Goal: Task Accomplishment & Management: Manage account settings

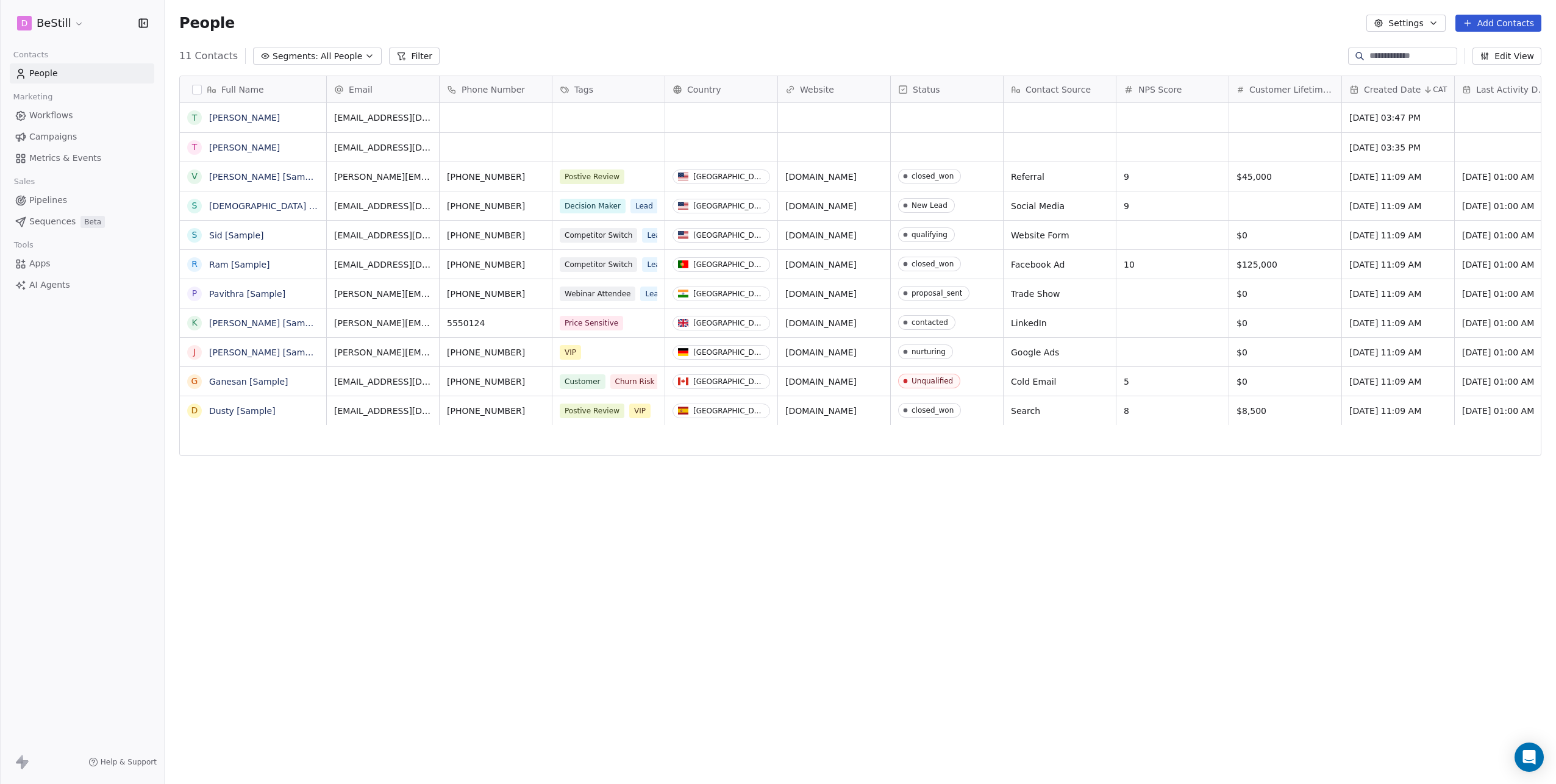
scroll to position [681, 1382]
click at [579, 86] on span "Tags" at bounding box center [583, 89] width 19 height 12
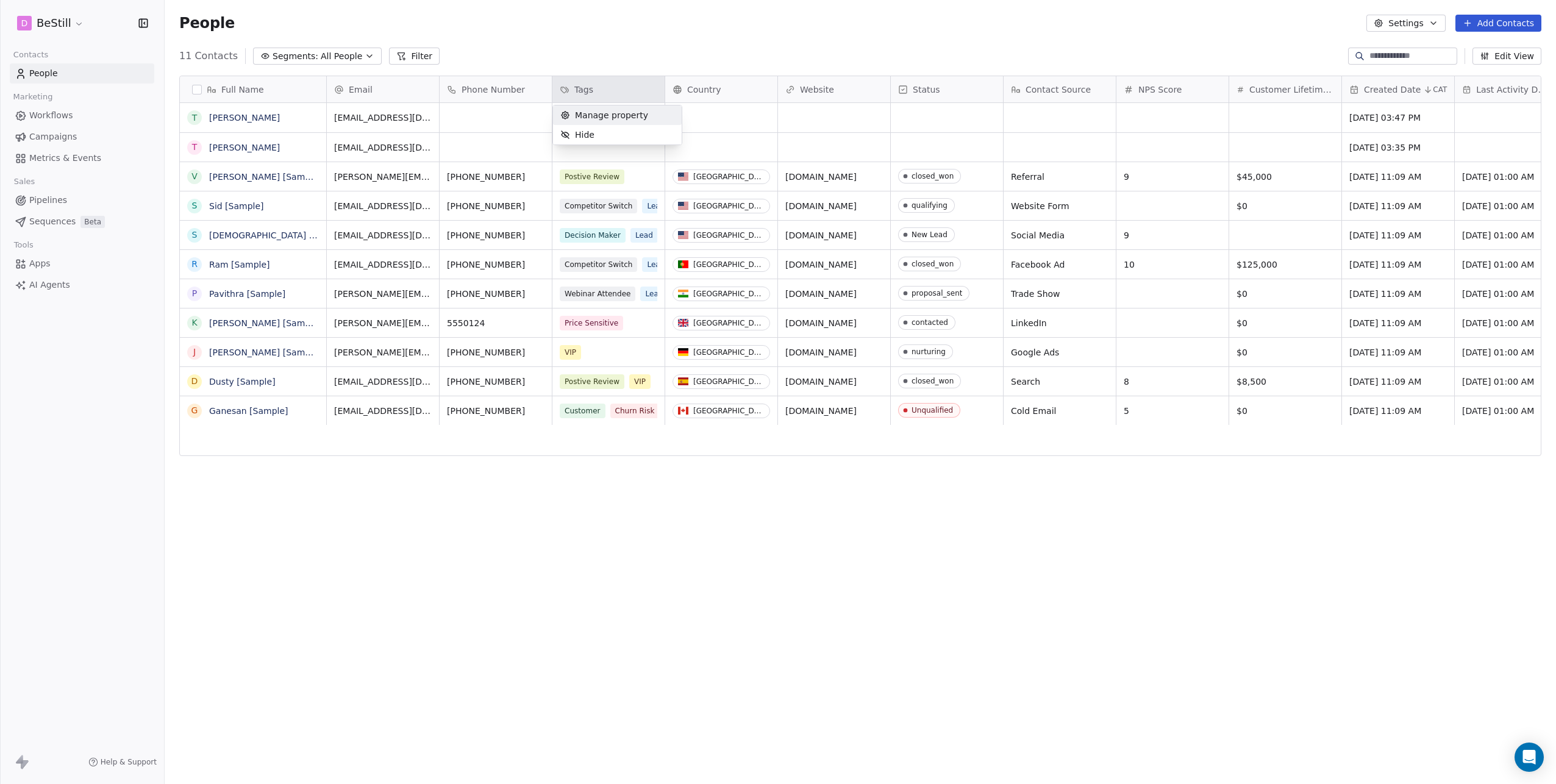
click at [588, 112] on span "Manage property" at bounding box center [611, 115] width 73 height 12
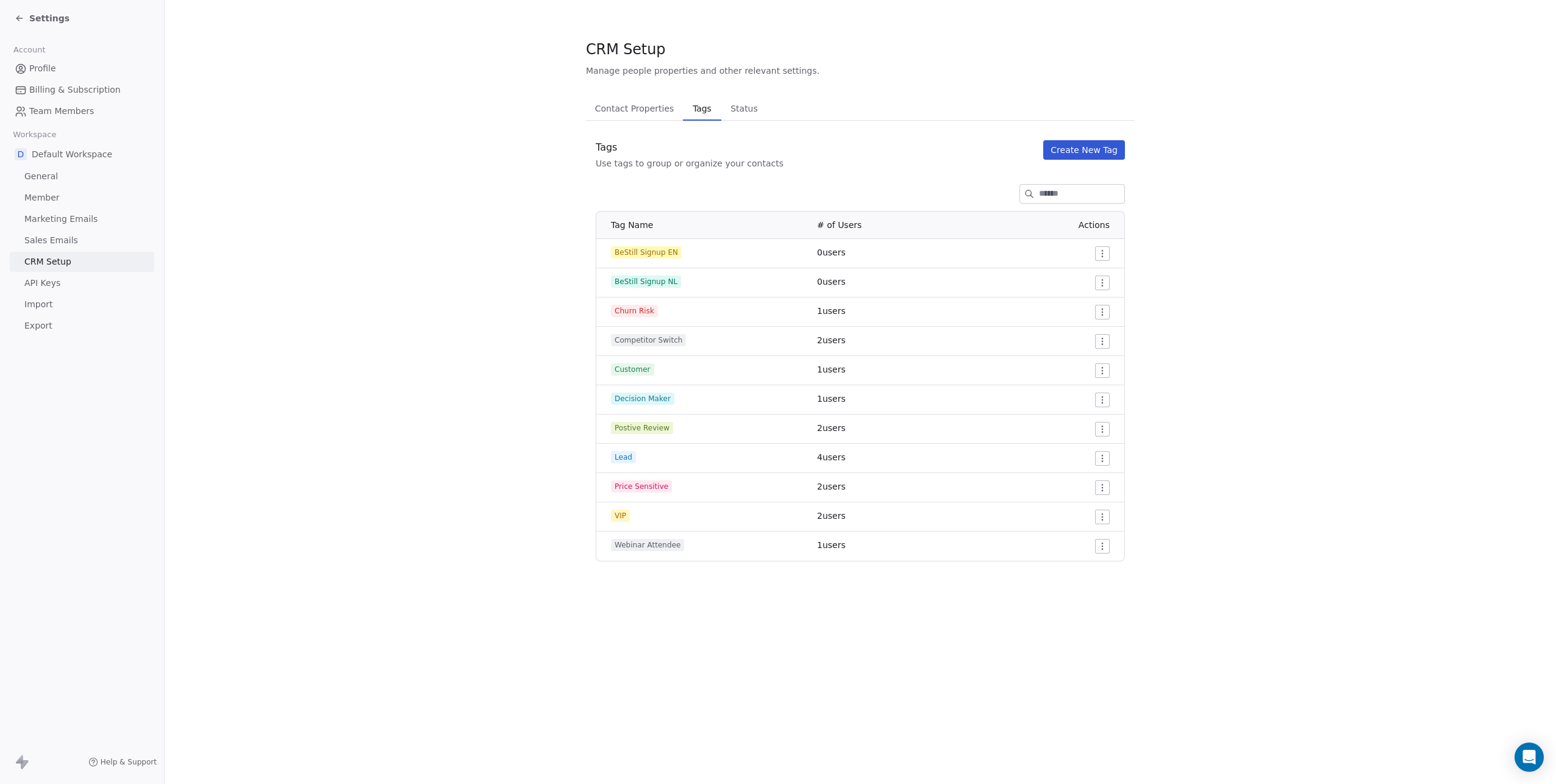
click at [1066, 149] on button "Create New Tag" at bounding box center [1084, 150] width 82 height 19
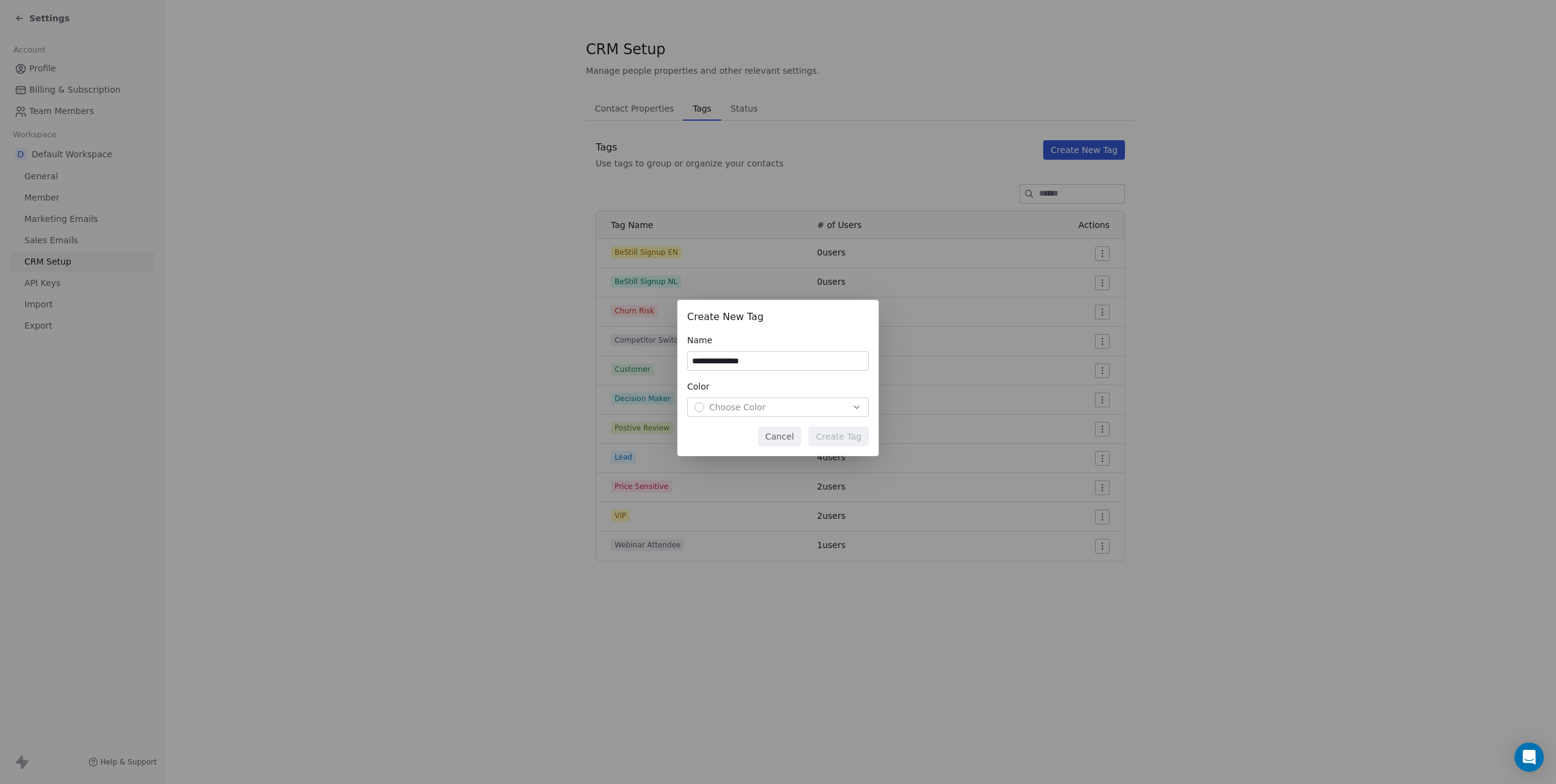
type input "**********"
click at [816, 385] on div "Color" at bounding box center [778, 386] width 182 height 12
click at [753, 411] on span "Choose Color" at bounding box center [737, 407] width 57 height 12
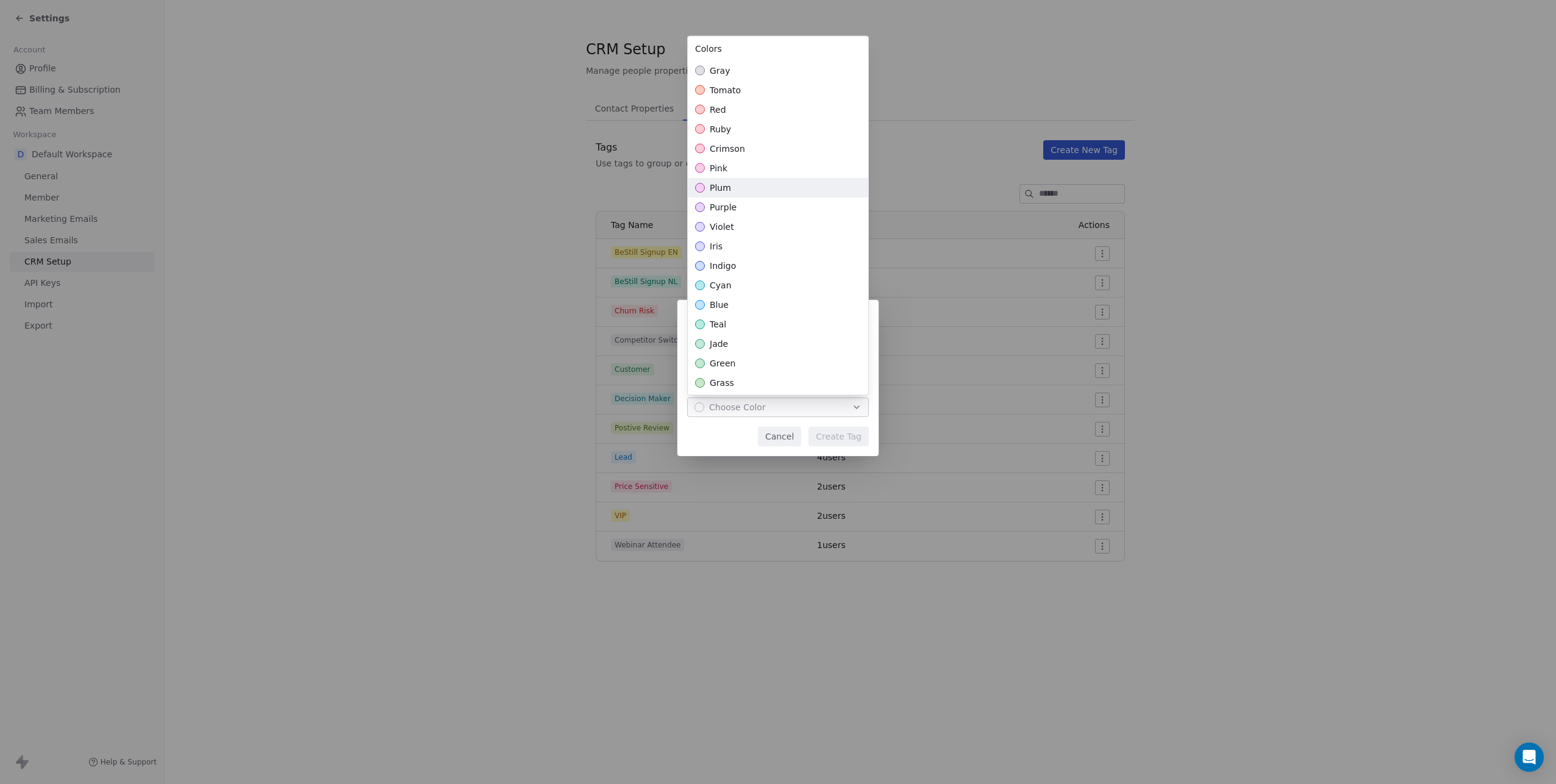
click at [714, 188] on span "plum" at bounding box center [720, 188] width 21 height 12
click at [839, 435] on div "**********" at bounding box center [778, 391] width 1556 height 222
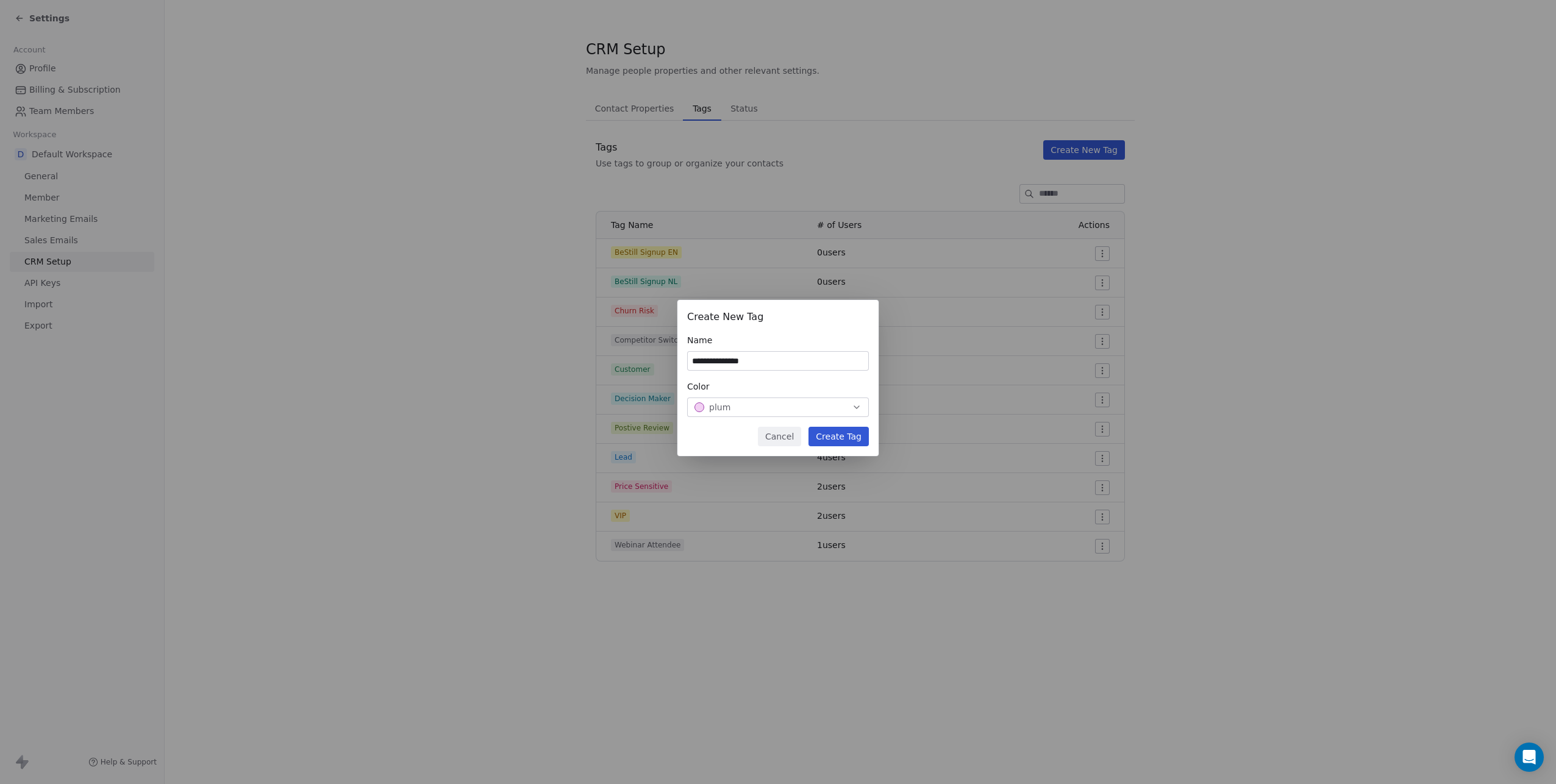
click at [839, 435] on button "Create Tag" at bounding box center [839, 436] width 61 height 19
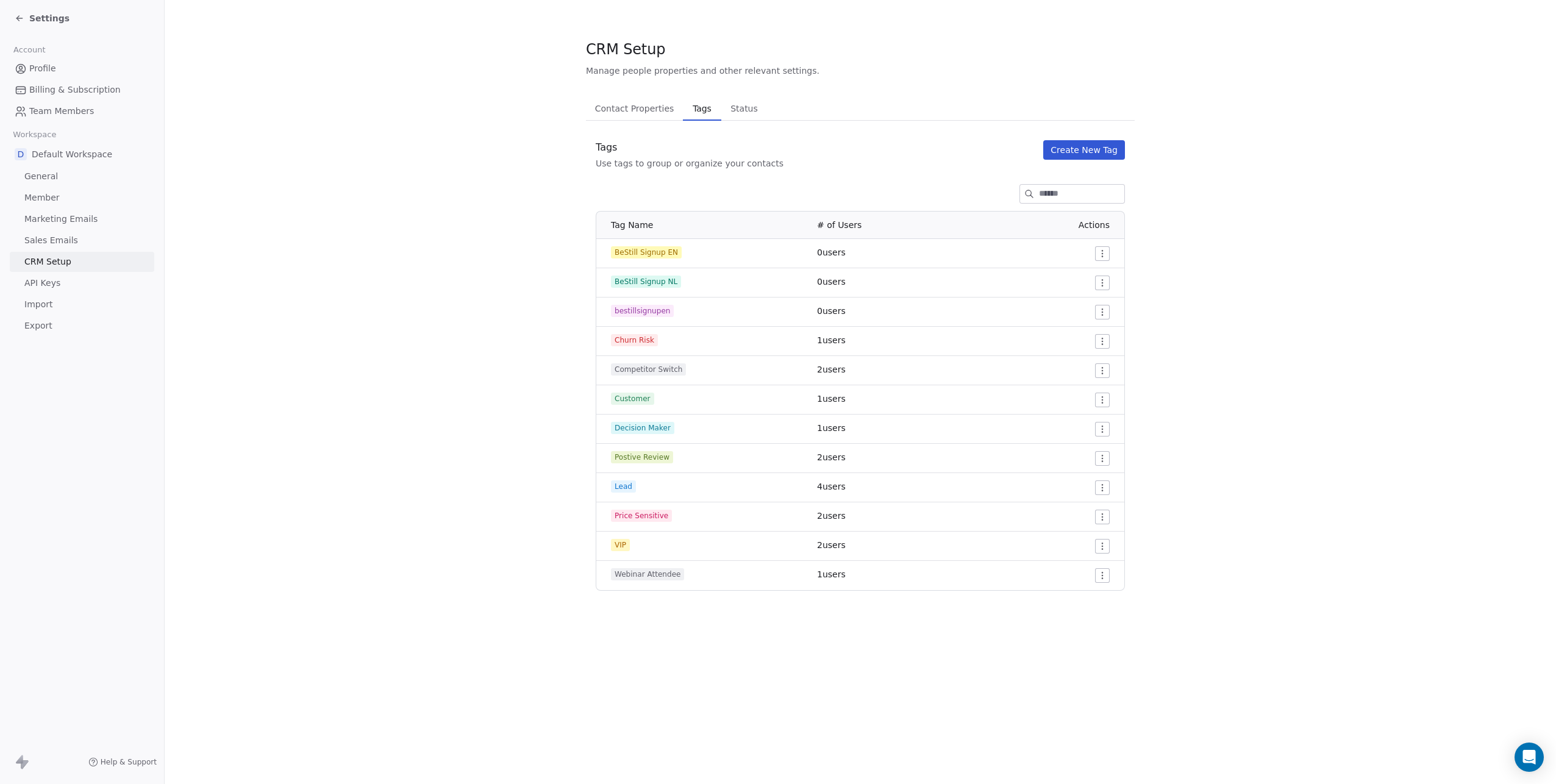
click at [25, 17] on div "Settings" at bounding box center [42, 18] width 55 height 12
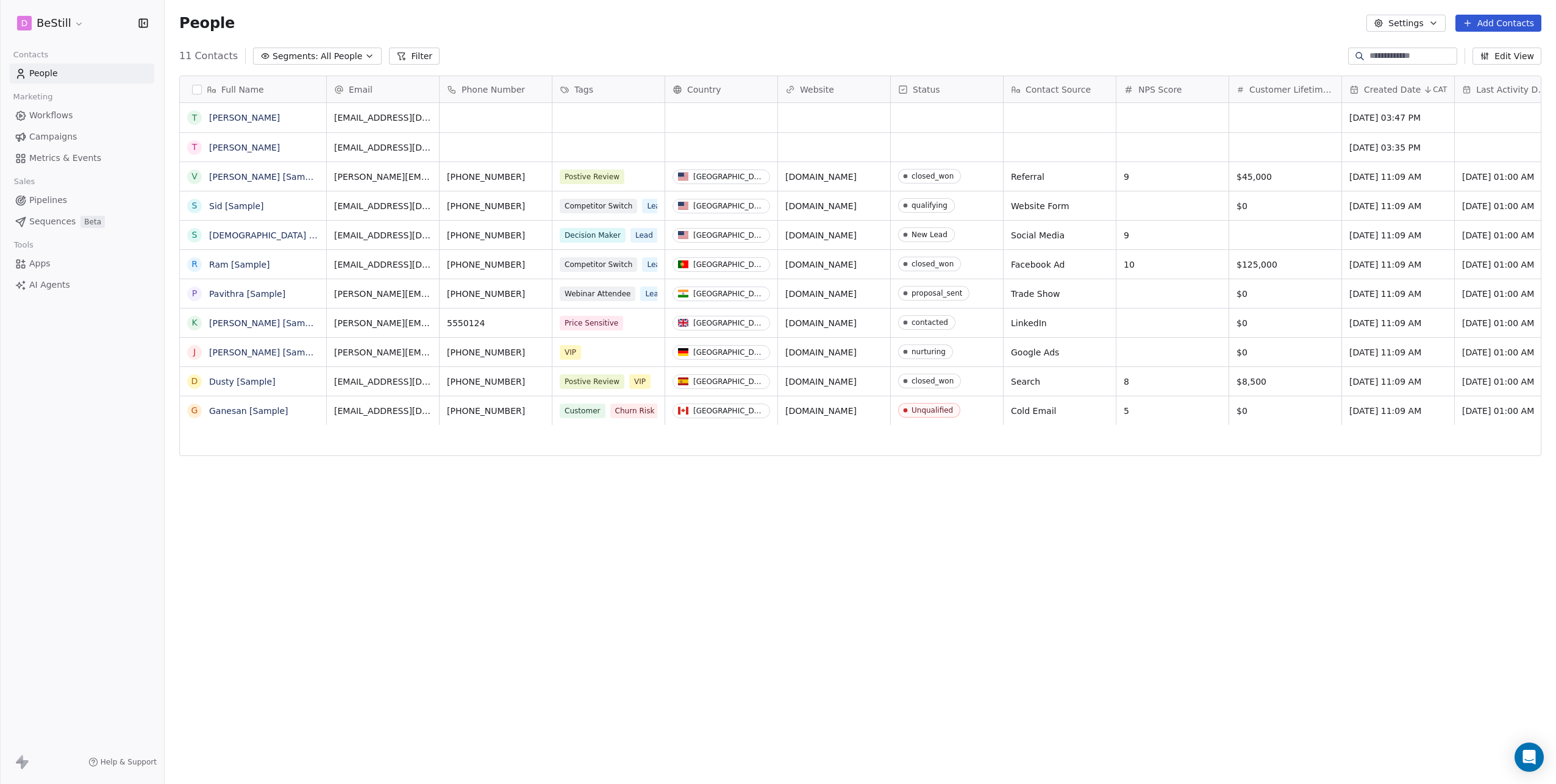
scroll to position [681, 1382]
click at [58, 116] on span "Workflows" at bounding box center [51, 115] width 44 height 13
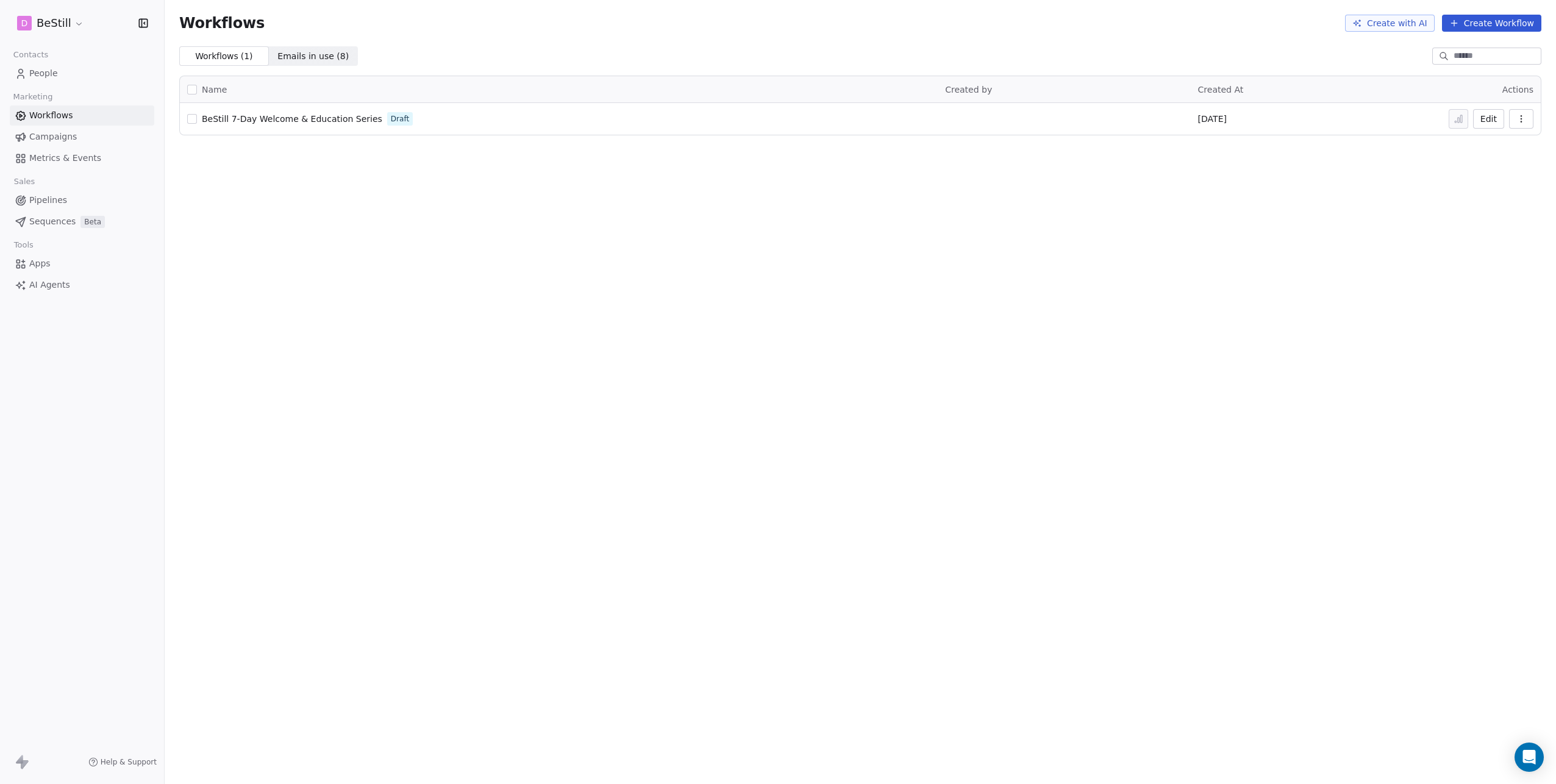
click at [288, 119] on span "BeStill 7-Day Welcome & Education Series" at bounding box center [292, 119] width 181 height 10
click at [43, 75] on span "People" at bounding box center [43, 74] width 28 height 13
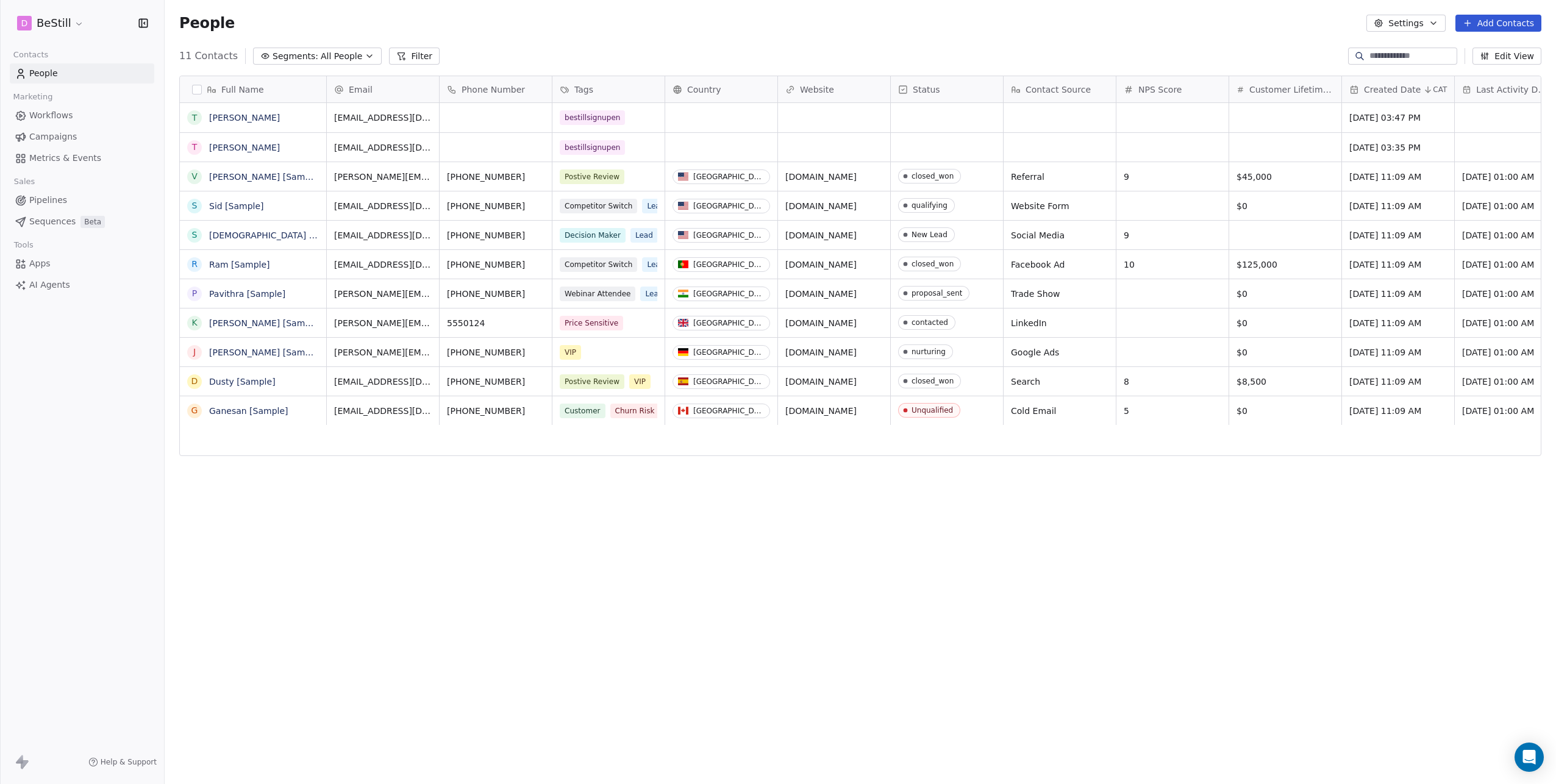
scroll to position [681, 1382]
click at [219, 117] on link "Tom" at bounding box center [244, 117] width 71 height 10
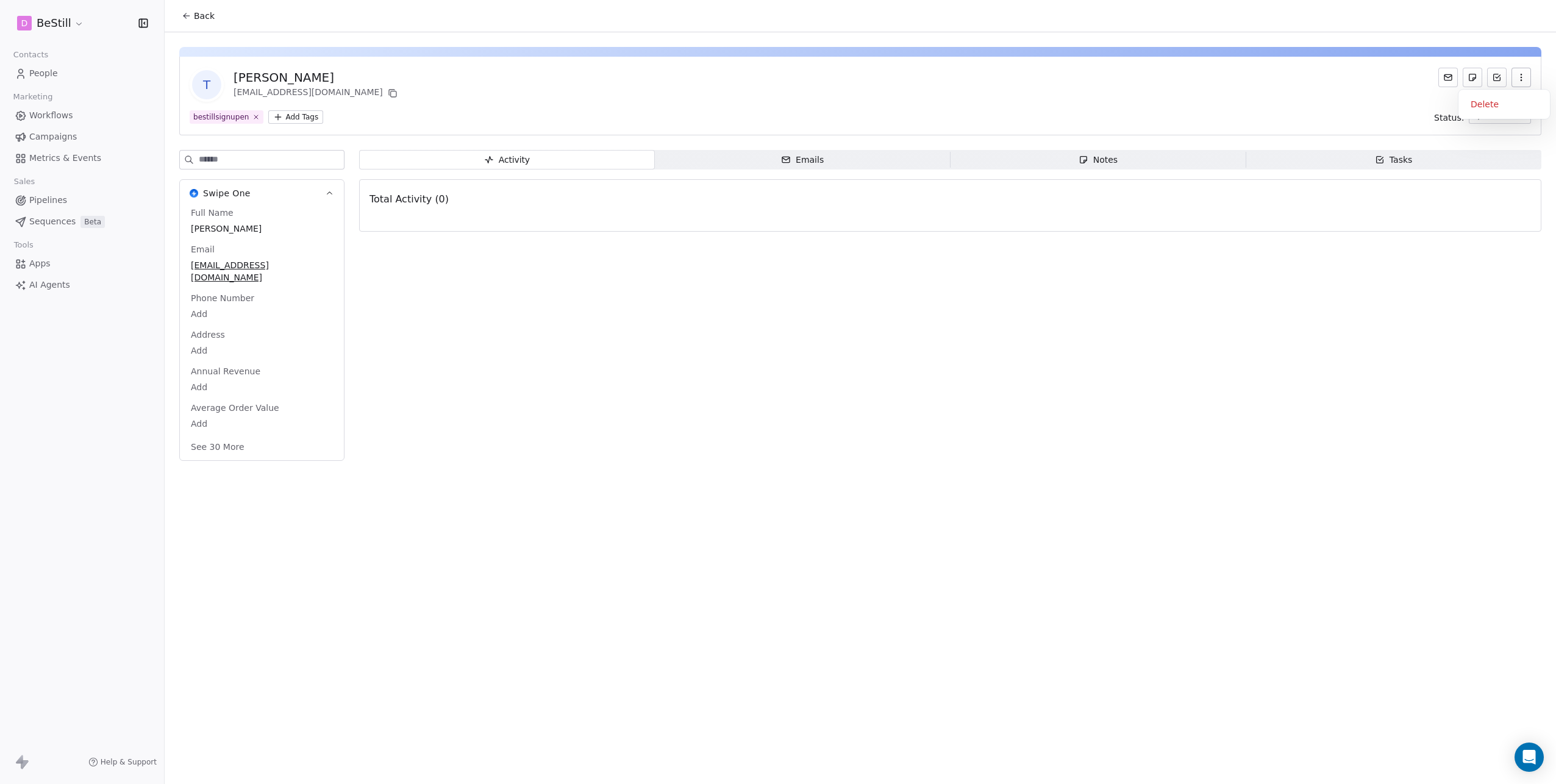
click at [1525, 77] on icon "button" at bounding box center [1521, 77] width 10 height 10
click at [1485, 104] on div "Delete" at bounding box center [1504, 104] width 82 height 19
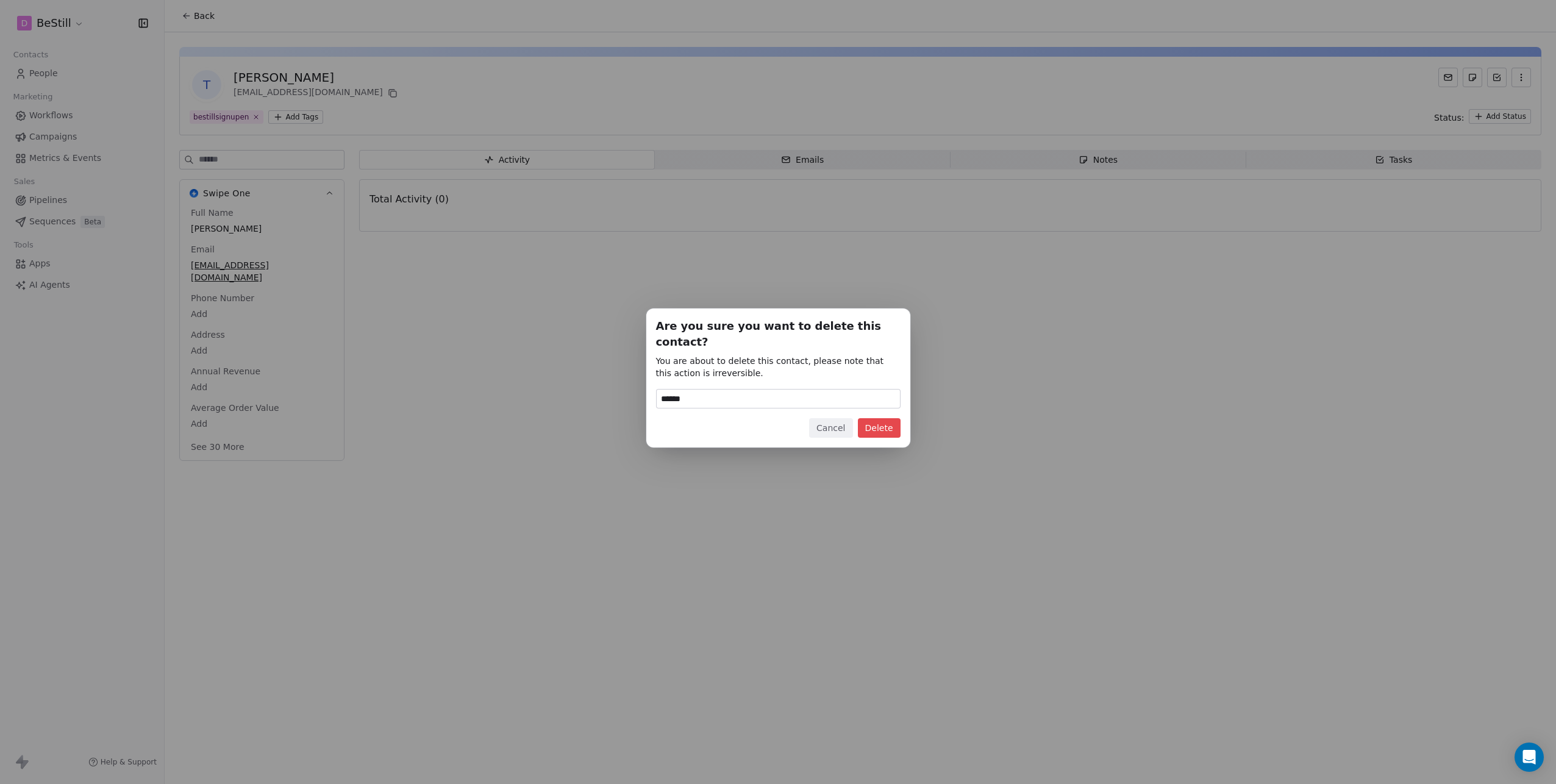
type input "******"
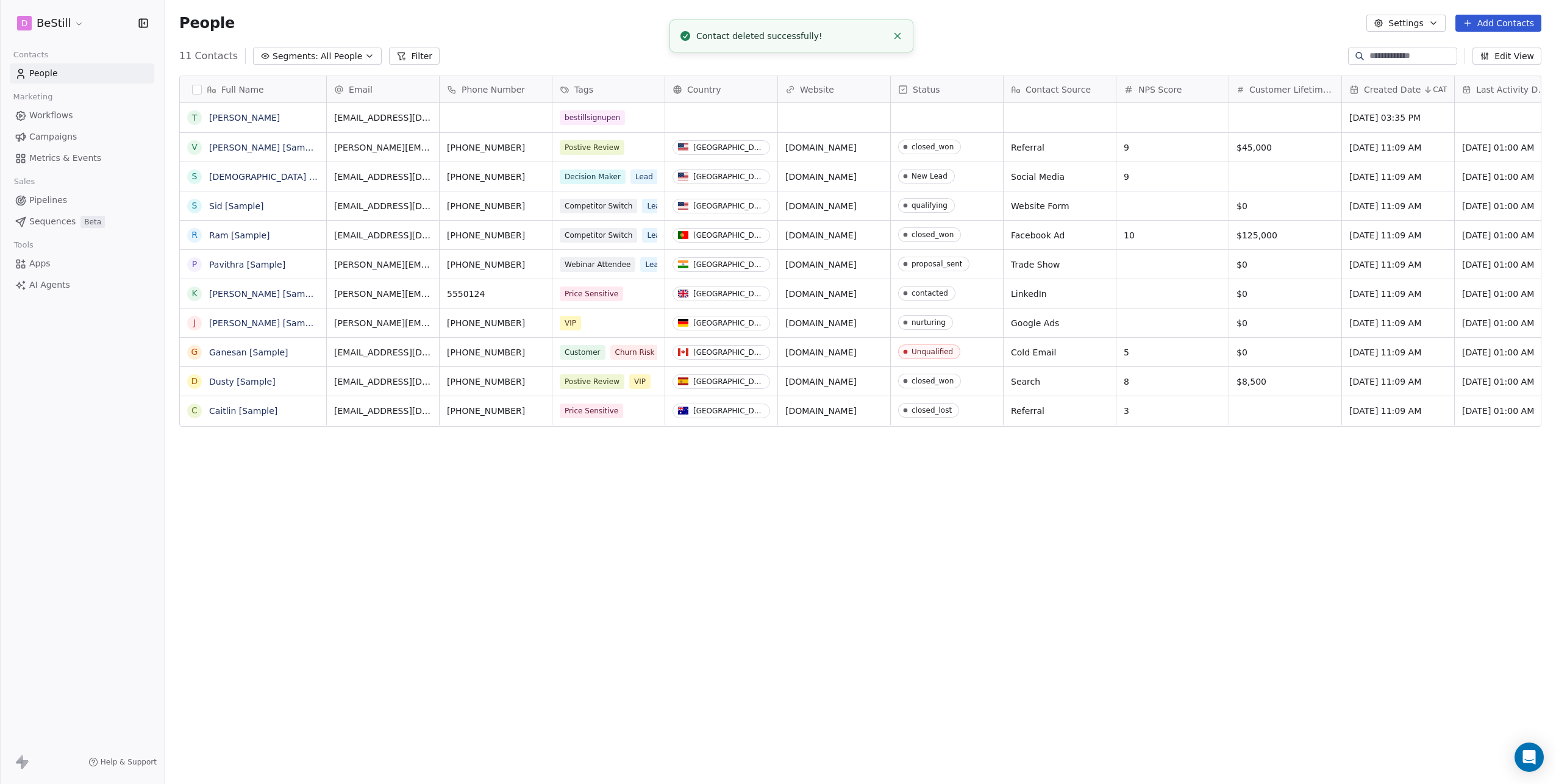
scroll to position [681, 1382]
click at [224, 117] on link "Tom" at bounding box center [244, 117] width 71 height 10
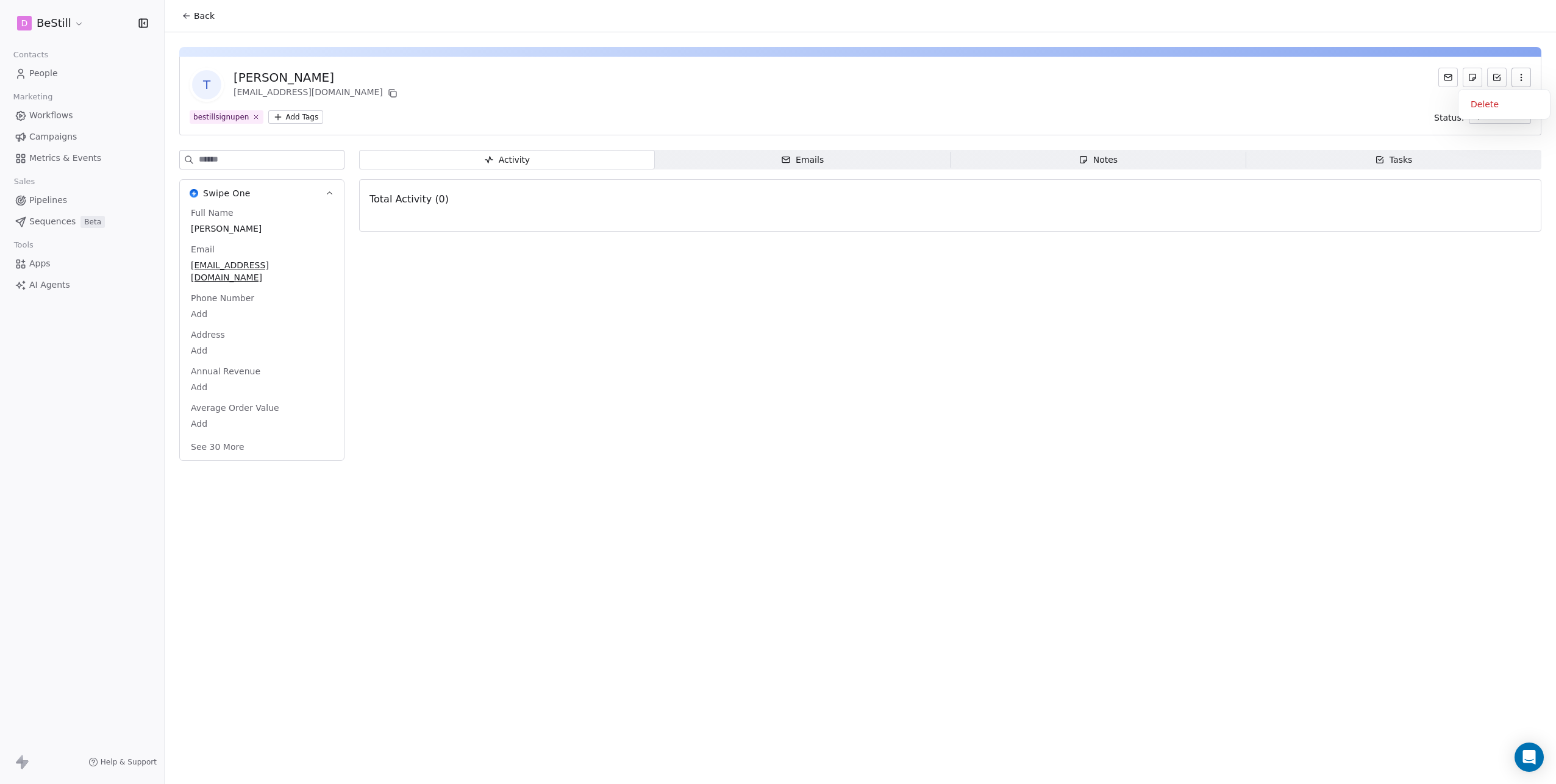
click at [1523, 75] on icon "button" at bounding box center [1521, 77] width 10 height 10
click at [1485, 103] on div "Delete" at bounding box center [1504, 104] width 82 height 19
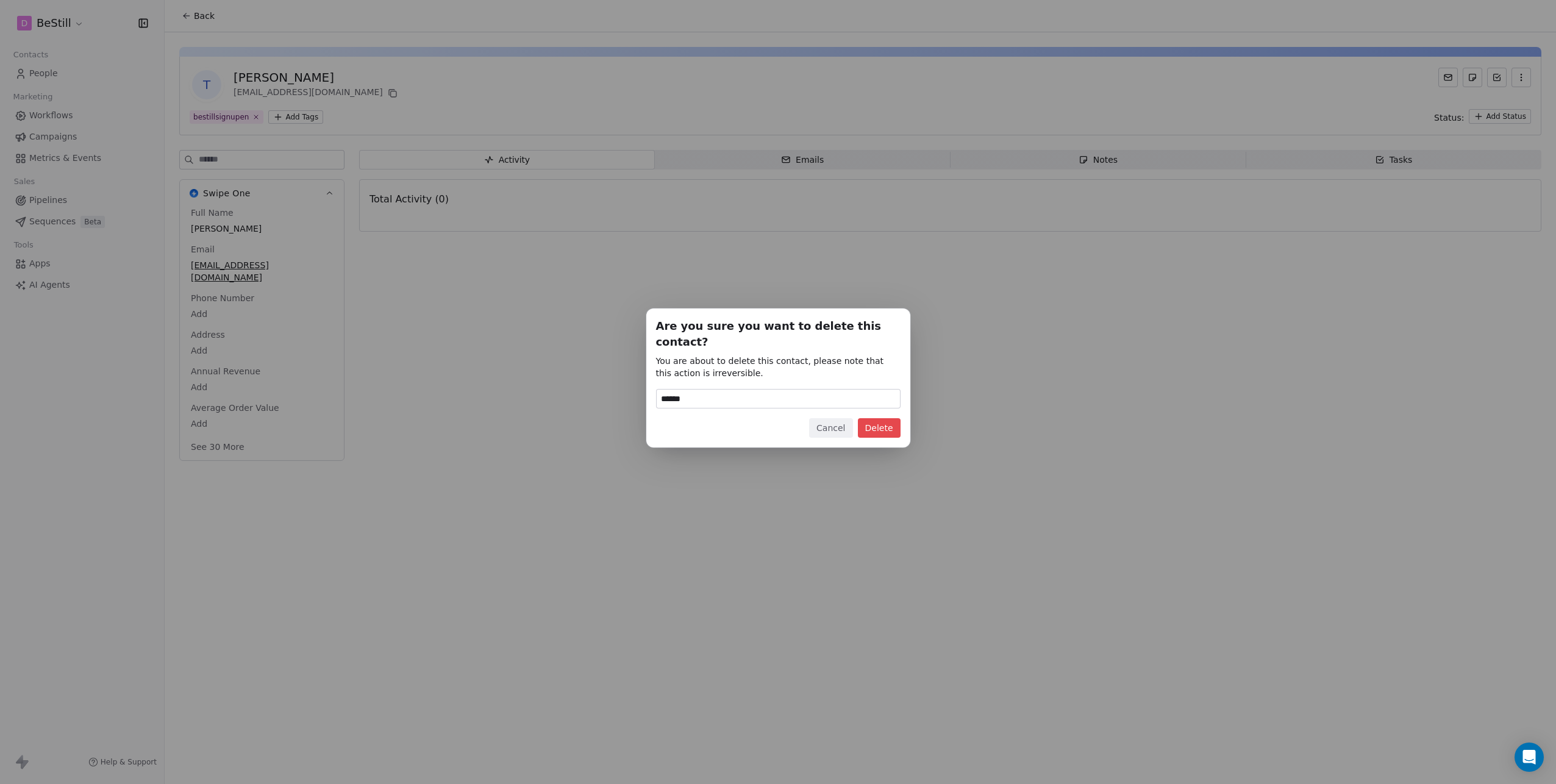
type input "******"
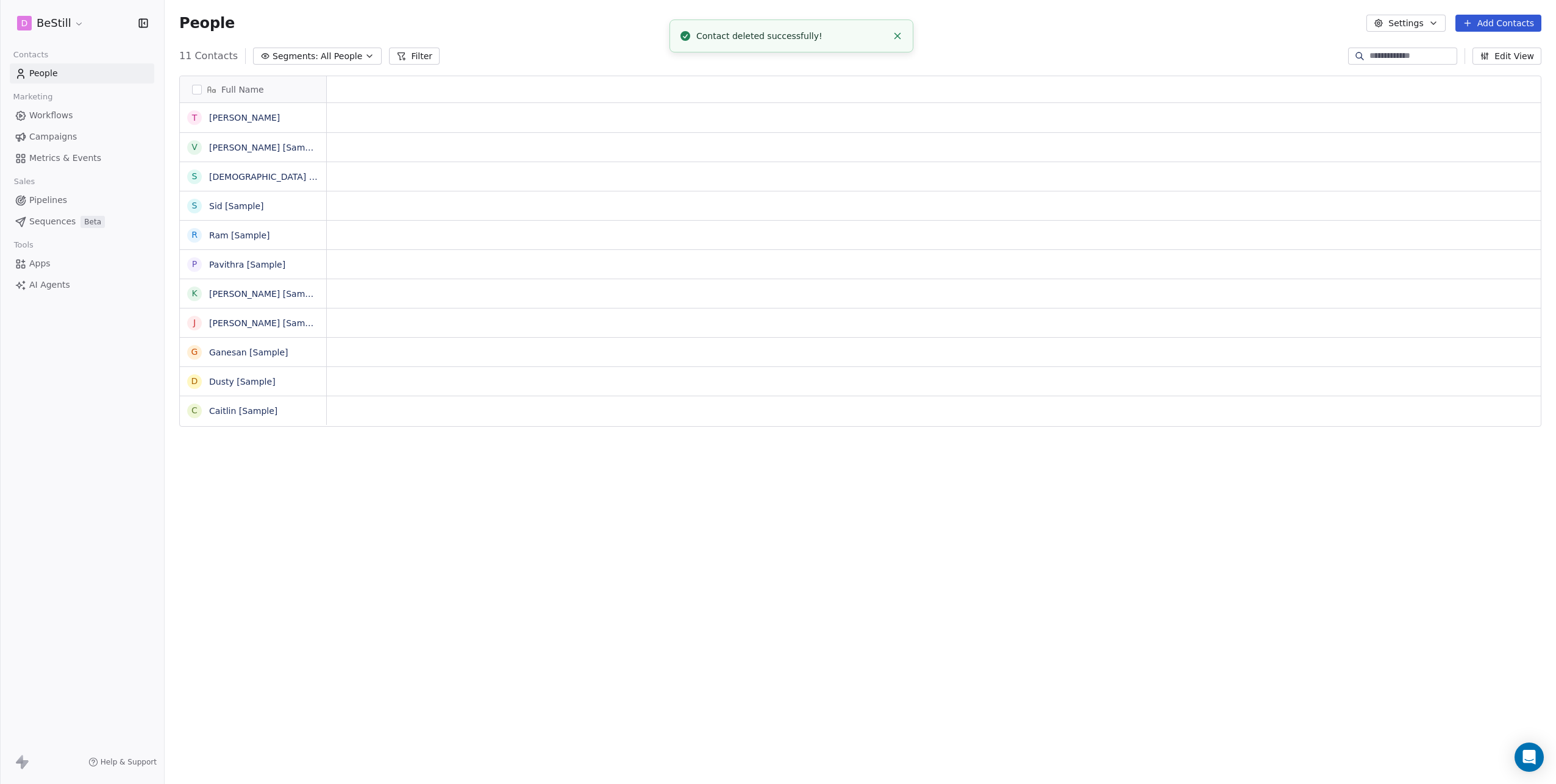
scroll to position [681, 1382]
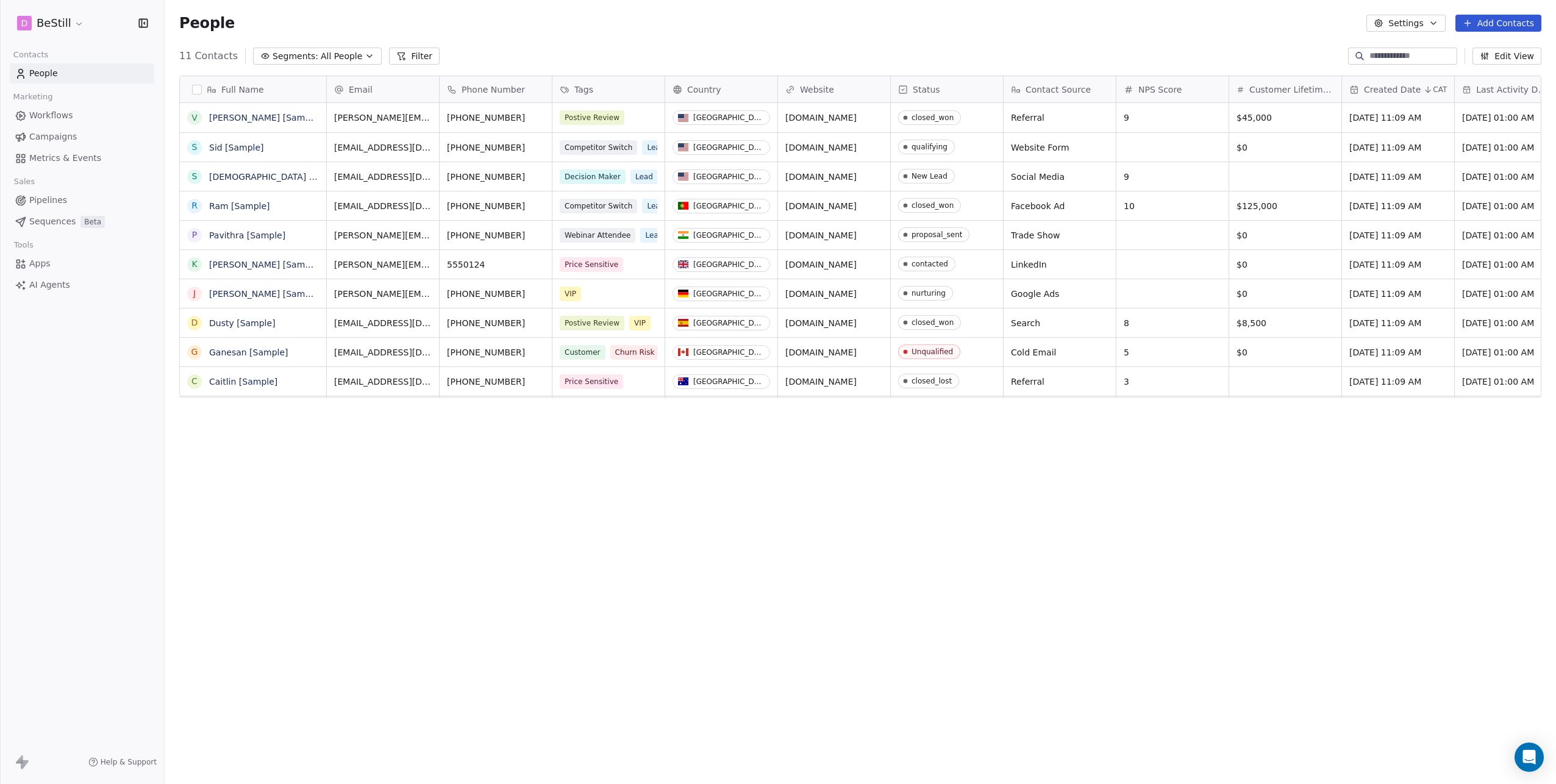
click at [1506, 27] on button "Add Contacts" at bounding box center [1498, 23] width 86 height 17
click at [1463, 49] on span "Create new contact" at bounding box center [1502, 50] width 83 height 13
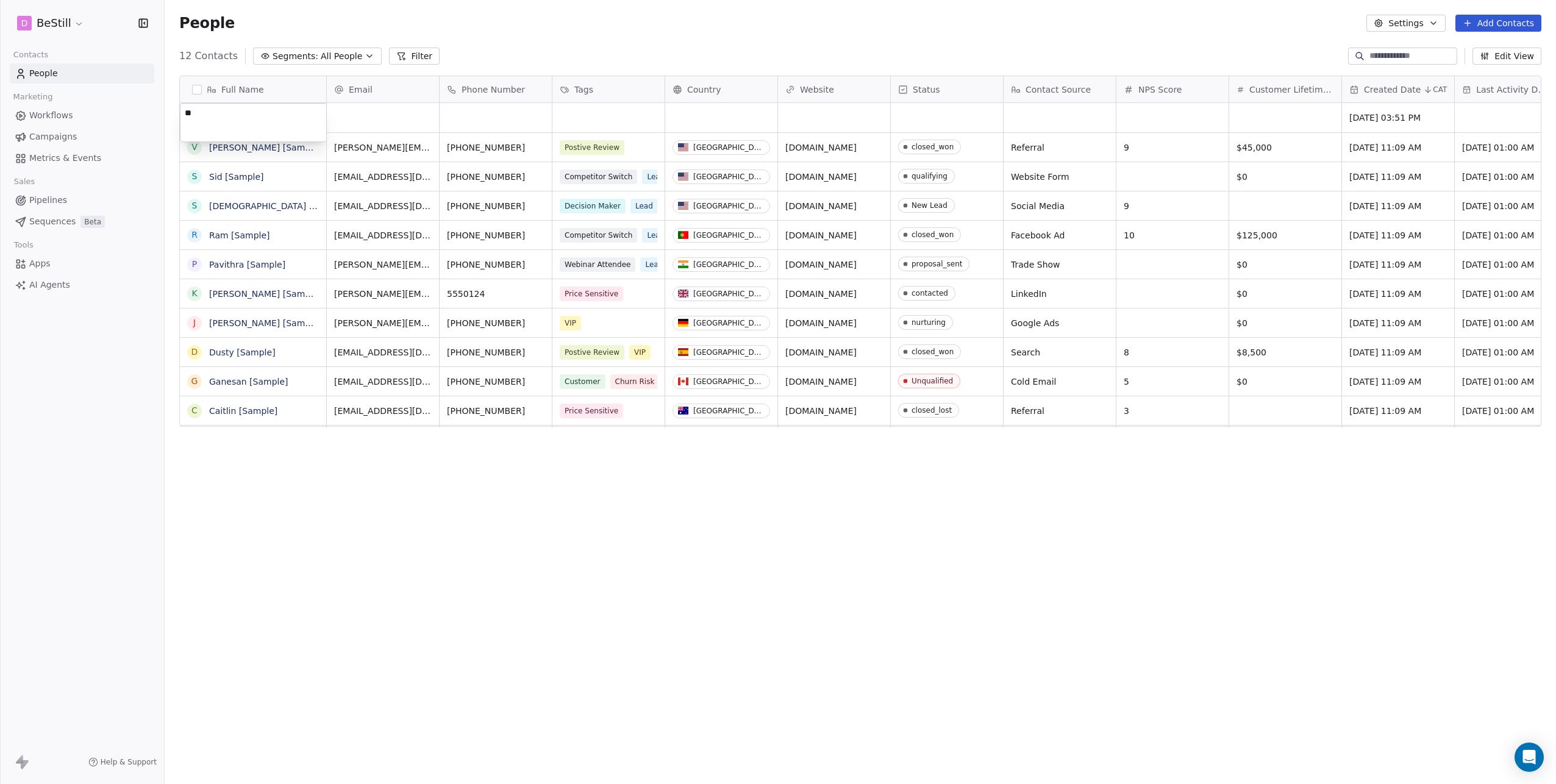
type textarea "***"
click at [388, 116] on div "grid" at bounding box center [383, 117] width 112 height 29
type input "**********"
click at [481, 121] on html "D BeStill Contacts People Marketing Workflows Campaigns Metrics & Events Sales …" at bounding box center [778, 392] width 1556 height 784
click at [595, 116] on div "grid" at bounding box center [608, 117] width 112 height 29
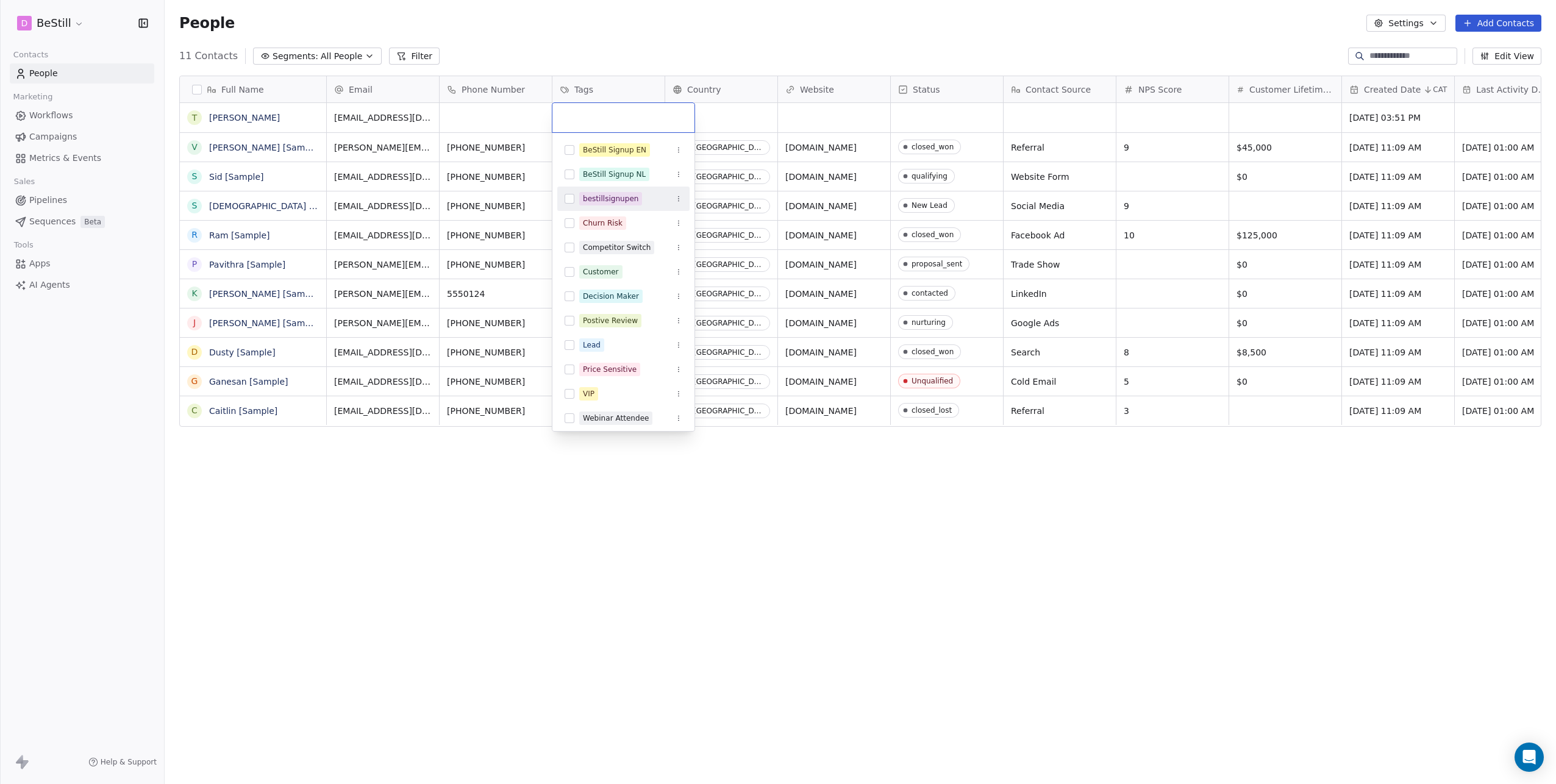
click at [571, 199] on button "Suggestions" at bounding box center [569, 199] width 10 height 10
click at [488, 479] on html "D BeStill Contacts People Marketing Workflows Campaigns Metrics & Events Sales …" at bounding box center [778, 392] width 1556 height 784
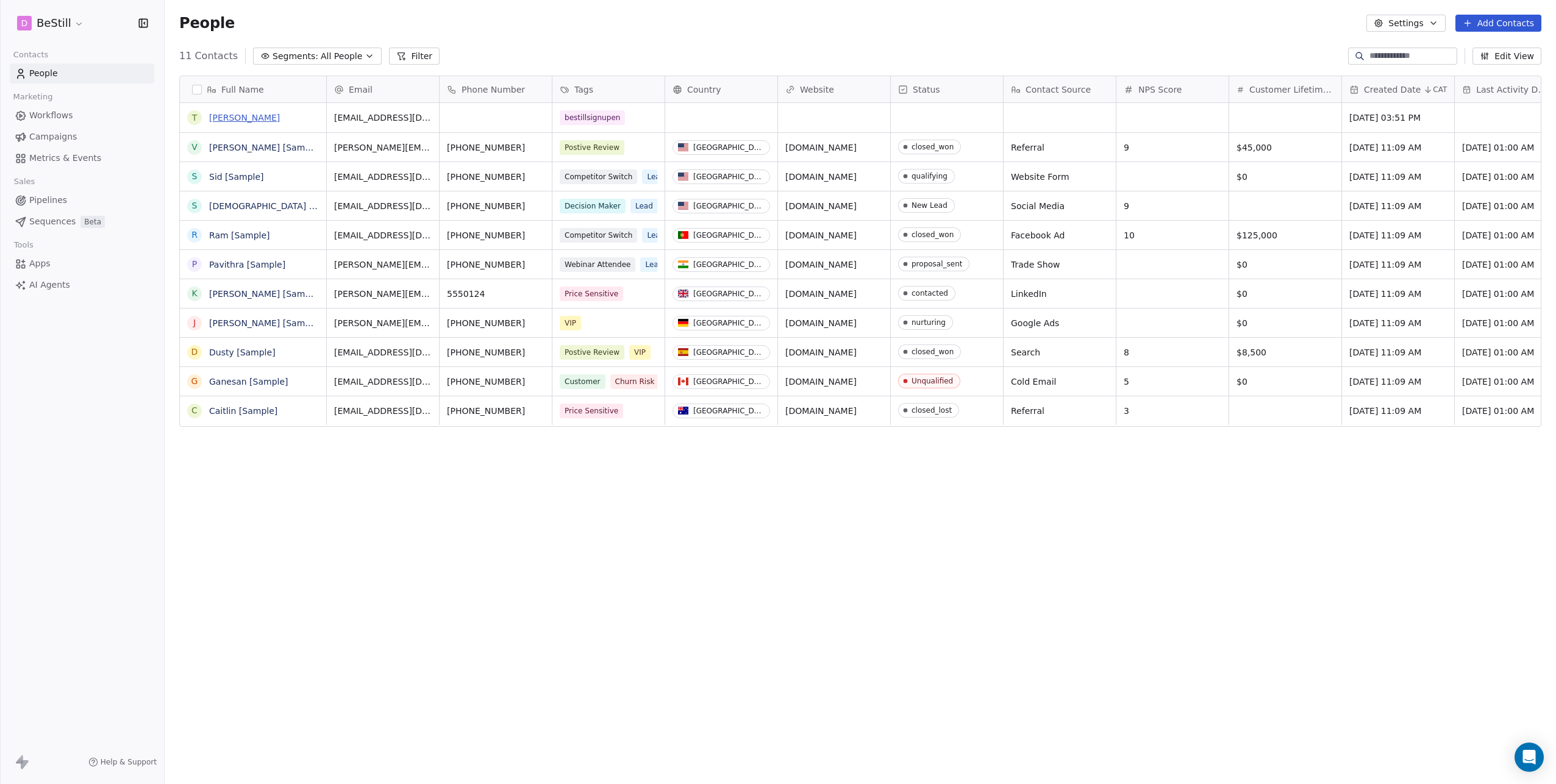
click at [220, 115] on link "[PERSON_NAME]" at bounding box center [244, 117] width 71 height 10
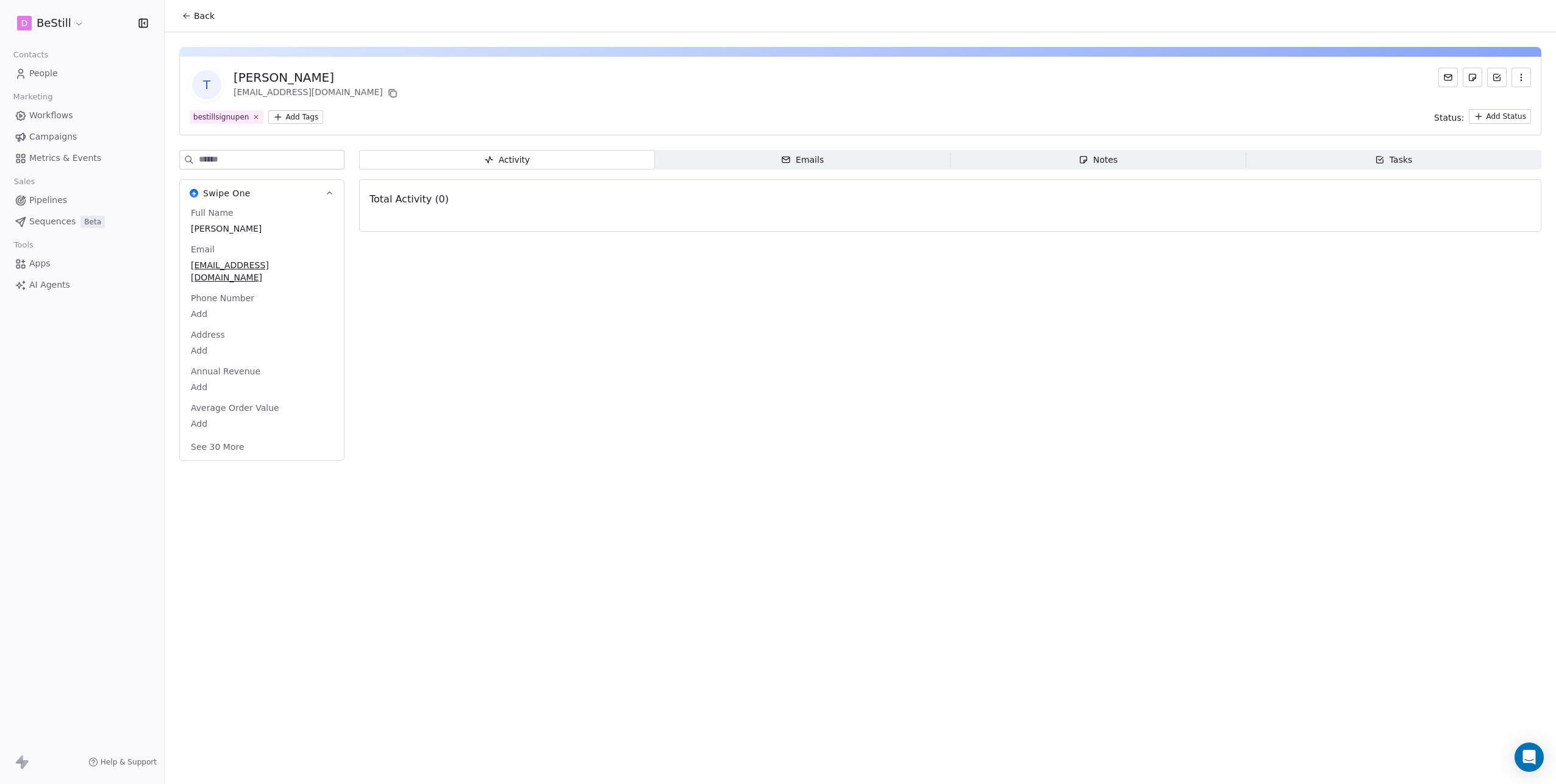
click at [762, 161] on span "Emails Emails" at bounding box center [803, 160] width 295 height 19
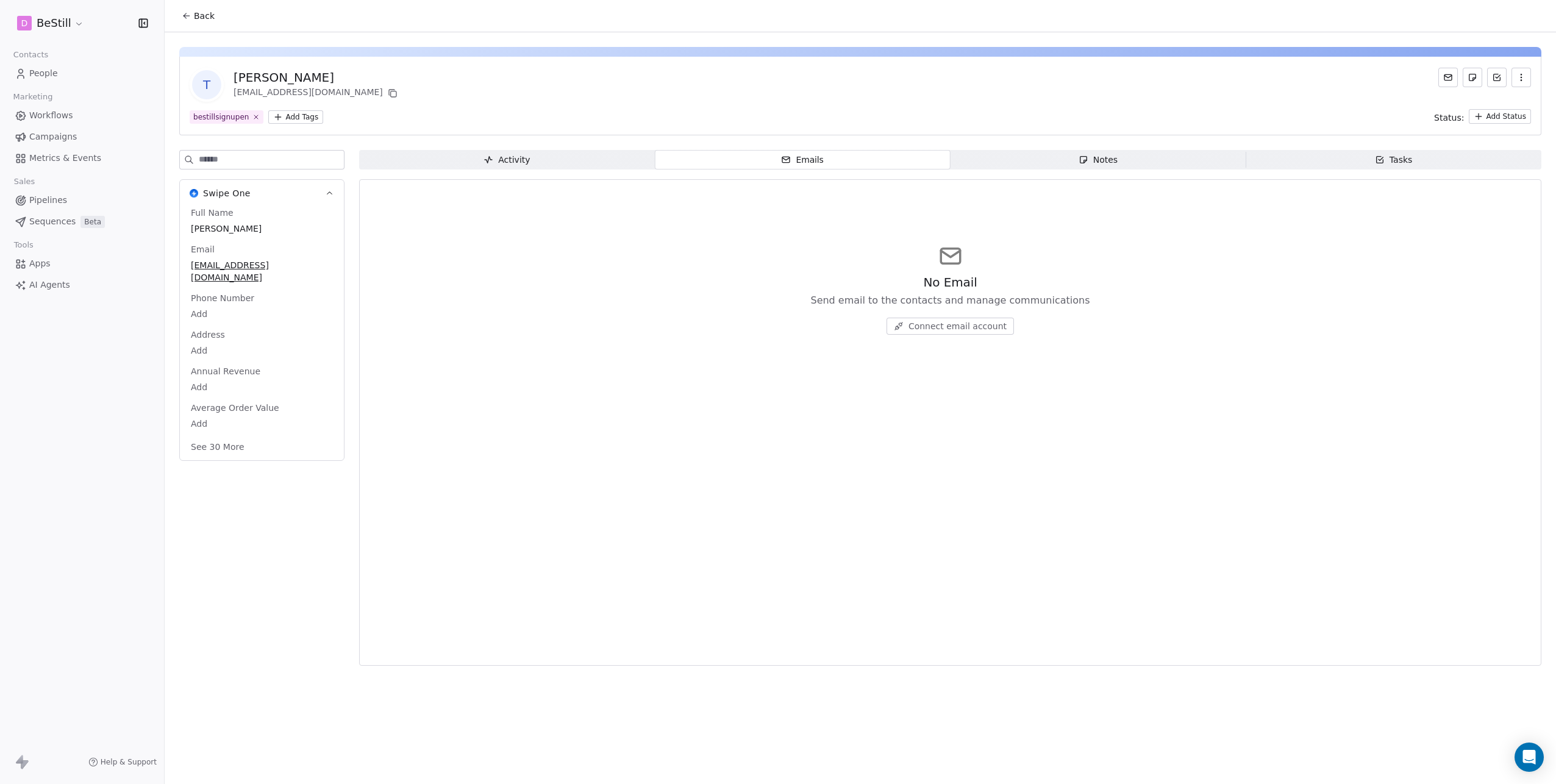
click at [1066, 157] on span "Notes Notes" at bounding box center [1099, 160] width 295 height 19
click at [1311, 161] on span "Tasks Tasks" at bounding box center [1393, 160] width 295 height 19
click at [534, 160] on span "Activity Activity" at bounding box center [507, 160] width 295 height 19
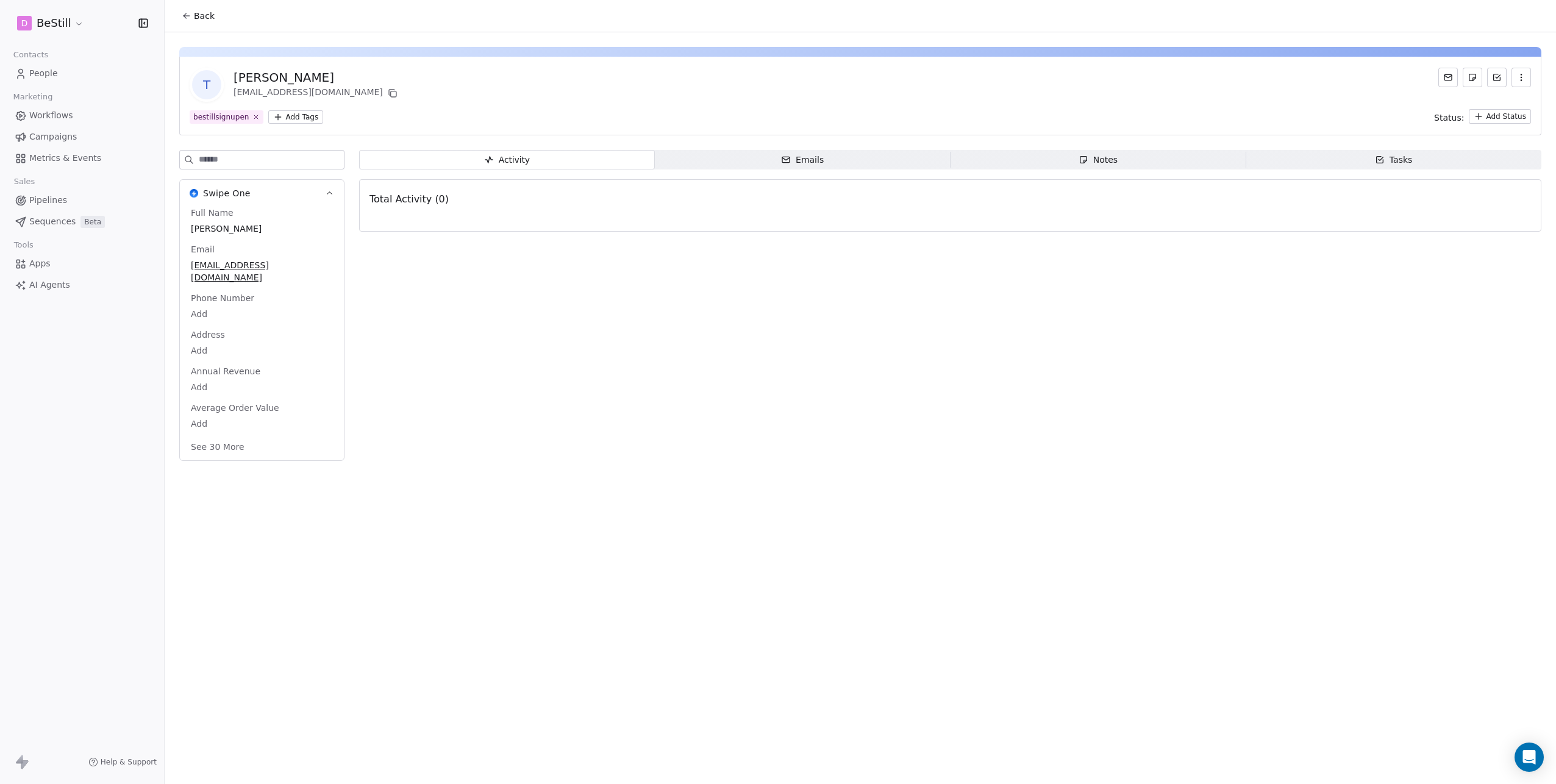
click at [50, 112] on span "Workflows" at bounding box center [51, 115] width 44 height 13
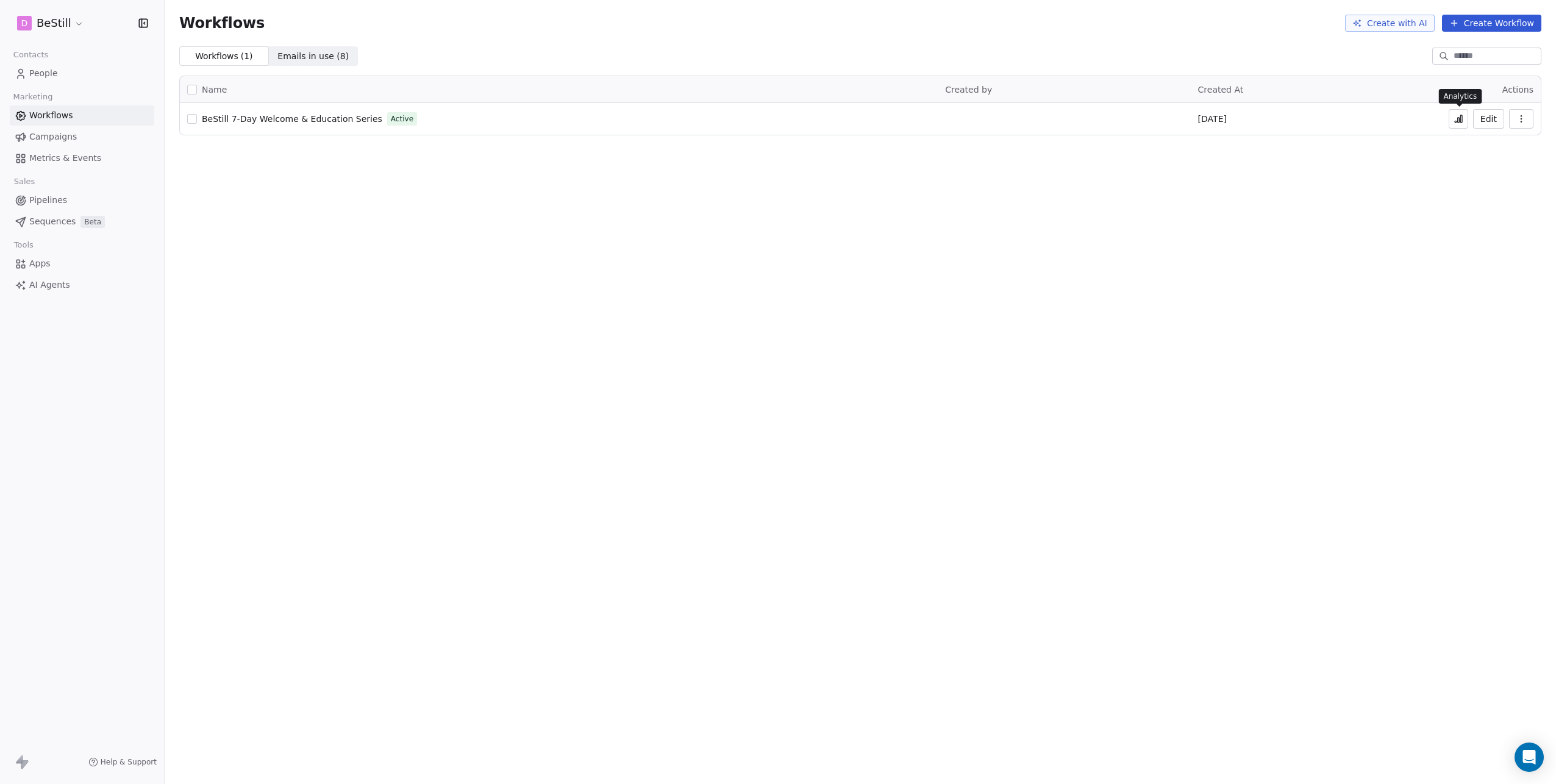
click at [1457, 118] on icon at bounding box center [1458, 119] width 10 height 10
click at [1485, 115] on button "Edit" at bounding box center [1489, 119] width 31 height 19
click at [32, 72] on span "People" at bounding box center [43, 74] width 28 height 13
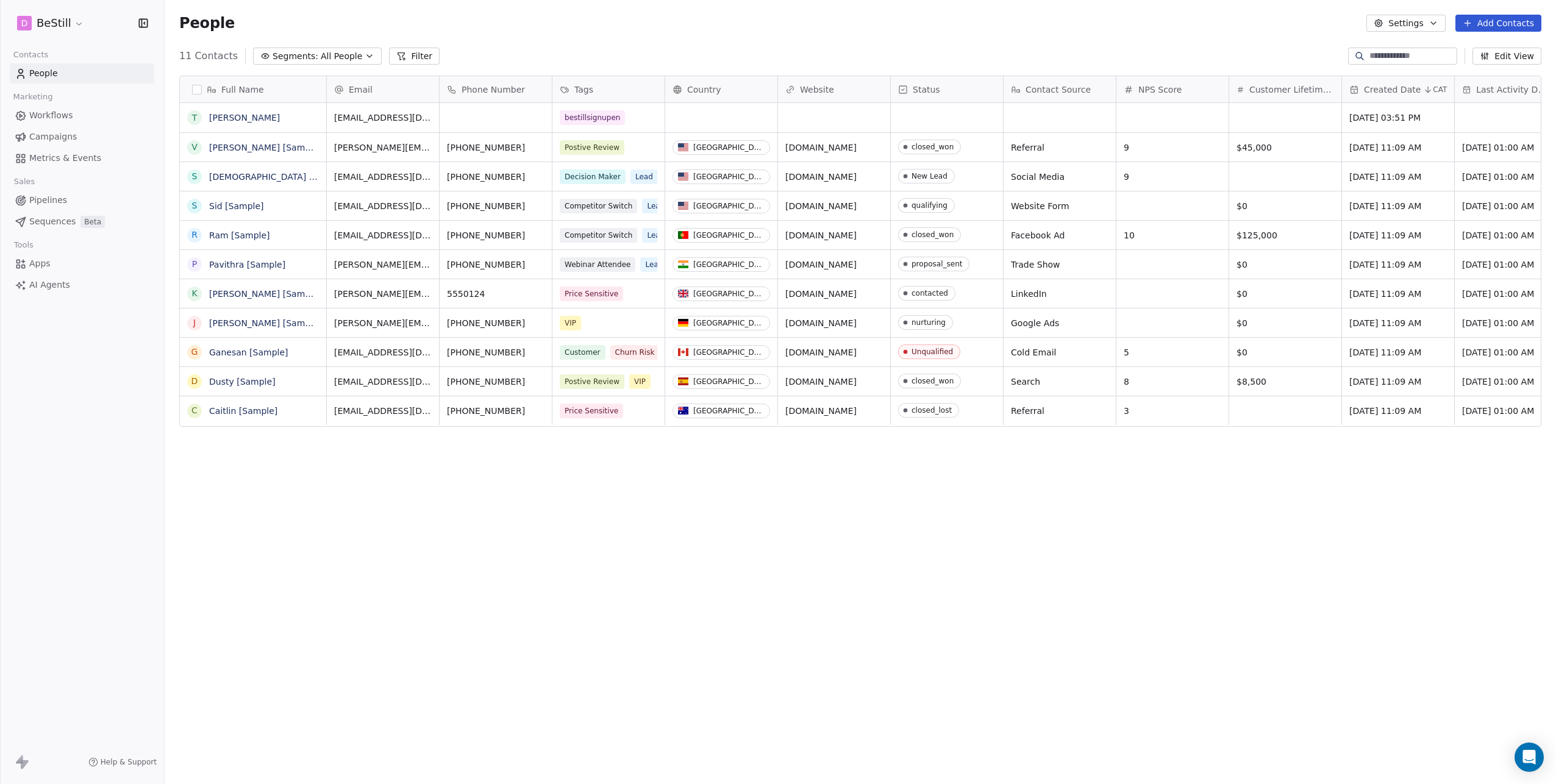
scroll to position [681, 1382]
click at [217, 119] on link "[PERSON_NAME]" at bounding box center [244, 117] width 71 height 10
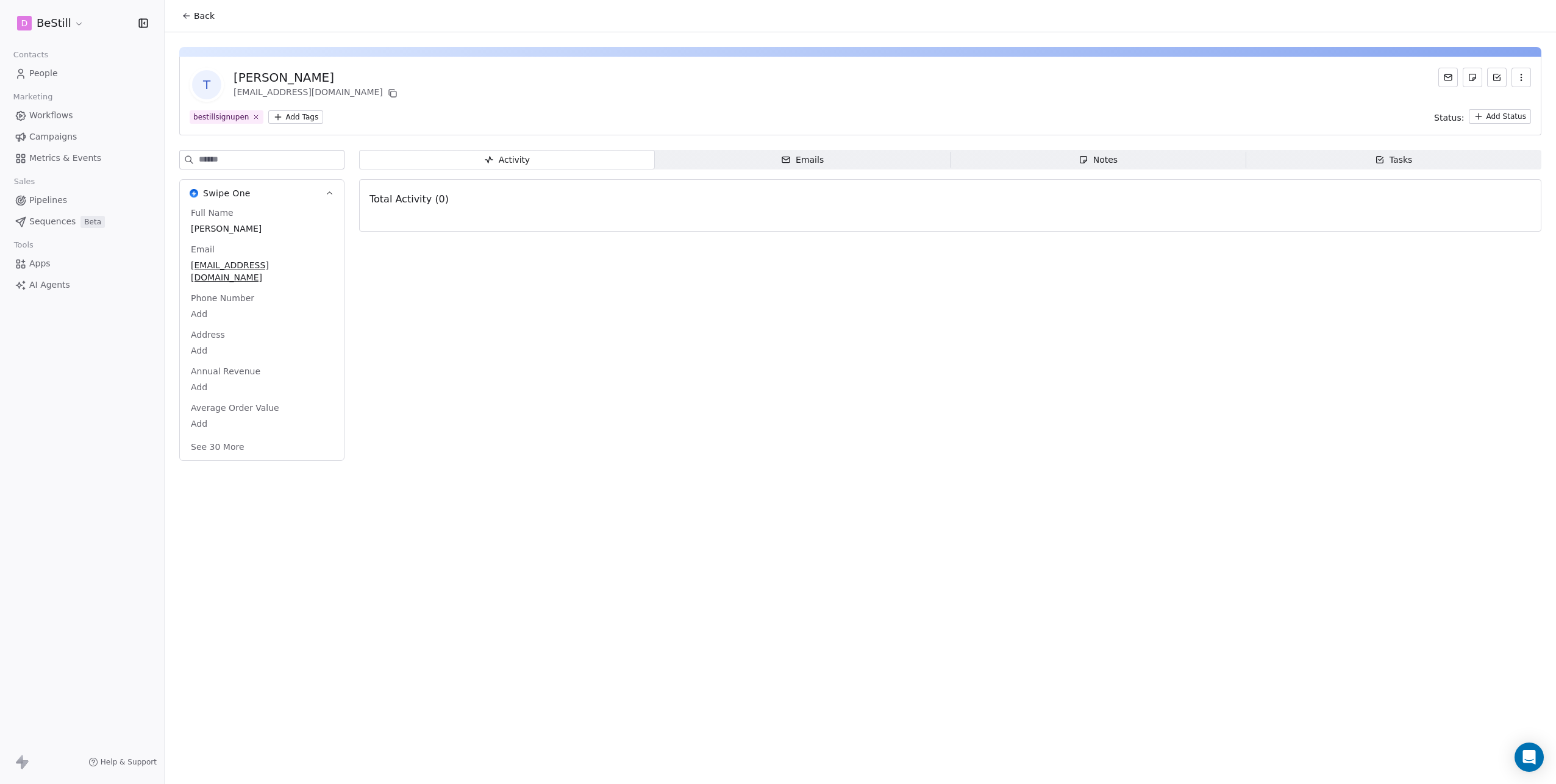
click at [796, 162] on div "Emails" at bounding box center [803, 160] width 43 height 13
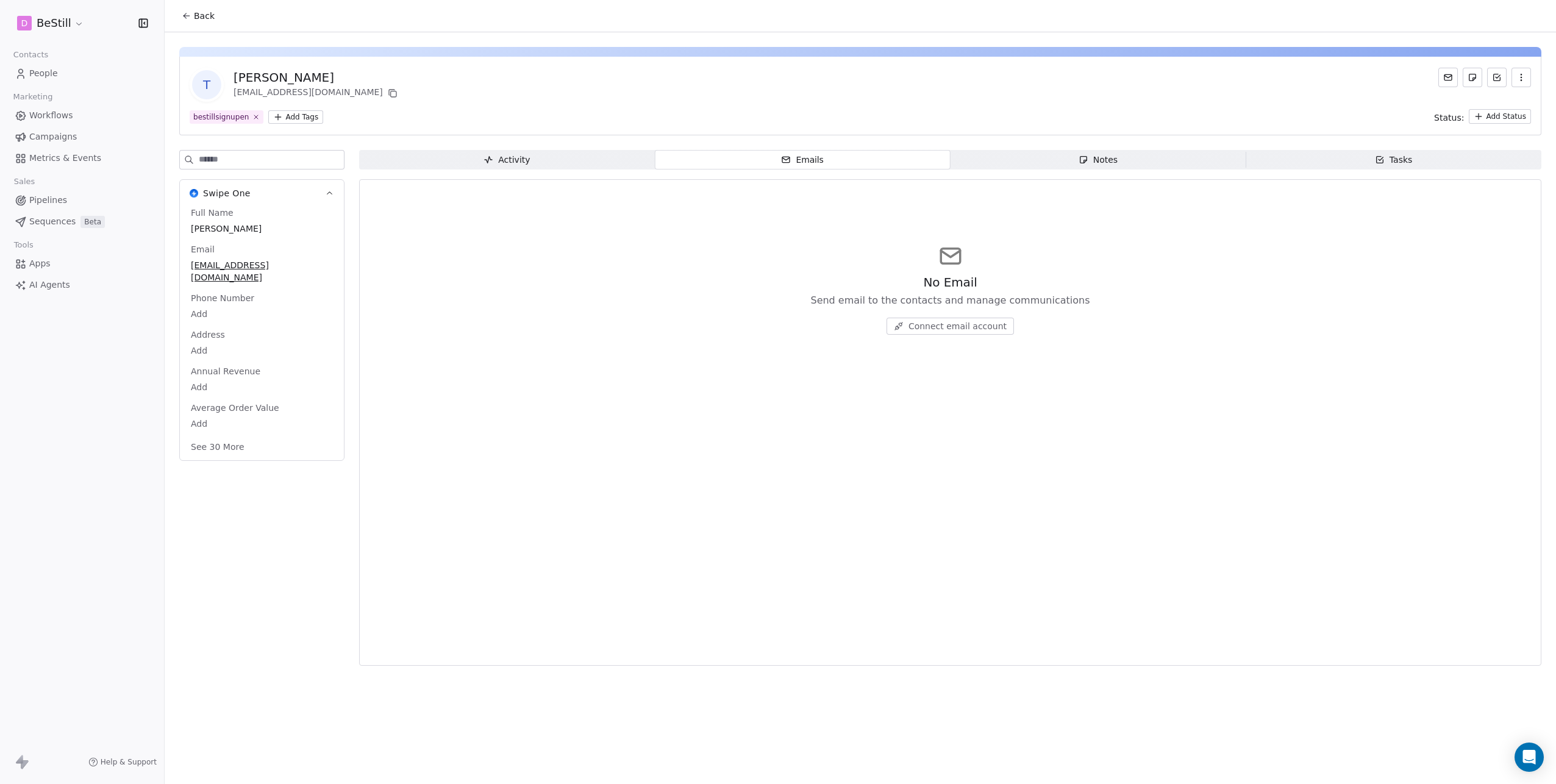
click at [1147, 162] on span "Notes Notes" at bounding box center [1099, 160] width 295 height 19
click at [580, 160] on span "Activity Activity" at bounding box center [507, 160] width 295 height 19
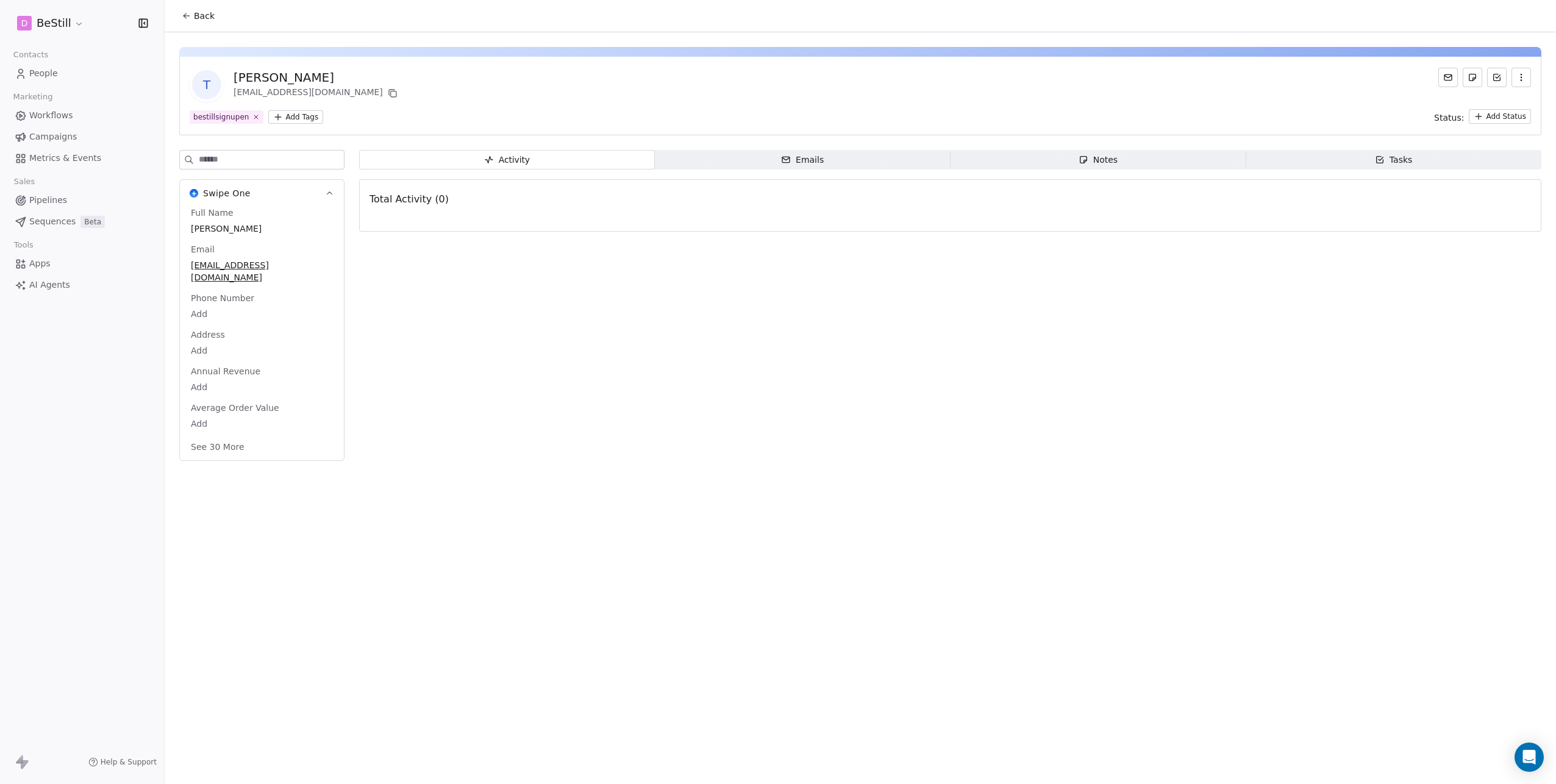
click at [744, 159] on span "Emails Emails" at bounding box center [803, 160] width 295 height 19
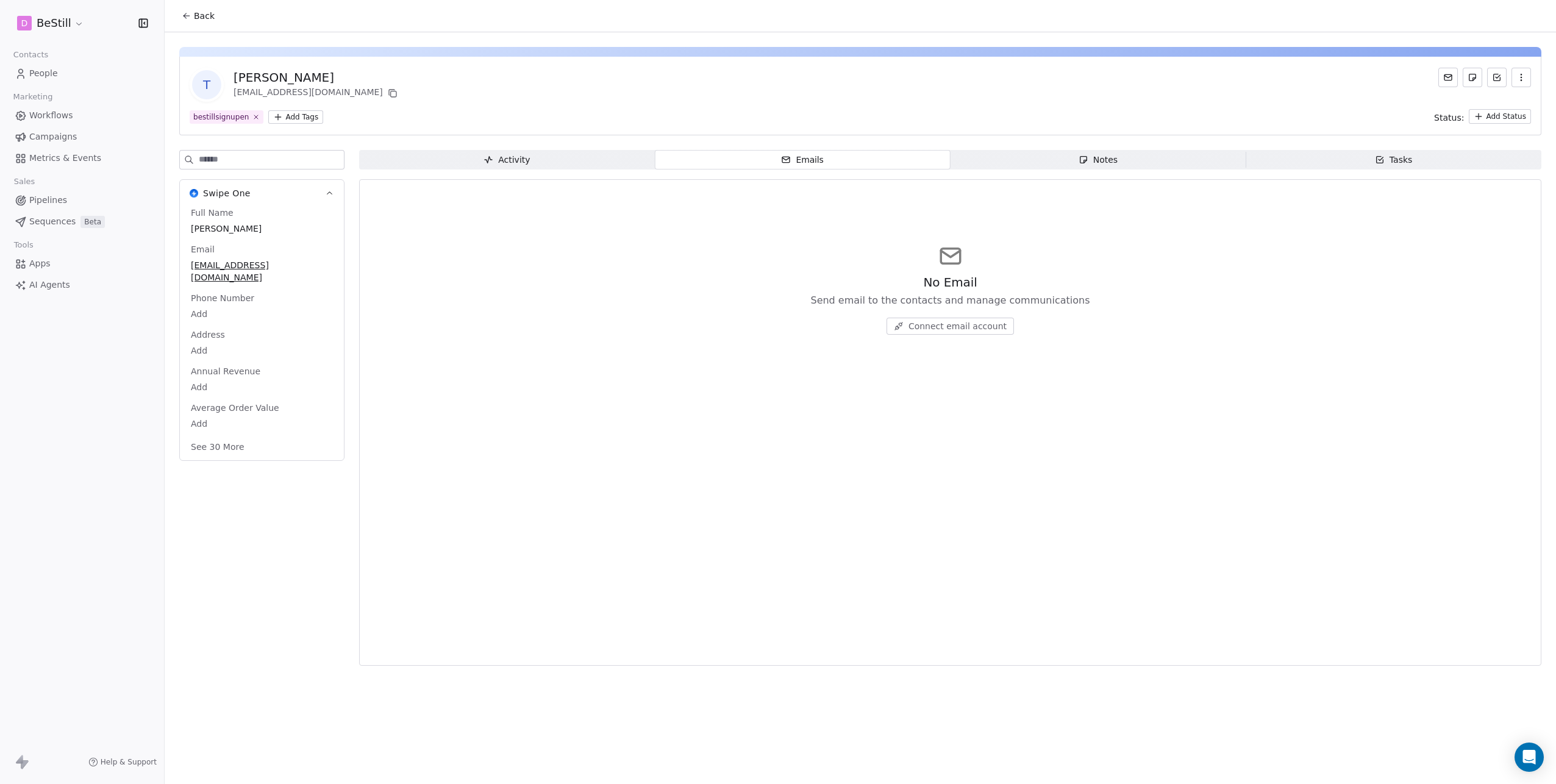
click at [1098, 171] on div "Activity Activity Emails Emails Notes Notes Tasks Tasks No Email Send email to …" at bounding box center [950, 411] width 1182 height 523
click at [1107, 160] on div "Notes" at bounding box center [1098, 160] width 39 height 13
click at [1316, 158] on span "Tasks Tasks" at bounding box center [1393, 160] width 295 height 19
click at [535, 159] on span "Activity Activity" at bounding box center [507, 160] width 295 height 19
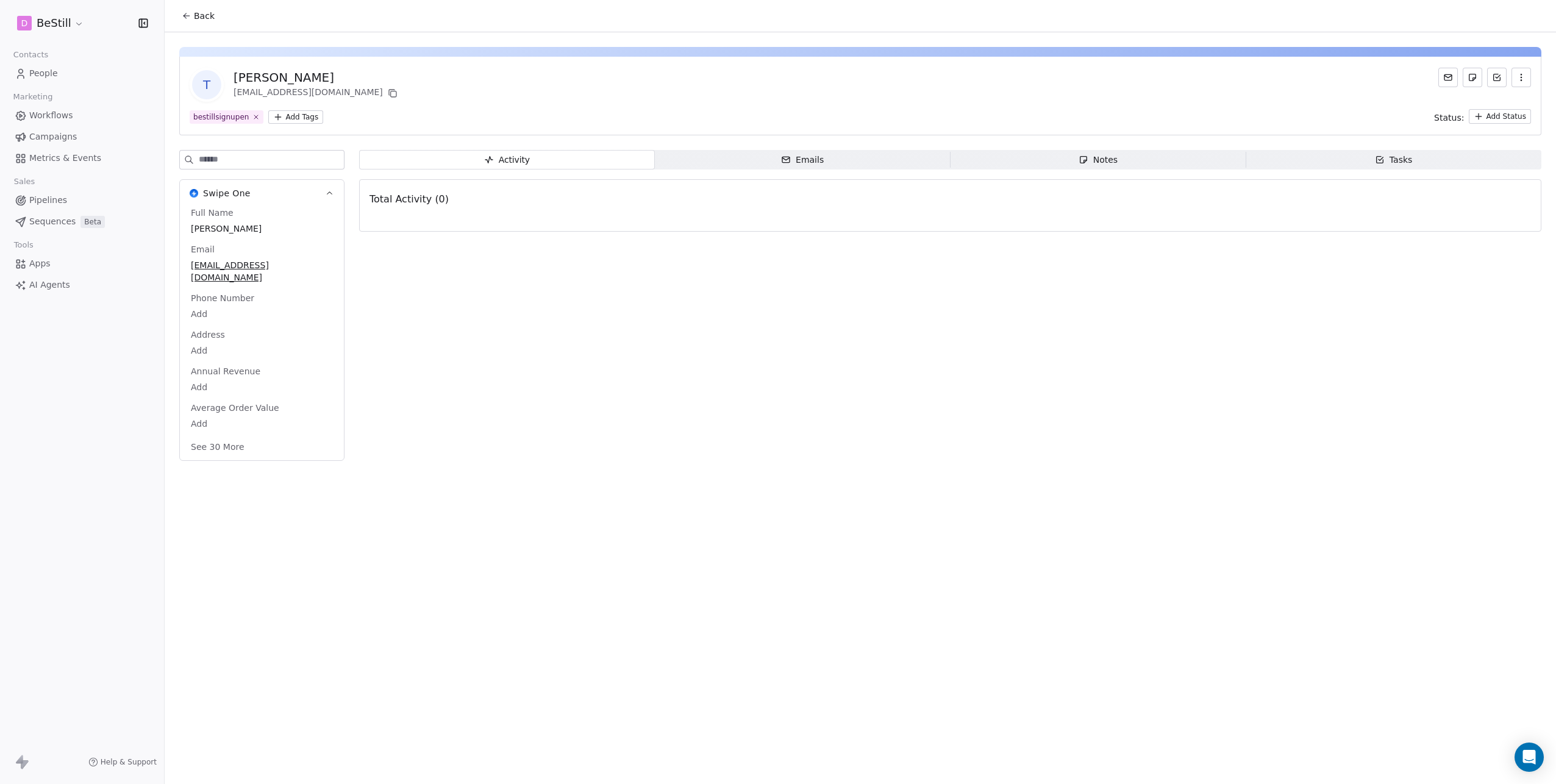
click at [40, 128] on link "Campaigns" at bounding box center [82, 137] width 145 height 20
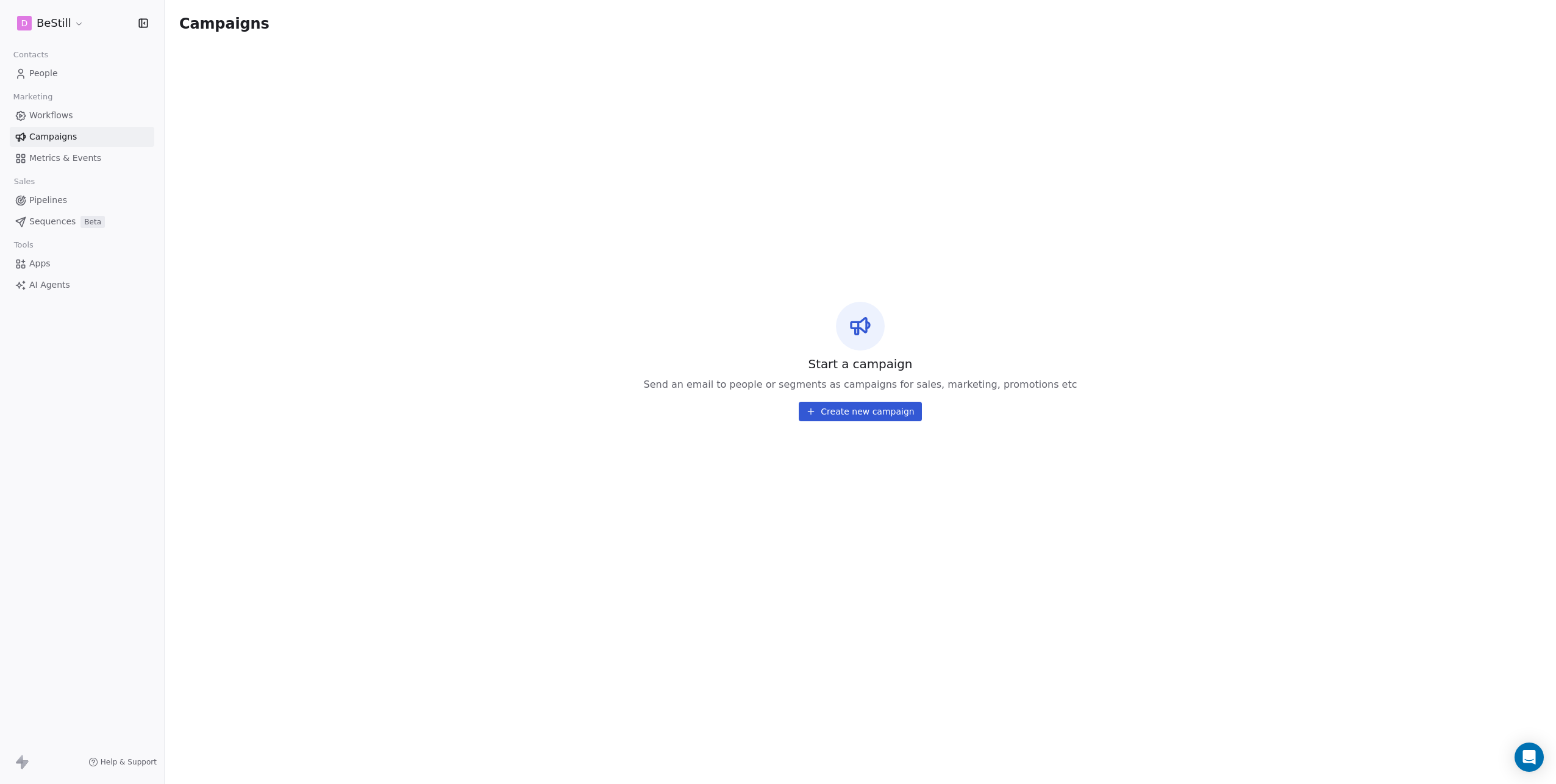
click at [55, 113] on span "Workflows" at bounding box center [51, 115] width 44 height 13
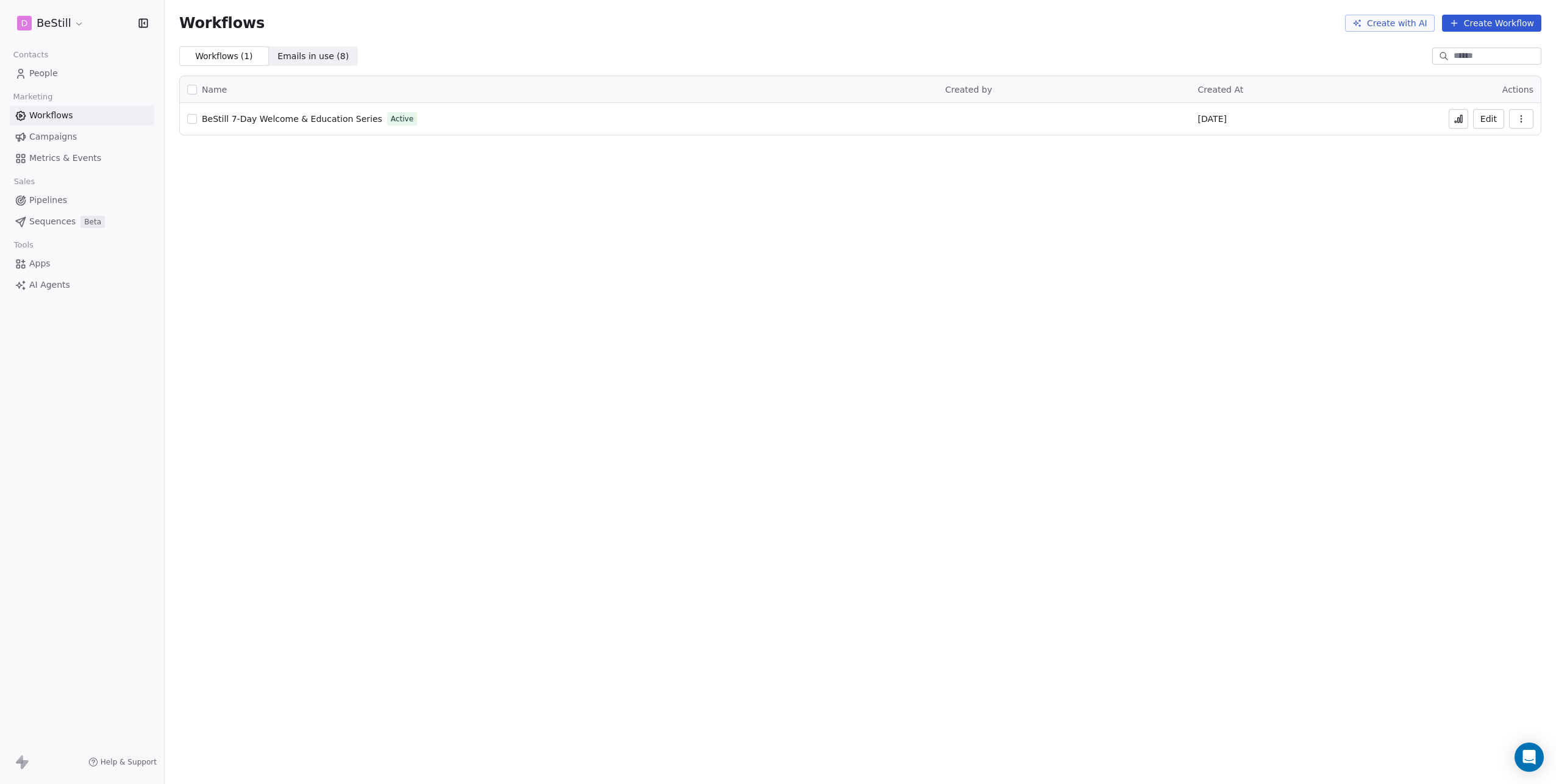
click at [279, 117] on span "BeStill 7-Day Welcome & Education Series" at bounding box center [292, 119] width 181 height 10
click at [36, 70] on span "People" at bounding box center [43, 74] width 28 height 13
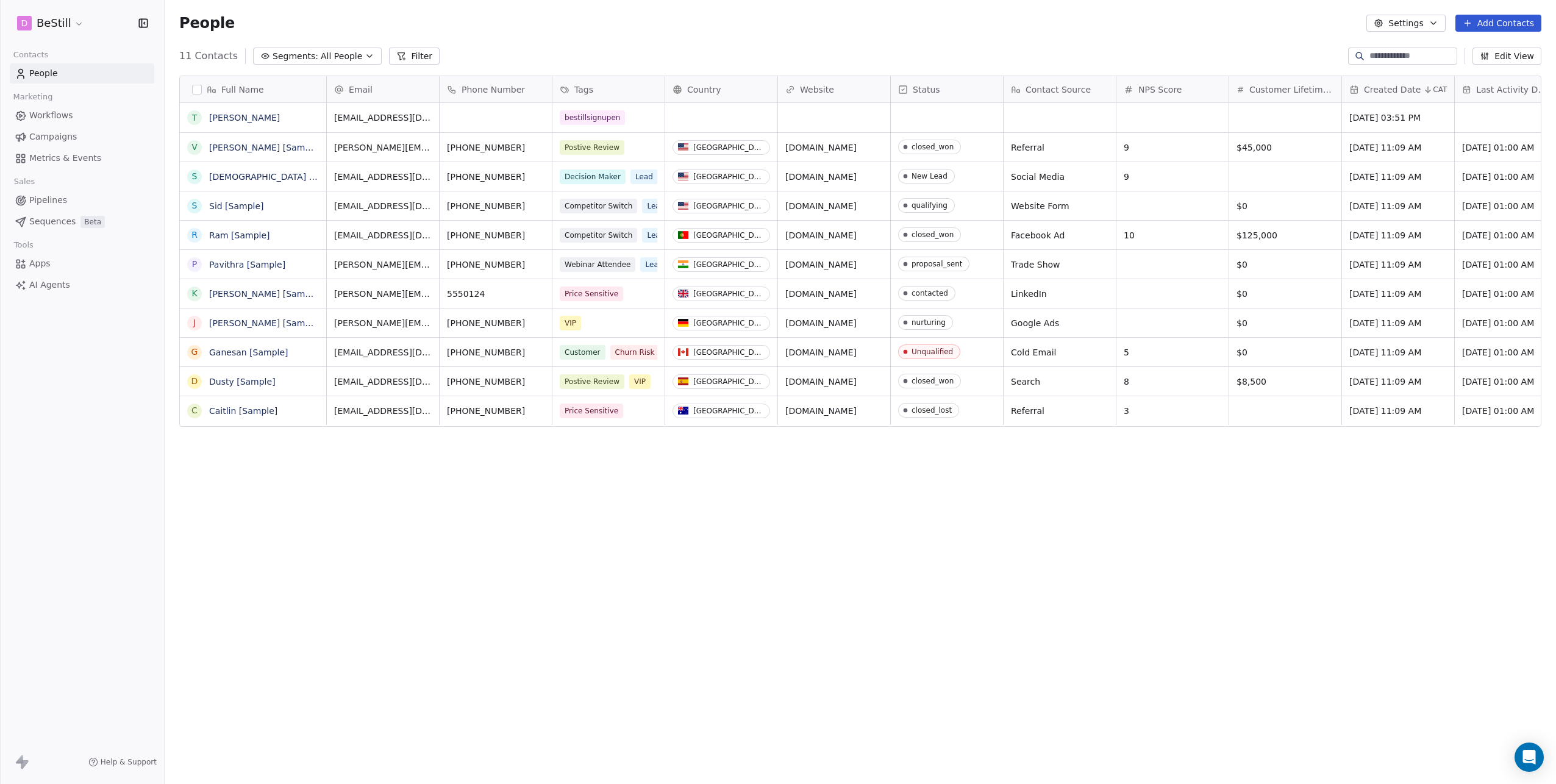
scroll to position [681, 1382]
click at [216, 117] on link "[PERSON_NAME]" at bounding box center [244, 117] width 71 height 10
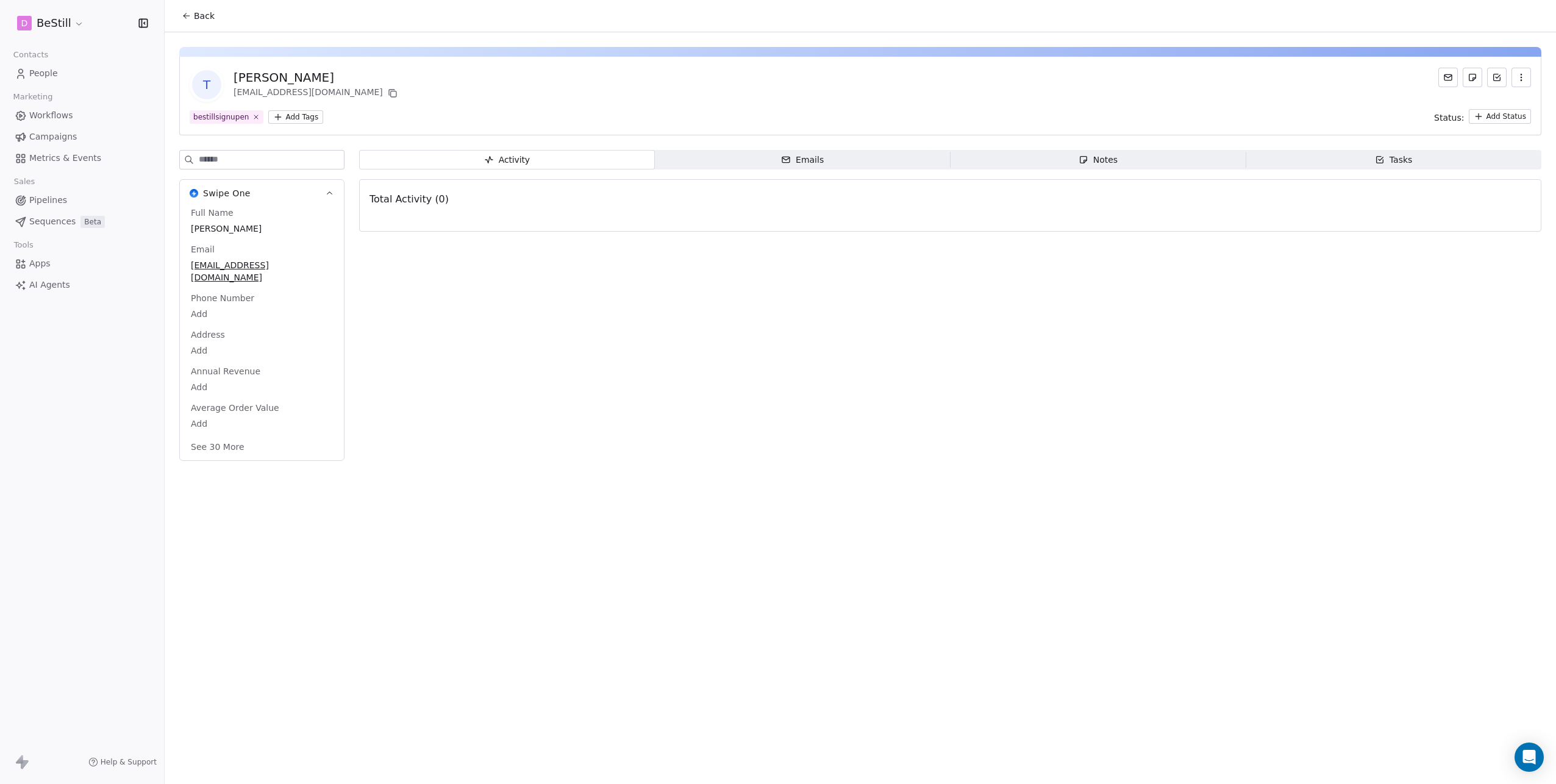
click at [763, 148] on div "T Tim tverdouw@gmail.com bestillsignupen Add Tags Status: Add Status Swipe One …" at bounding box center [860, 250] width 1391 height 436
click at [760, 156] on span "Emails Emails" at bounding box center [803, 160] width 295 height 19
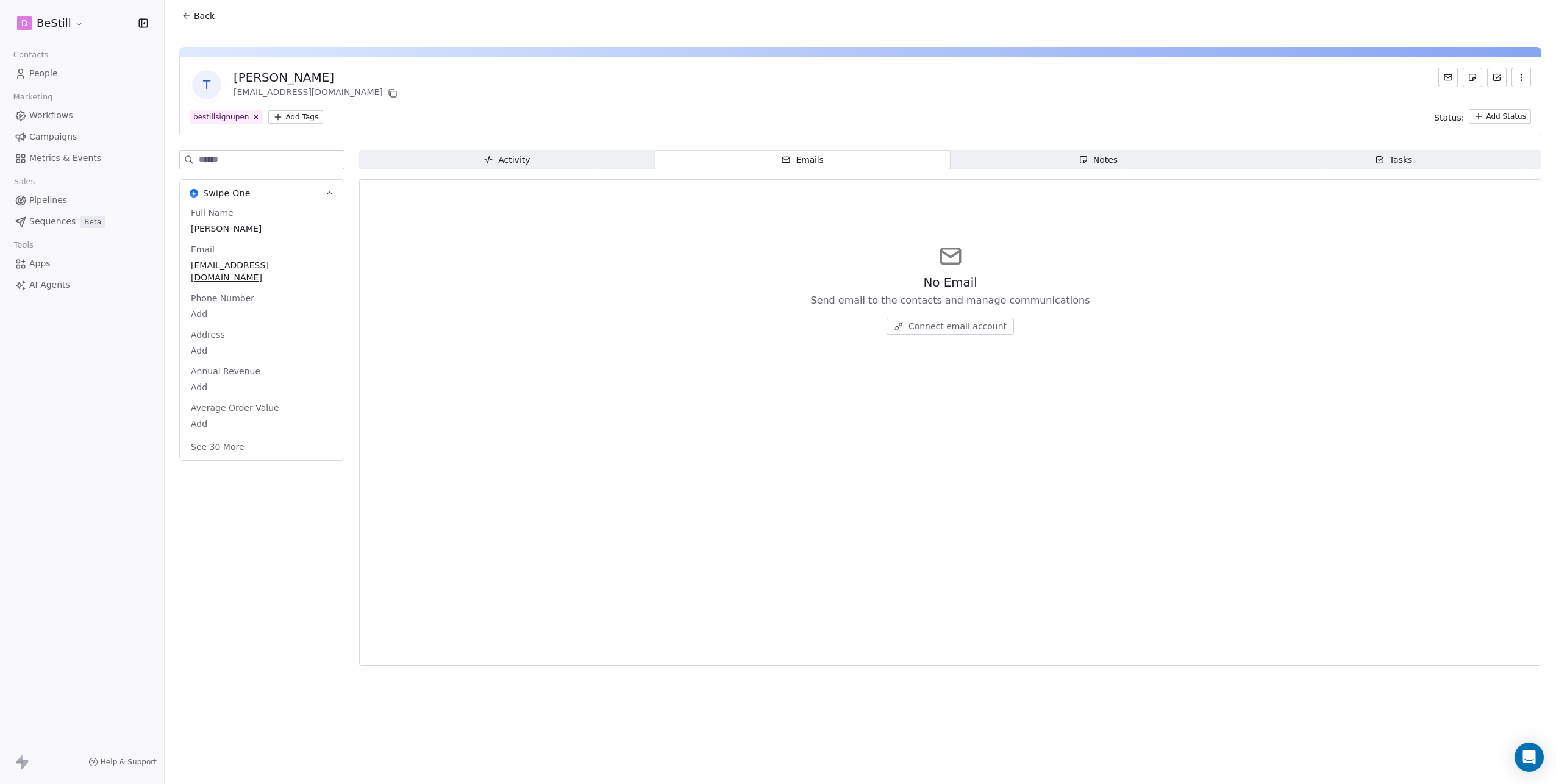
click at [1082, 166] on span "Notes Notes" at bounding box center [1099, 160] width 295 height 19
click at [1321, 163] on span "Tasks Tasks" at bounding box center [1393, 160] width 295 height 19
click at [608, 171] on div "Activity Activity Emails Emails Notes Notes Tasks Tasks No Tasks Create and acc…" at bounding box center [950, 411] width 1182 height 523
click at [586, 157] on span "Activity Activity" at bounding box center [507, 160] width 295 height 19
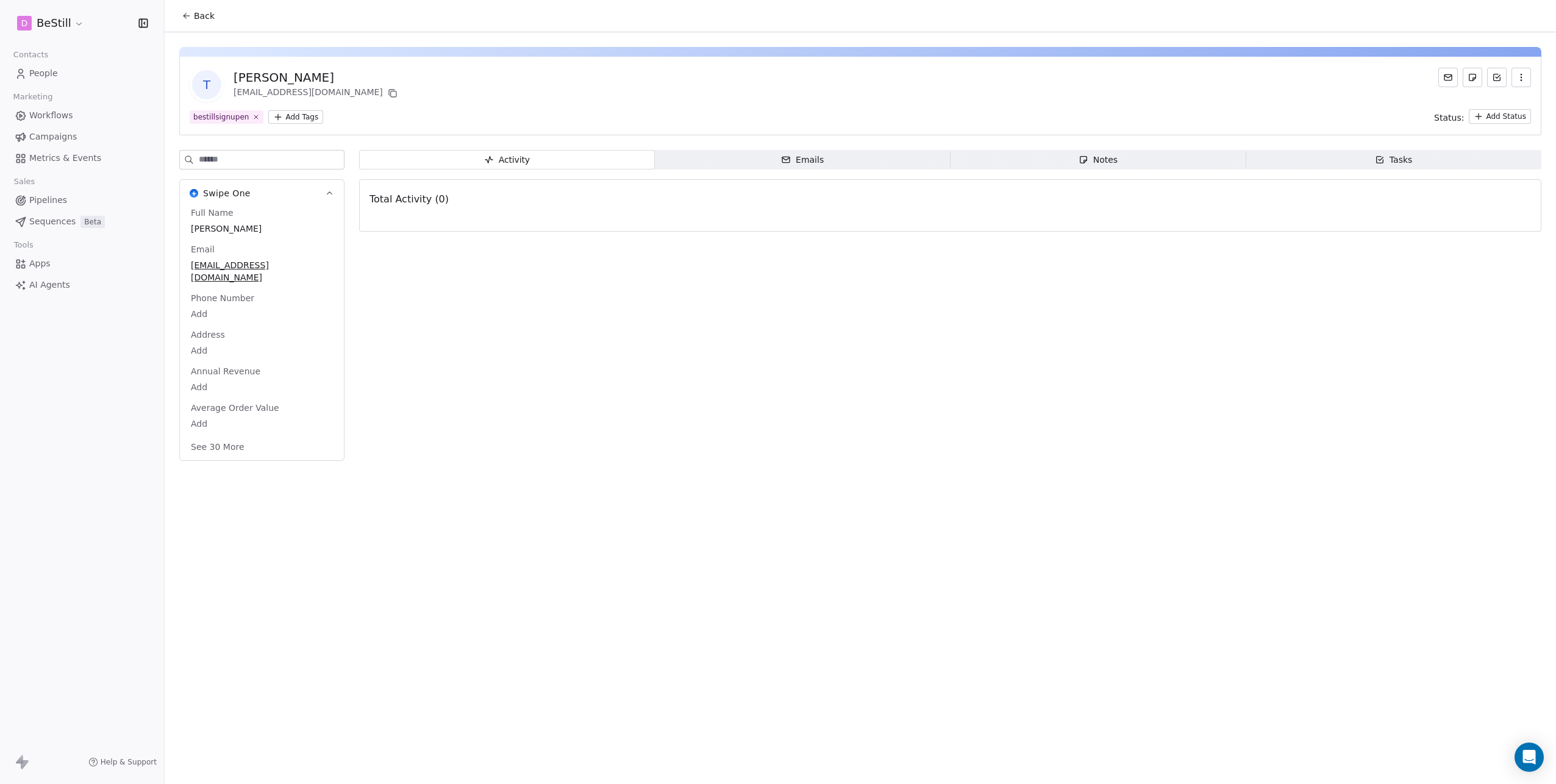
click at [51, 73] on span "People" at bounding box center [43, 74] width 28 height 13
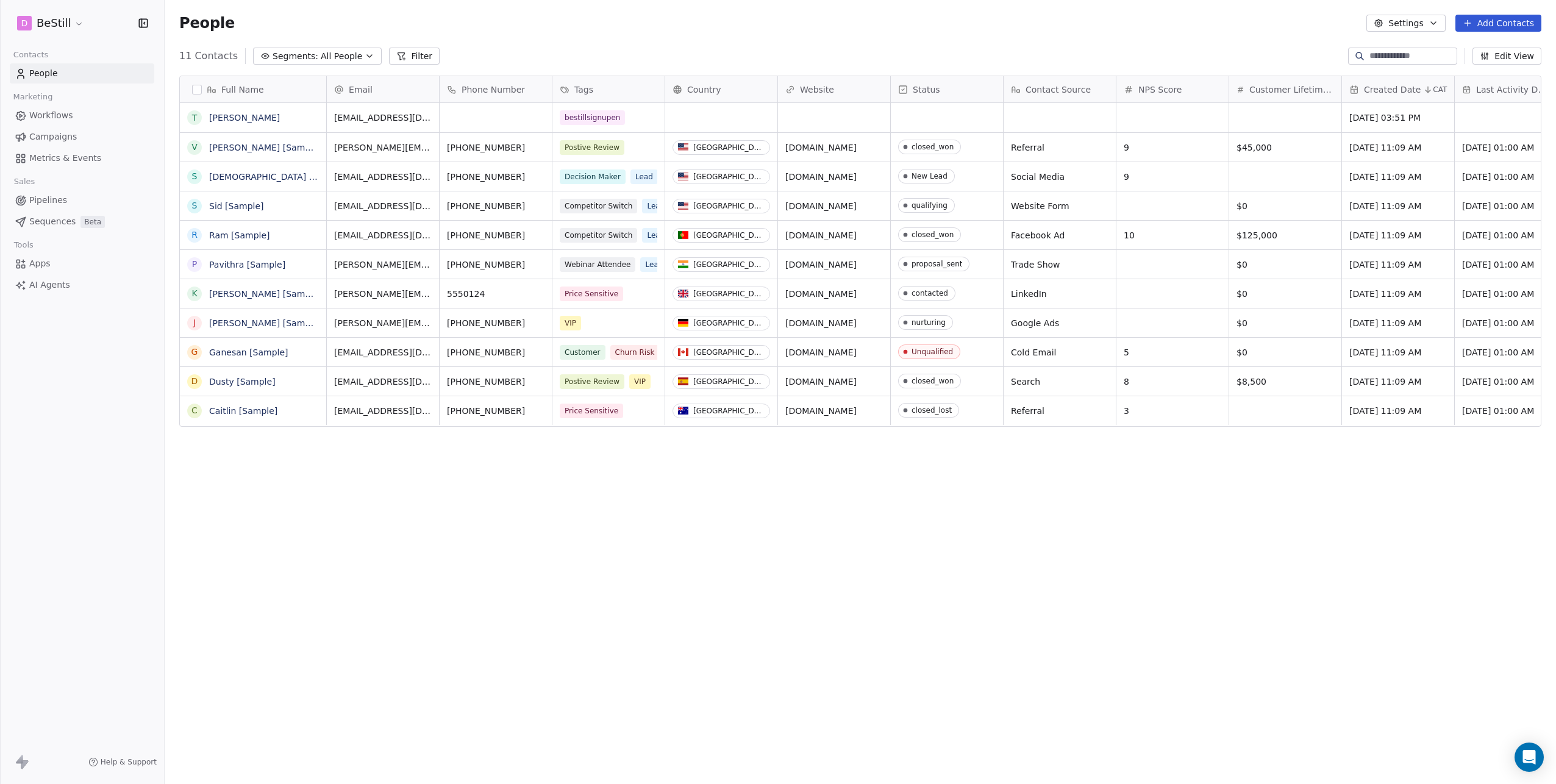
scroll to position [681, 1382]
click at [1514, 28] on button "Add Contacts" at bounding box center [1498, 23] width 86 height 17
click at [979, 22] on html "D BeStill Contacts People Marketing Workflows Campaigns Metrics & Events Sales …" at bounding box center [778, 392] width 1556 height 784
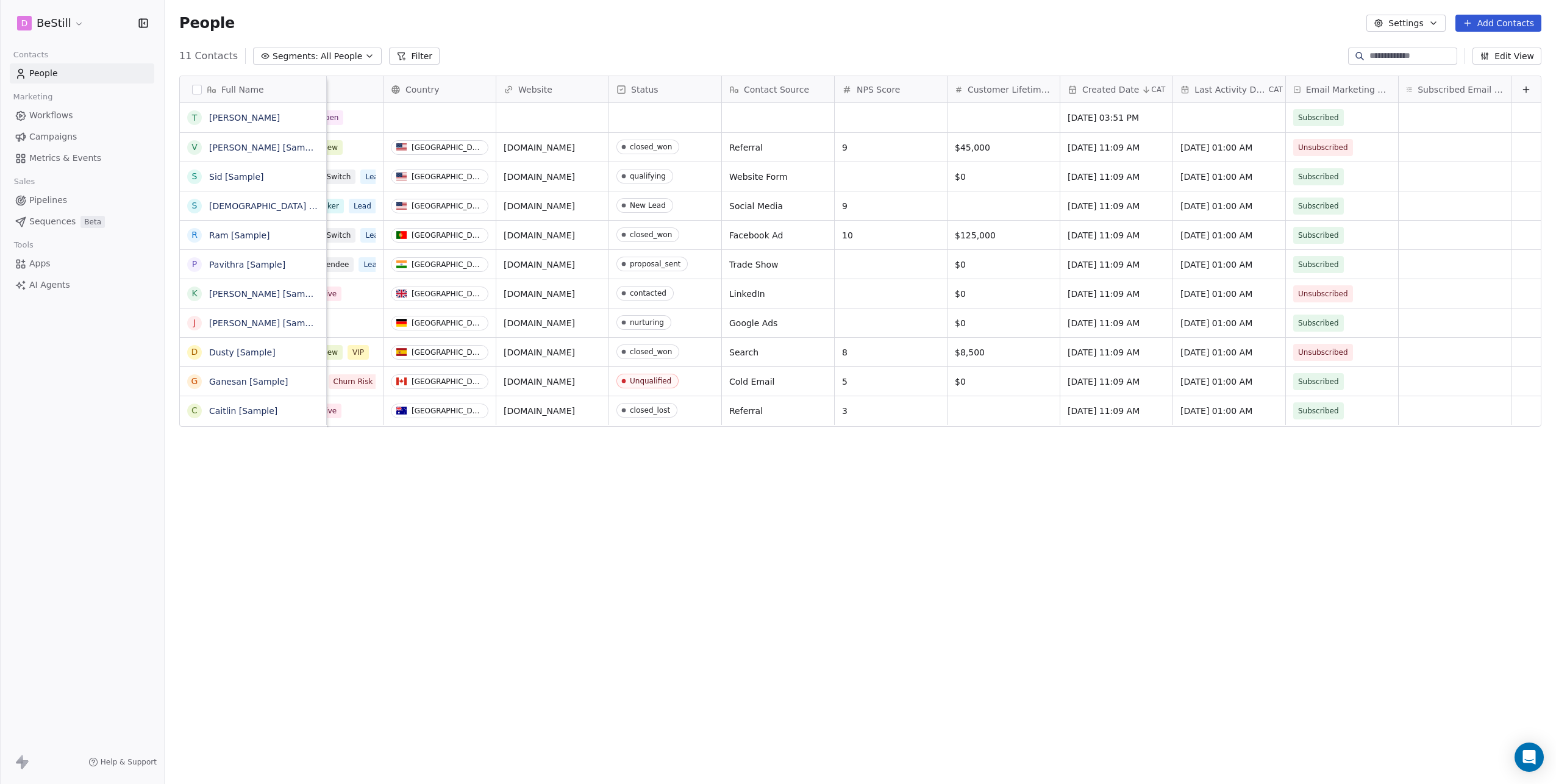
scroll to position [0, 0]
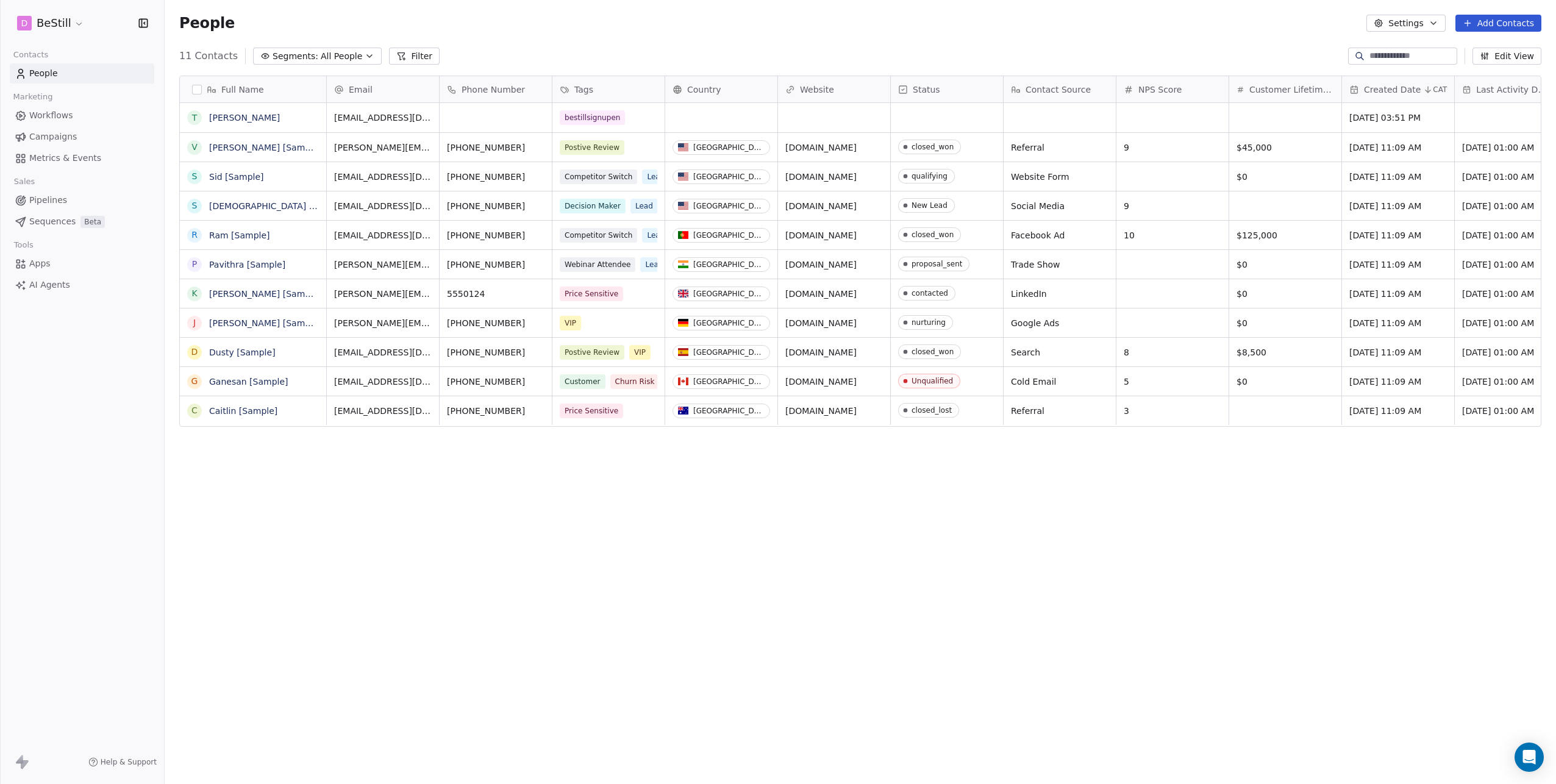
click at [198, 87] on button "button" at bounding box center [197, 89] width 10 height 10
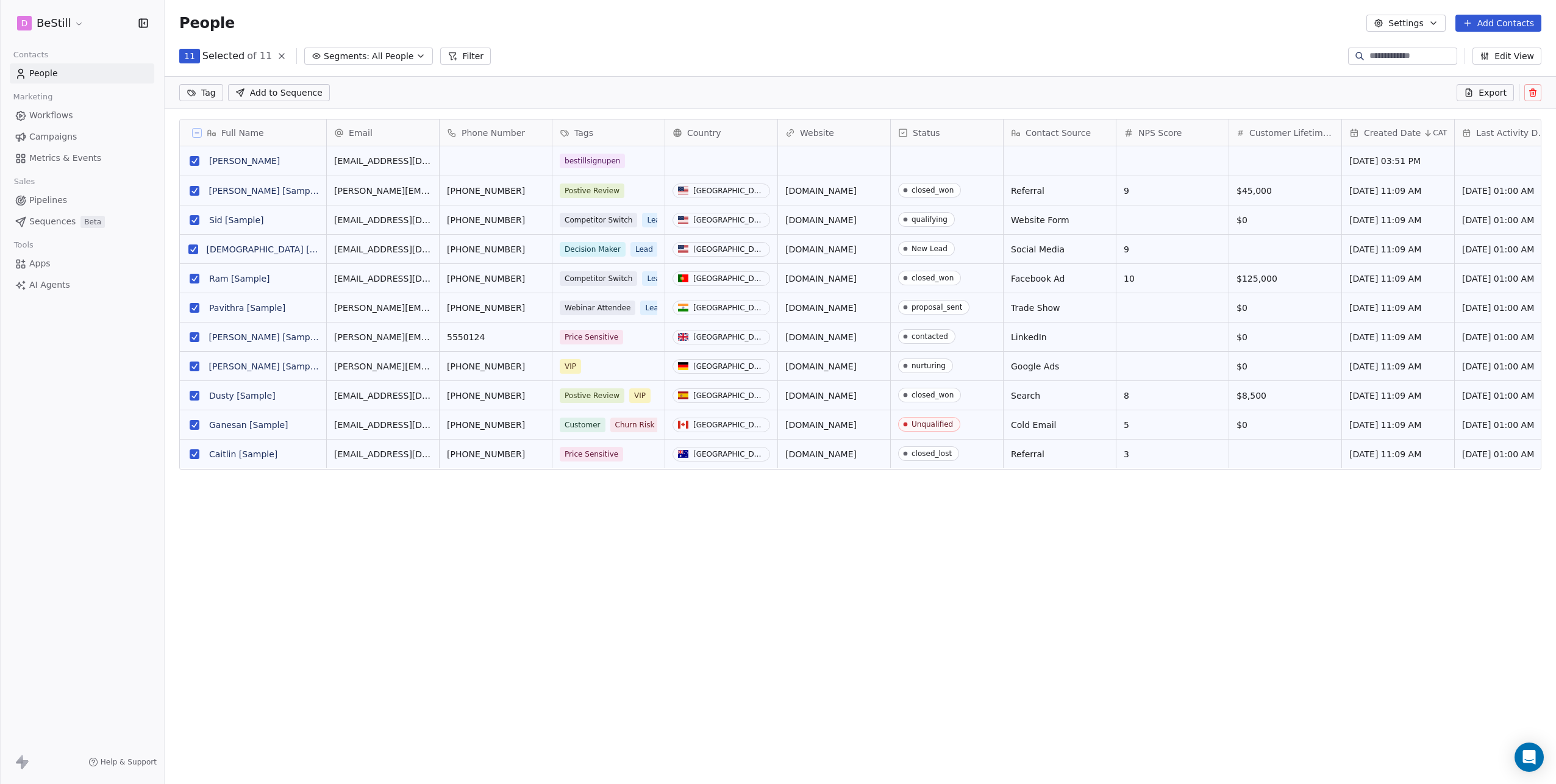
scroll to position [638, 1382]
click at [194, 159] on button "grid" at bounding box center [194, 161] width 10 height 10
click at [1527, 90] on button at bounding box center [1533, 92] width 17 height 17
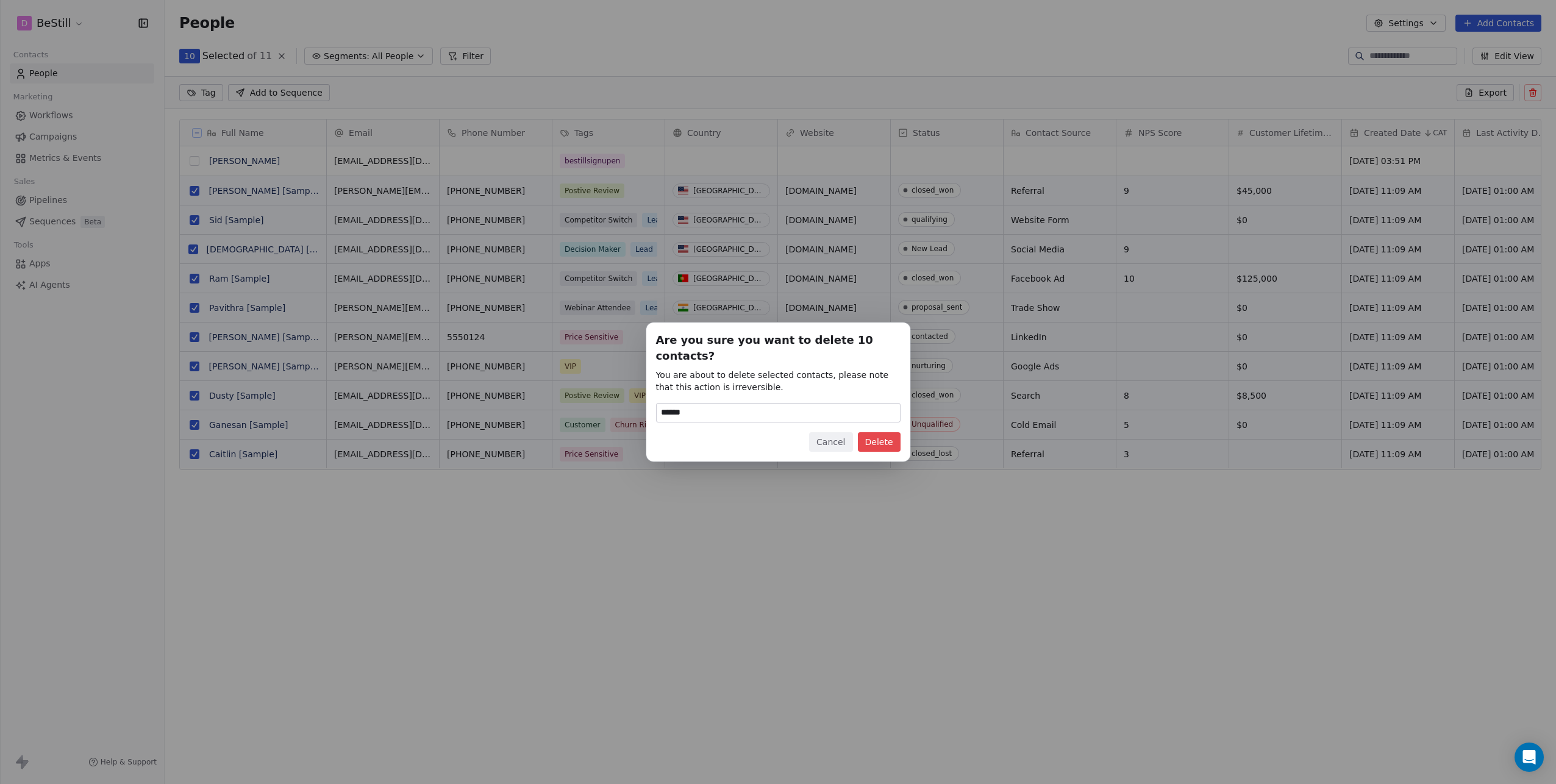
type input "******"
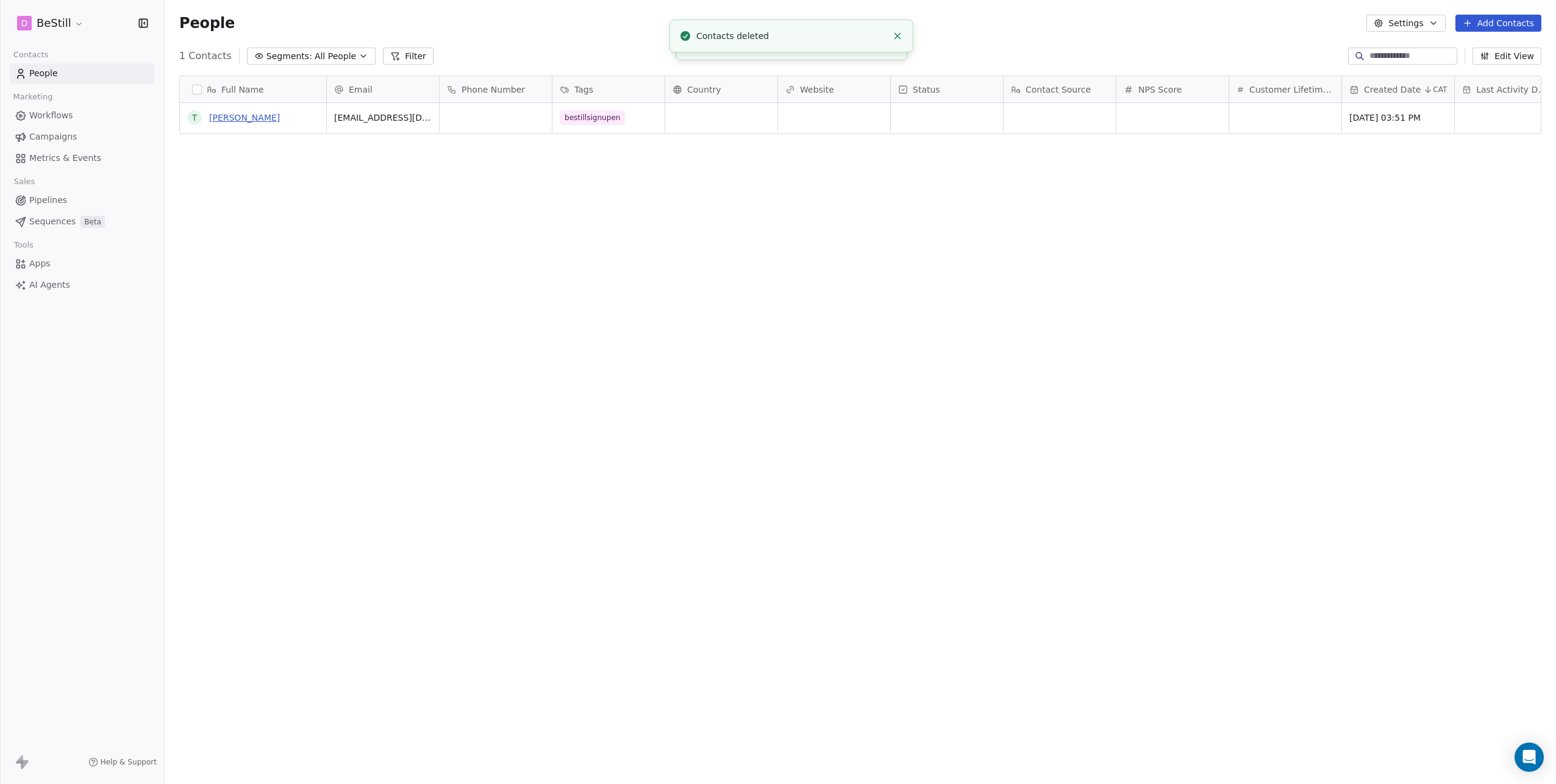
click at [216, 118] on link "[PERSON_NAME]" at bounding box center [244, 117] width 71 height 10
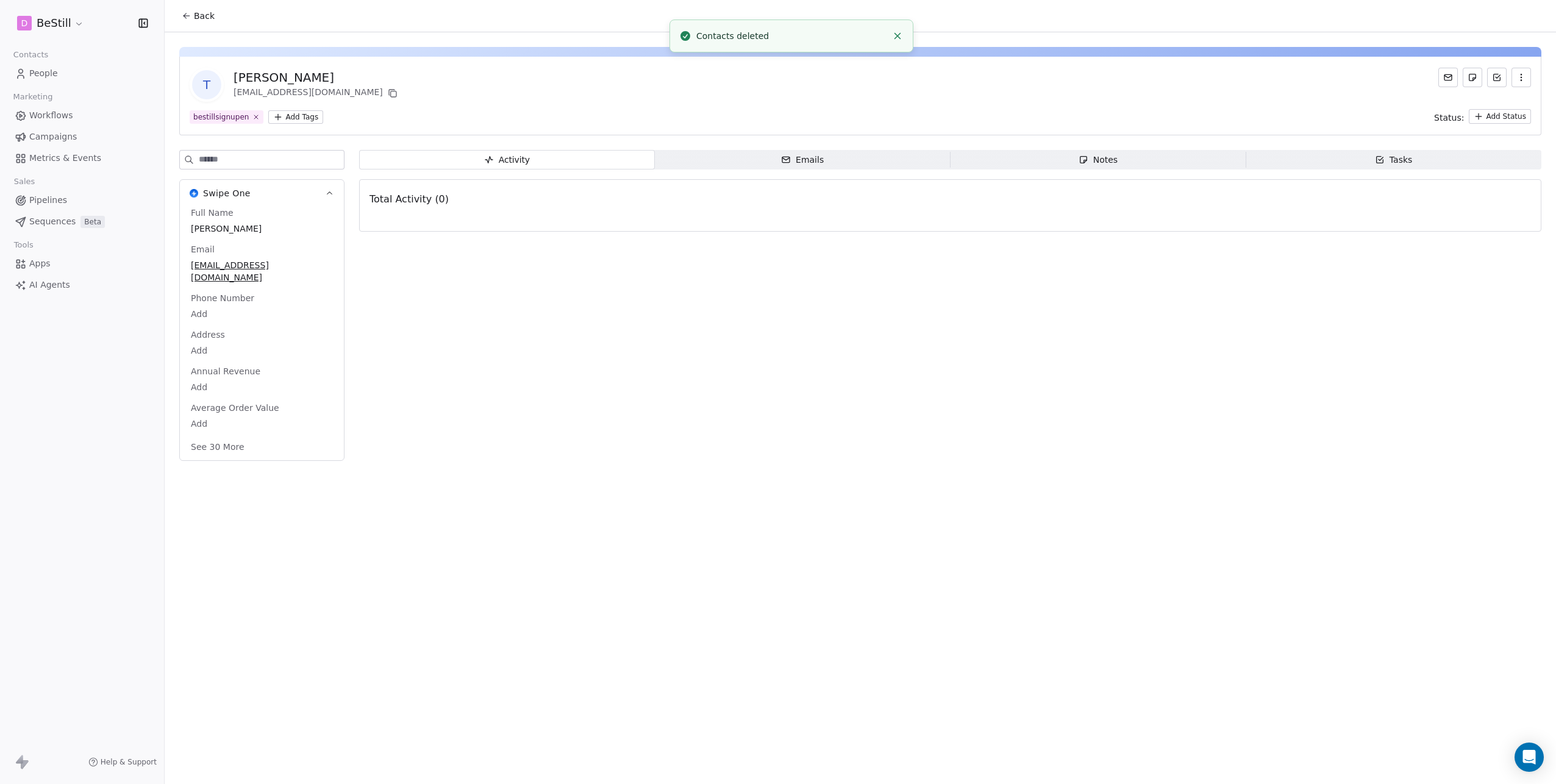
click at [764, 164] on span "Emails Emails" at bounding box center [803, 160] width 295 height 19
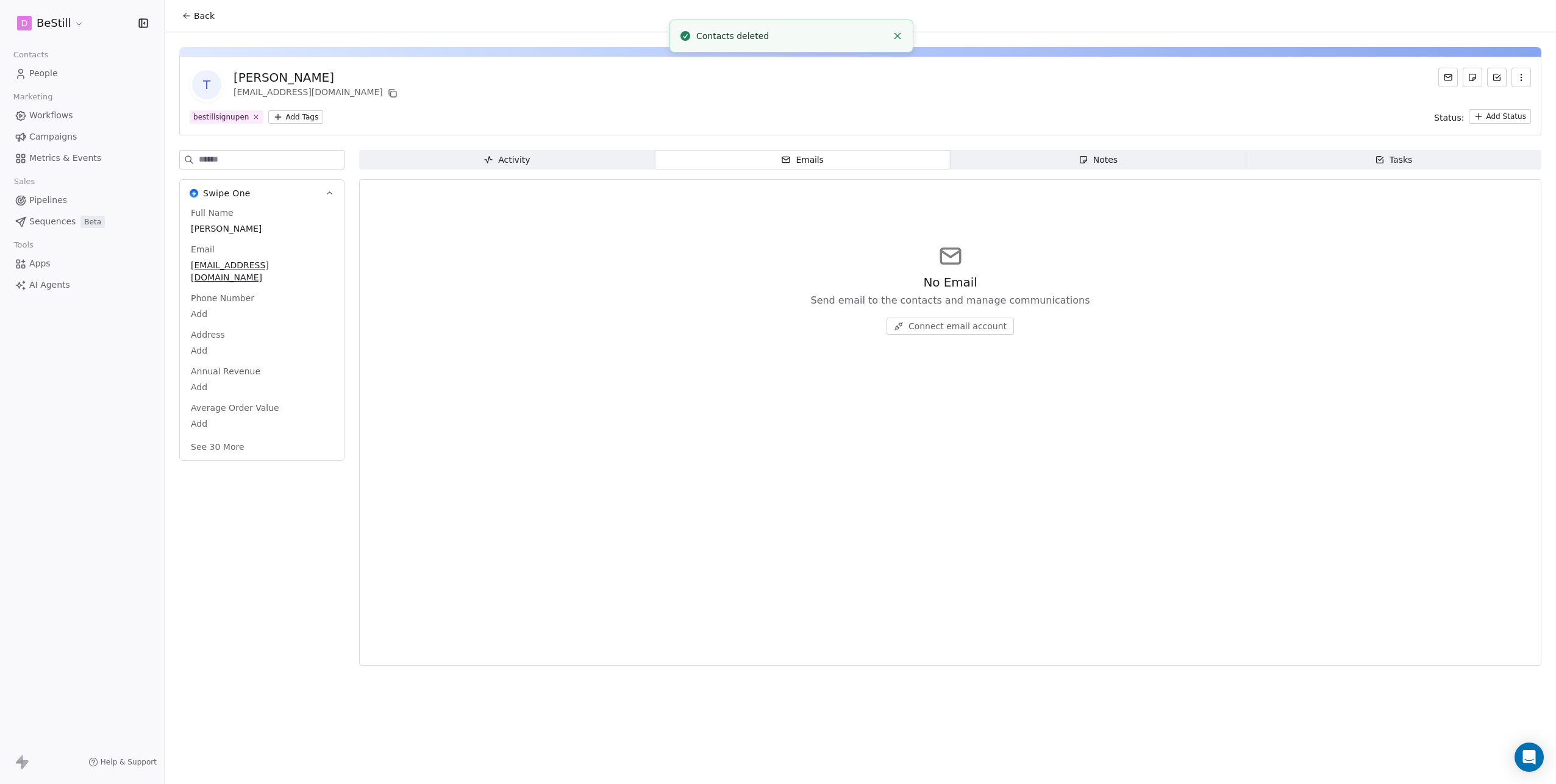
click at [1090, 157] on div "Notes" at bounding box center [1098, 160] width 39 height 13
click at [1279, 159] on span "Tasks Tasks" at bounding box center [1393, 160] width 295 height 19
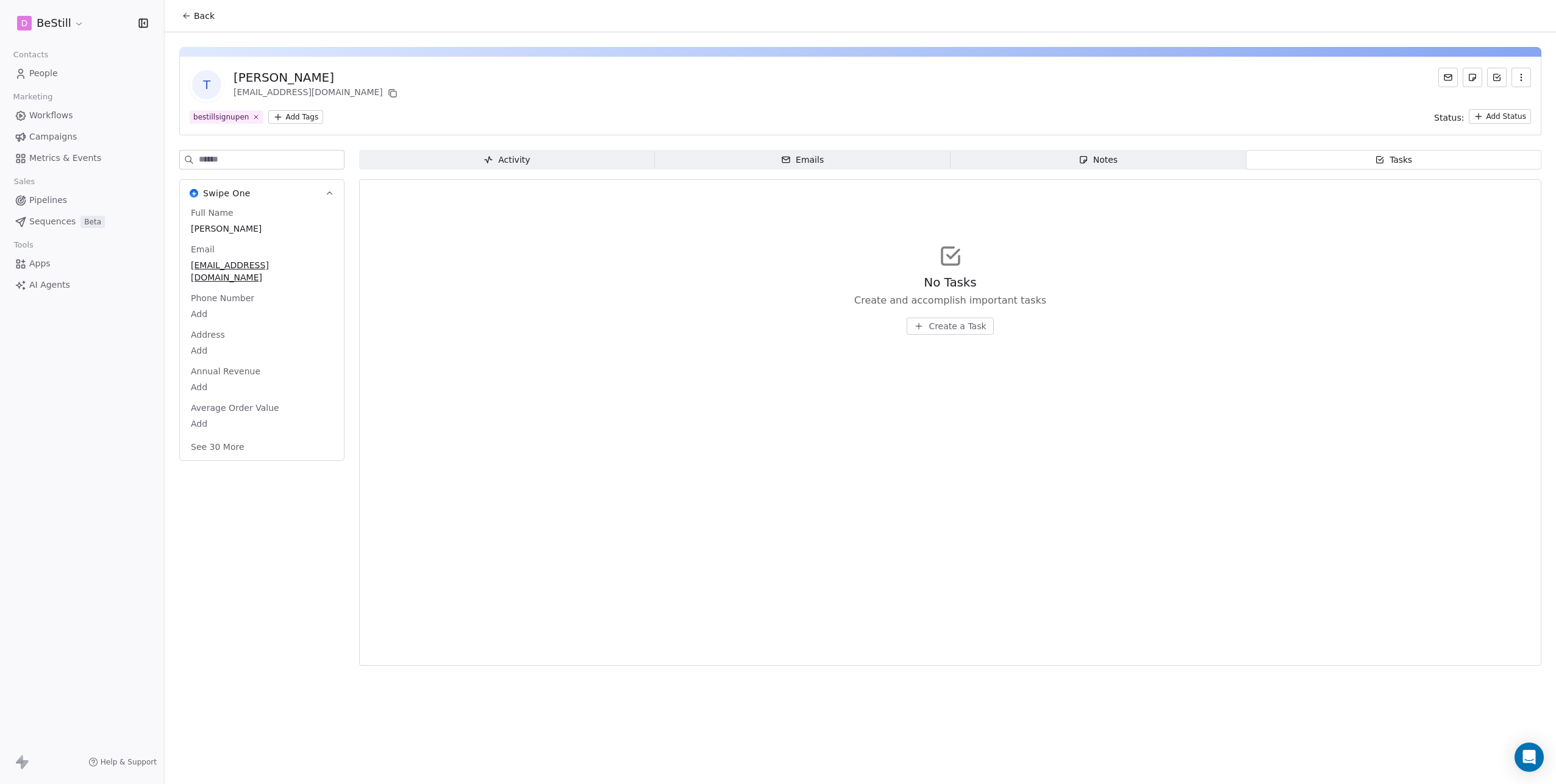
click at [466, 156] on span "Activity Activity" at bounding box center [507, 160] width 295 height 19
click at [188, 13] on icon at bounding box center [186, 15] width 10 height 10
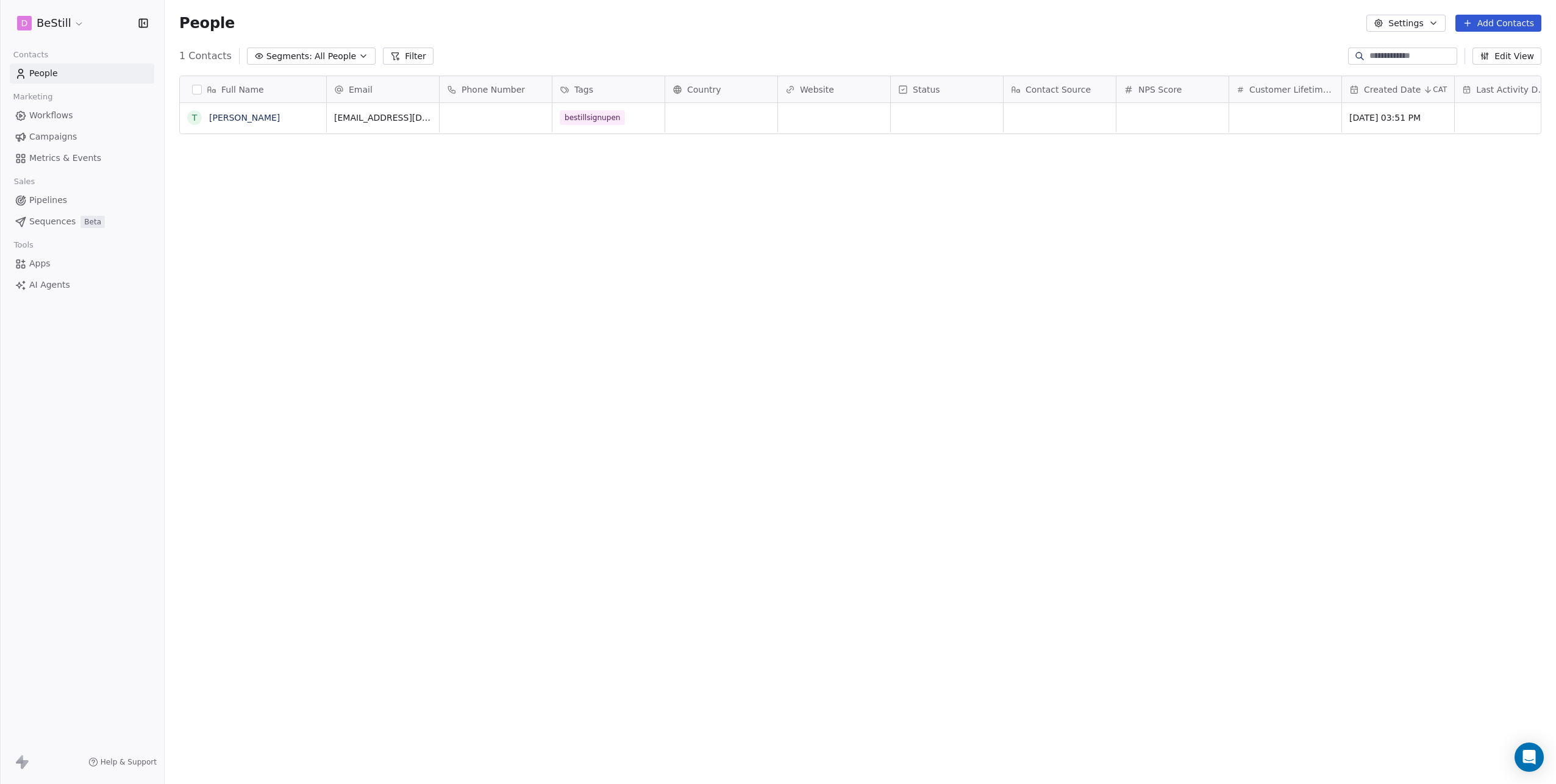
scroll to position [681, 1382]
click at [1484, 26] on button "Add Contacts" at bounding box center [1498, 23] width 86 height 17
click at [1459, 48] on div "Create new contact" at bounding box center [1495, 50] width 98 height 13
type textarea "********"
click at [414, 120] on html "D BeStill Contacts People Marketing Workflows Campaigns Metrics & Events Sales …" at bounding box center [778, 392] width 1556 height 784
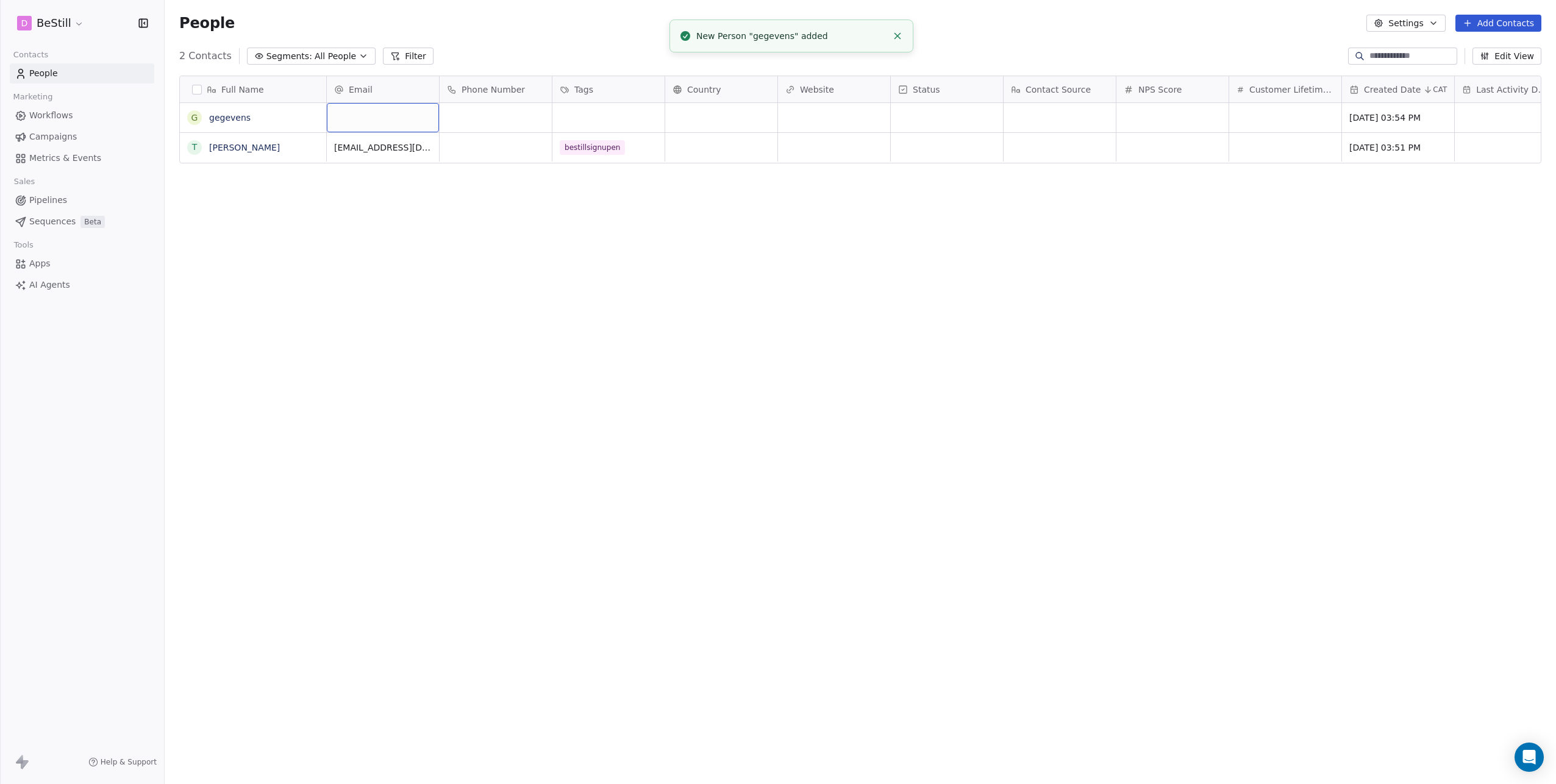
click at [366, 117] on div "grid" at bounding box center [383, 117] width 112 height 29
click at [365, 119] on div "grid" at bounding box center [383, 117] width 112 height 29
type input "**********"
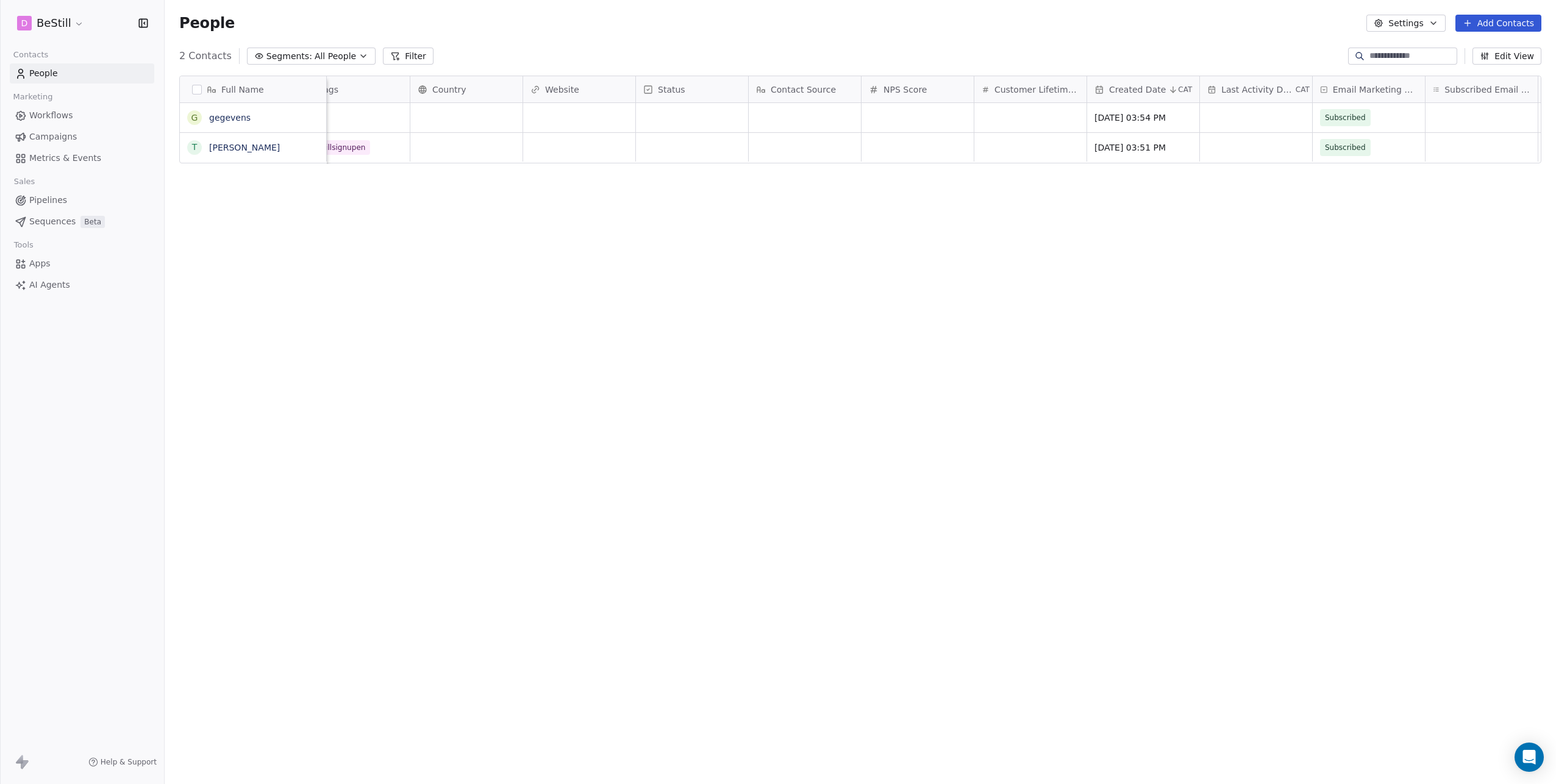
scroll to position [0, 0]
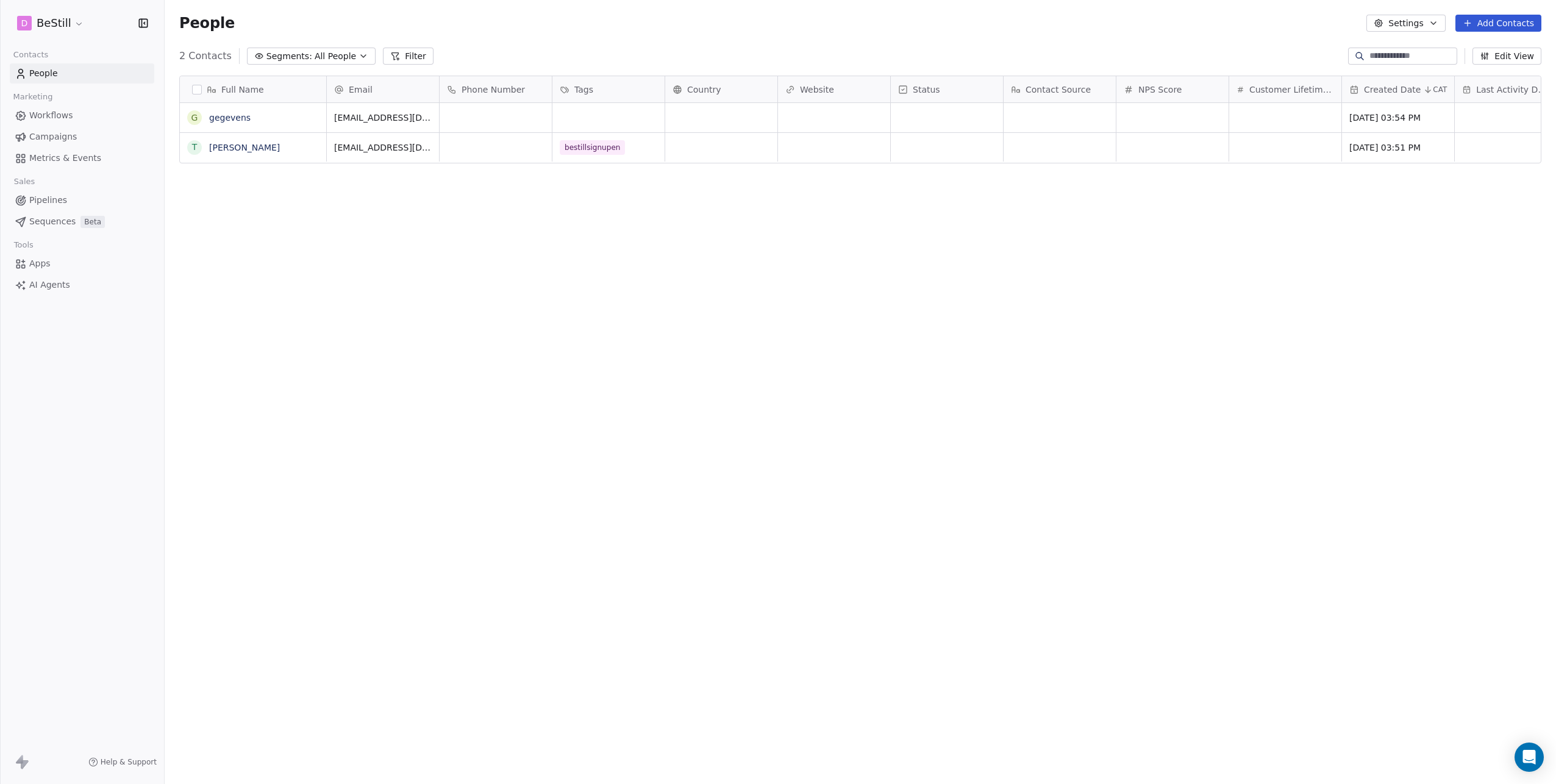
click at [1502, 49] on button "Edit View" at bounding box center [1507, 56] width 69 height 17
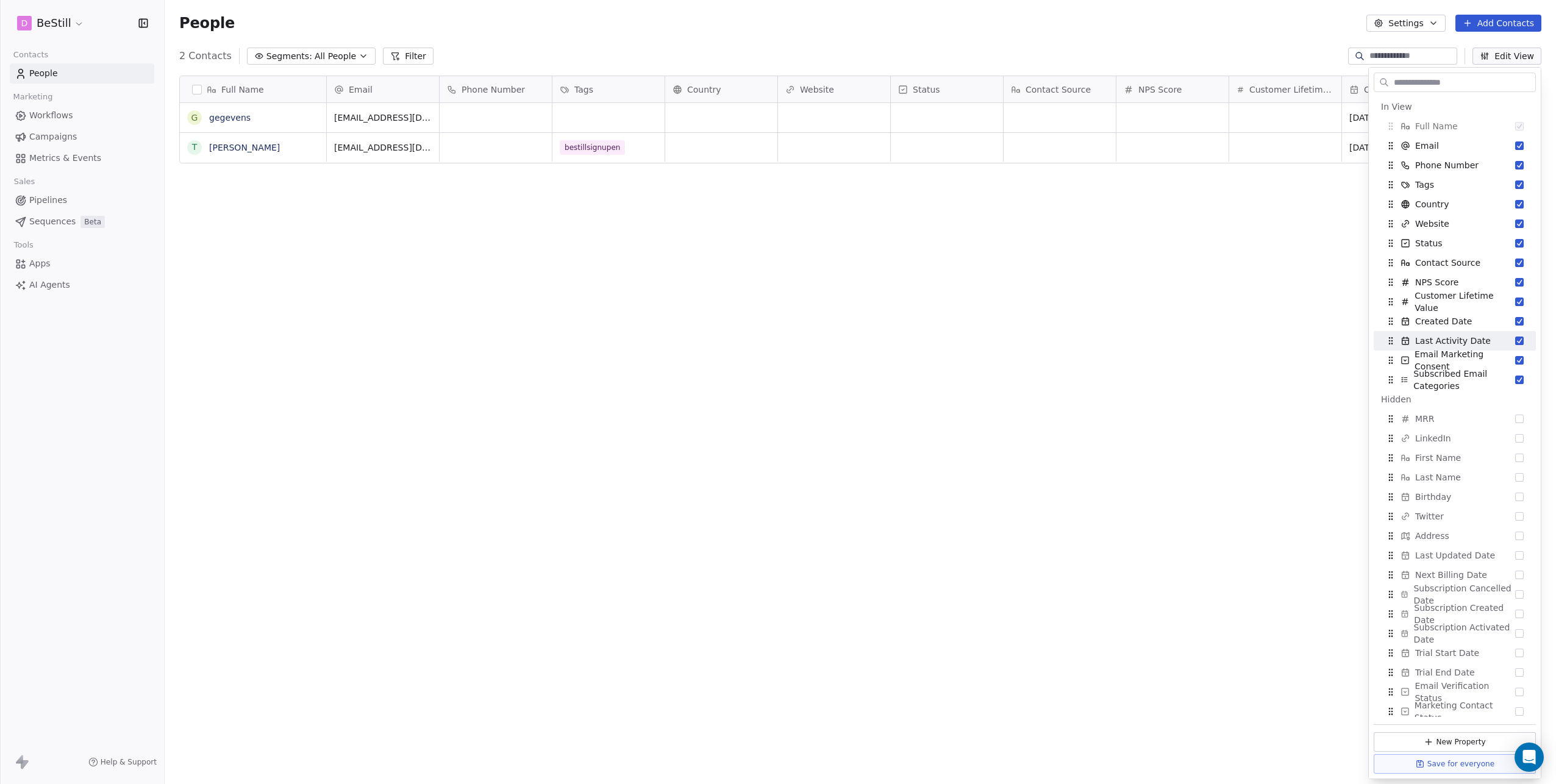
scroll to position [5, 0]
click at [1515, 687] on button "Suggestions" at bounding box center [1519, 687] width 8 height 8
drag, startPoint x: 1390, startPoint y: 394, endPoint x: 1386, endPoint y: 205, distance: 189.0
click at [1386, 205] on icon "Suggestions" at bounding box center [1386, 206] width 10 height 10
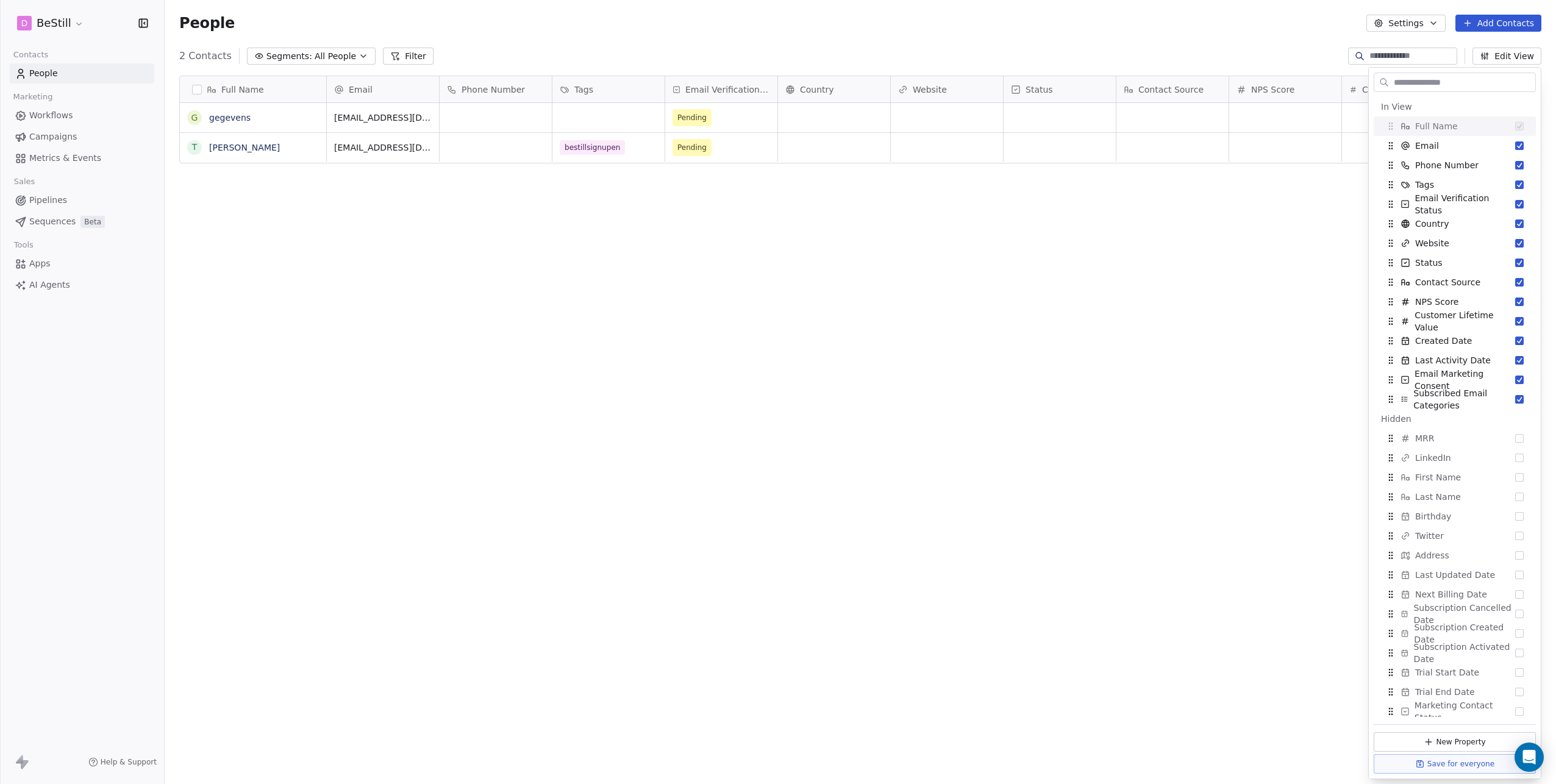
click at [1218, 37] on div "People Settings Add Contacts" at bounding box center [860, 23] width 1391 height 46
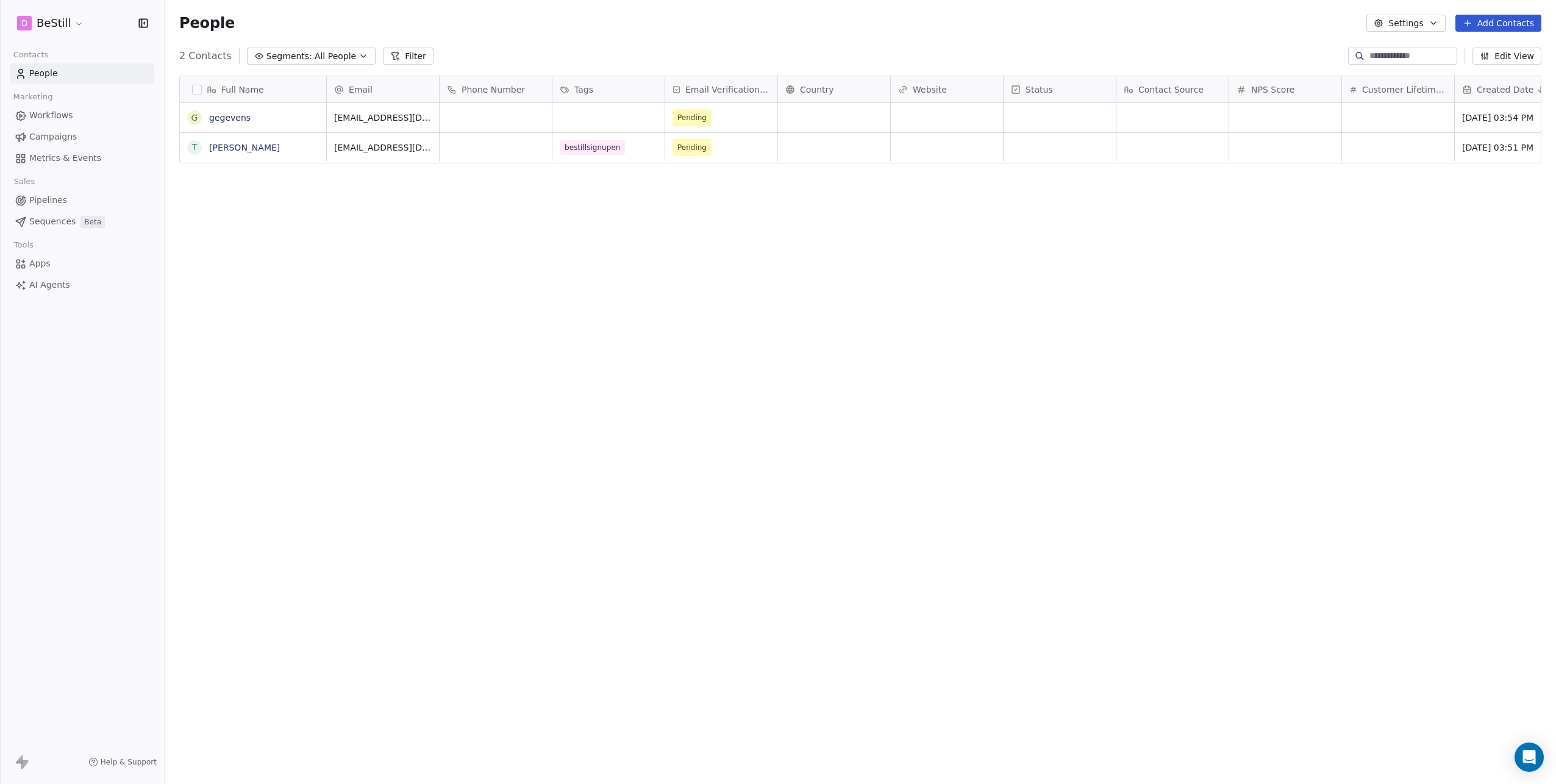
scroll to position [0, 404]
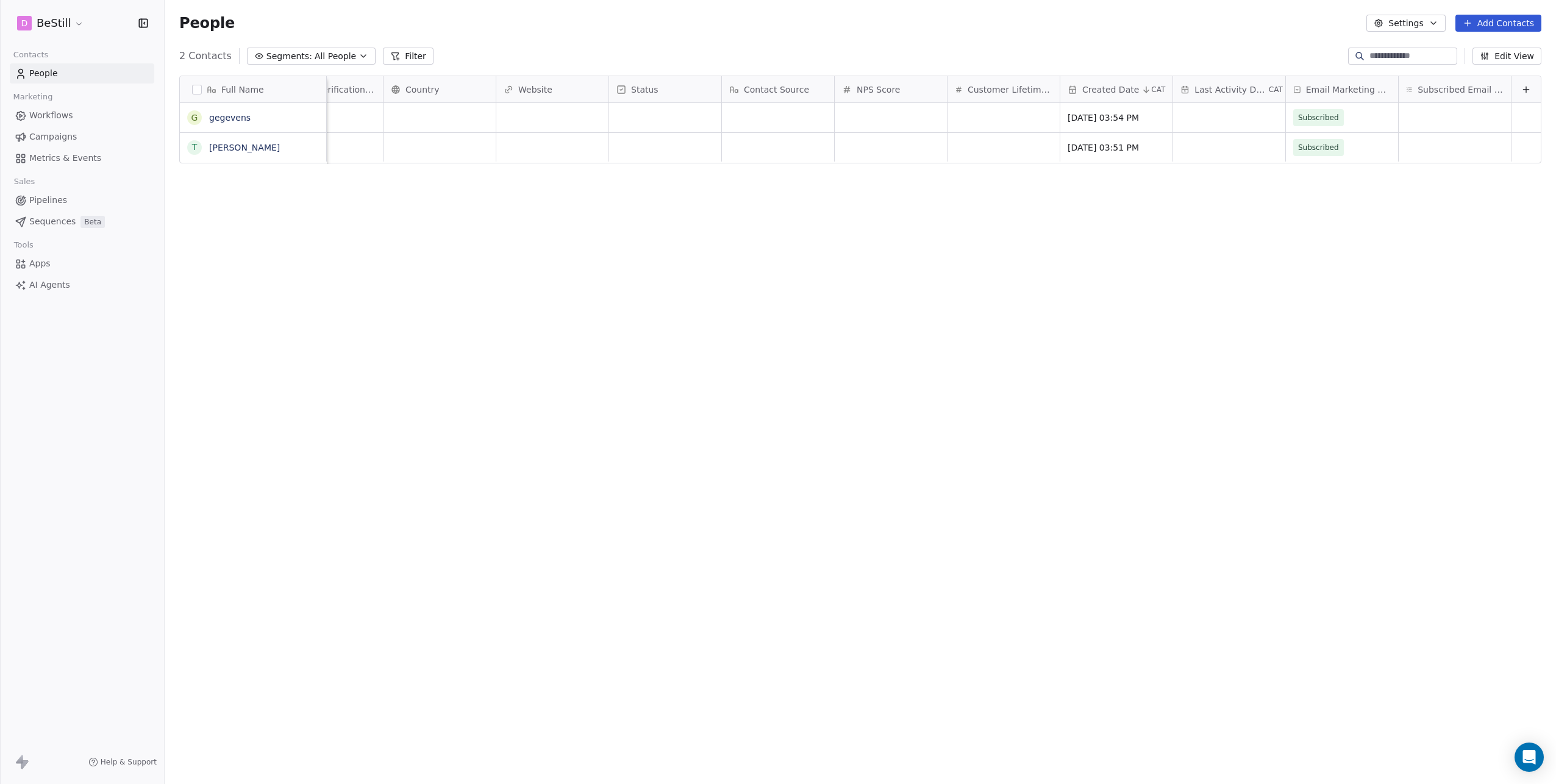
click at [1500, 57] on button "Edit View" at bounding box center [1507, 56] width 69 height 17
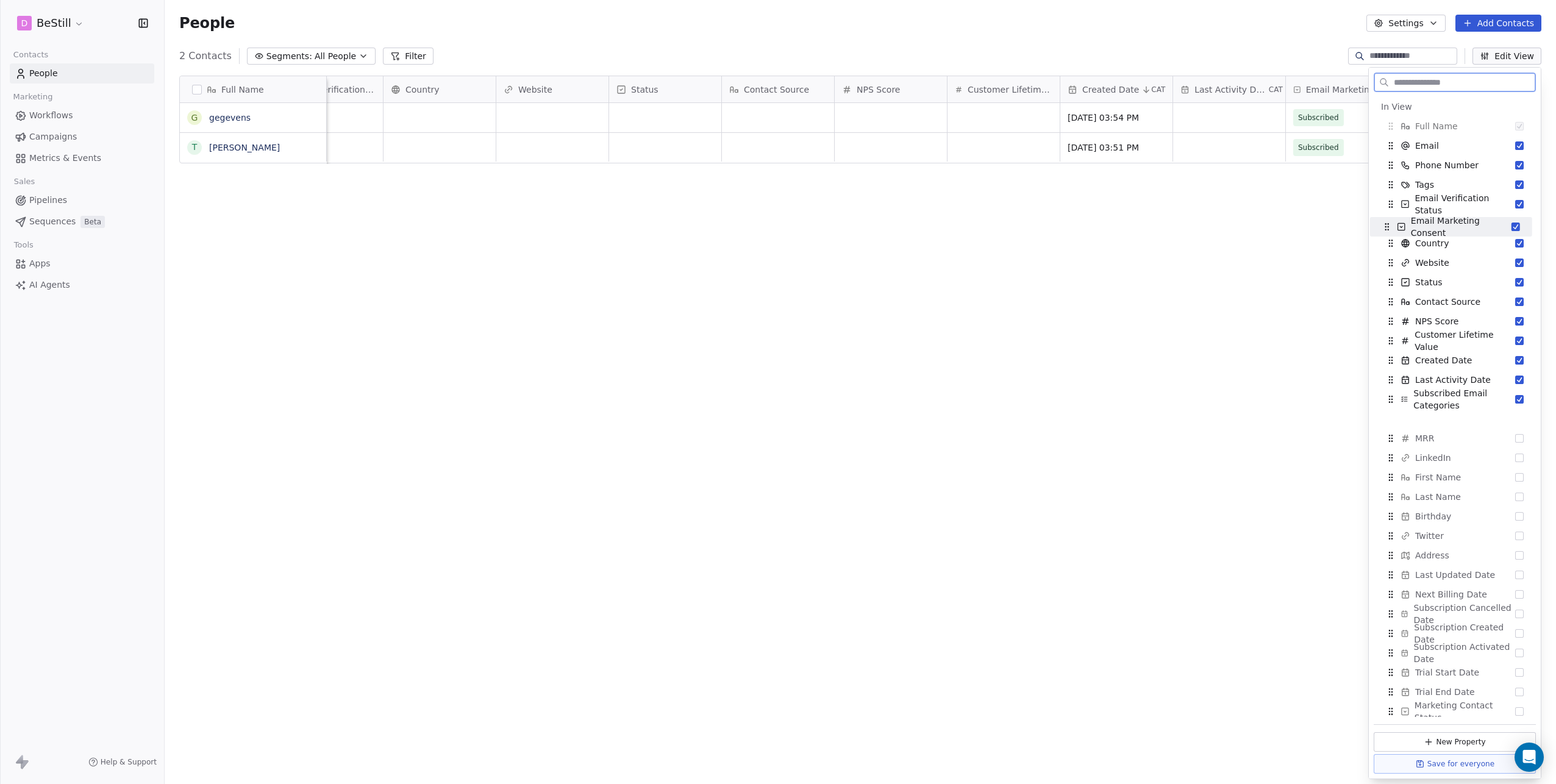
drag, startPoint x: 1387, startPoint y: 377, endPoint x: 1384, endPoint y: 224, distance: 153.0
click at [1384, 224] on icon "Suggestions" at bounding box center [1387, 226] width 10 height 10
click at [1213, 270] on div "Full Name g gegevens T Tim Email Phone Number Tags Email Verification Status Em…" at bounding box center [860, 411] width 1391 height 690
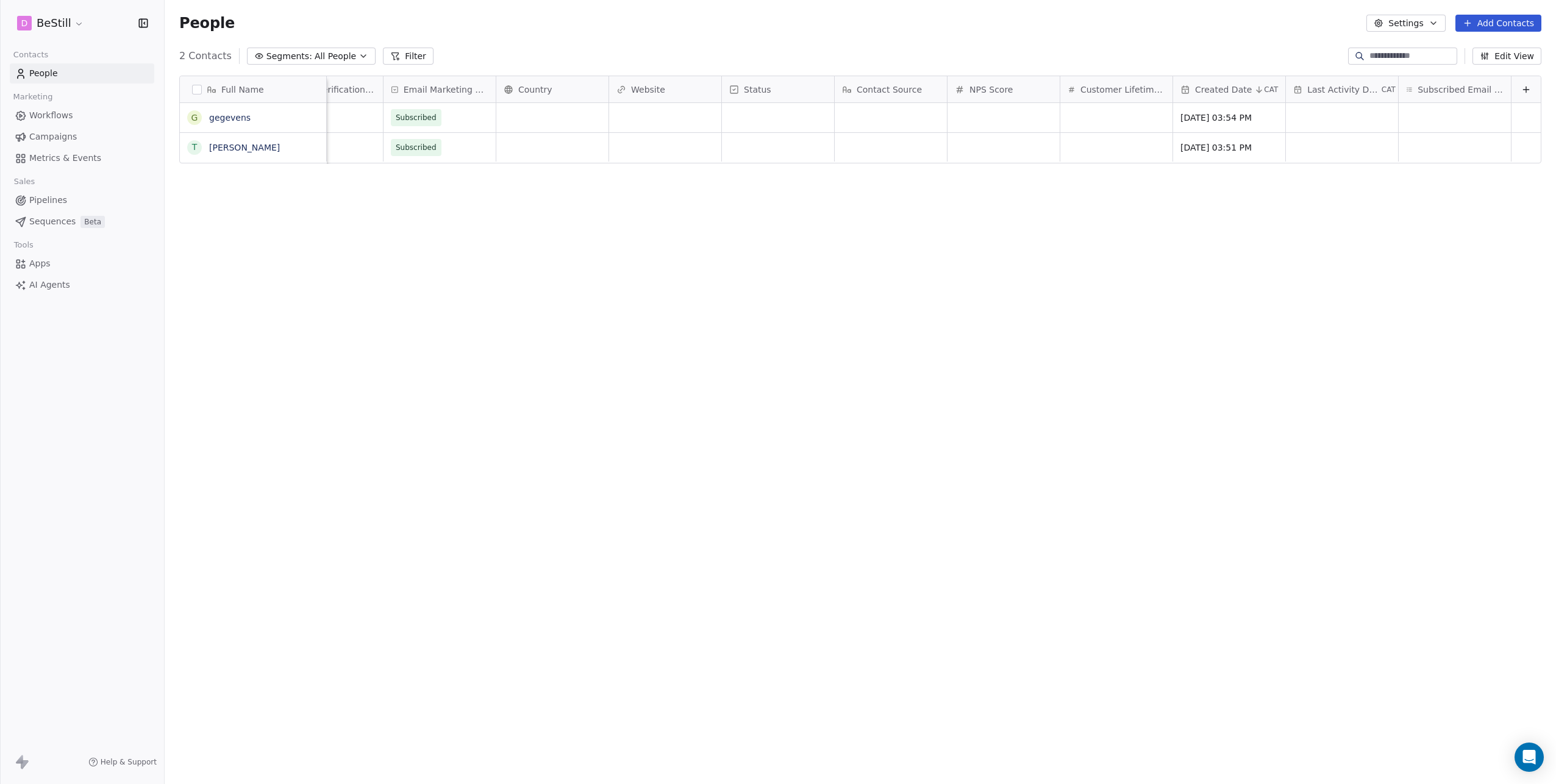
scroll to position [0, 0]
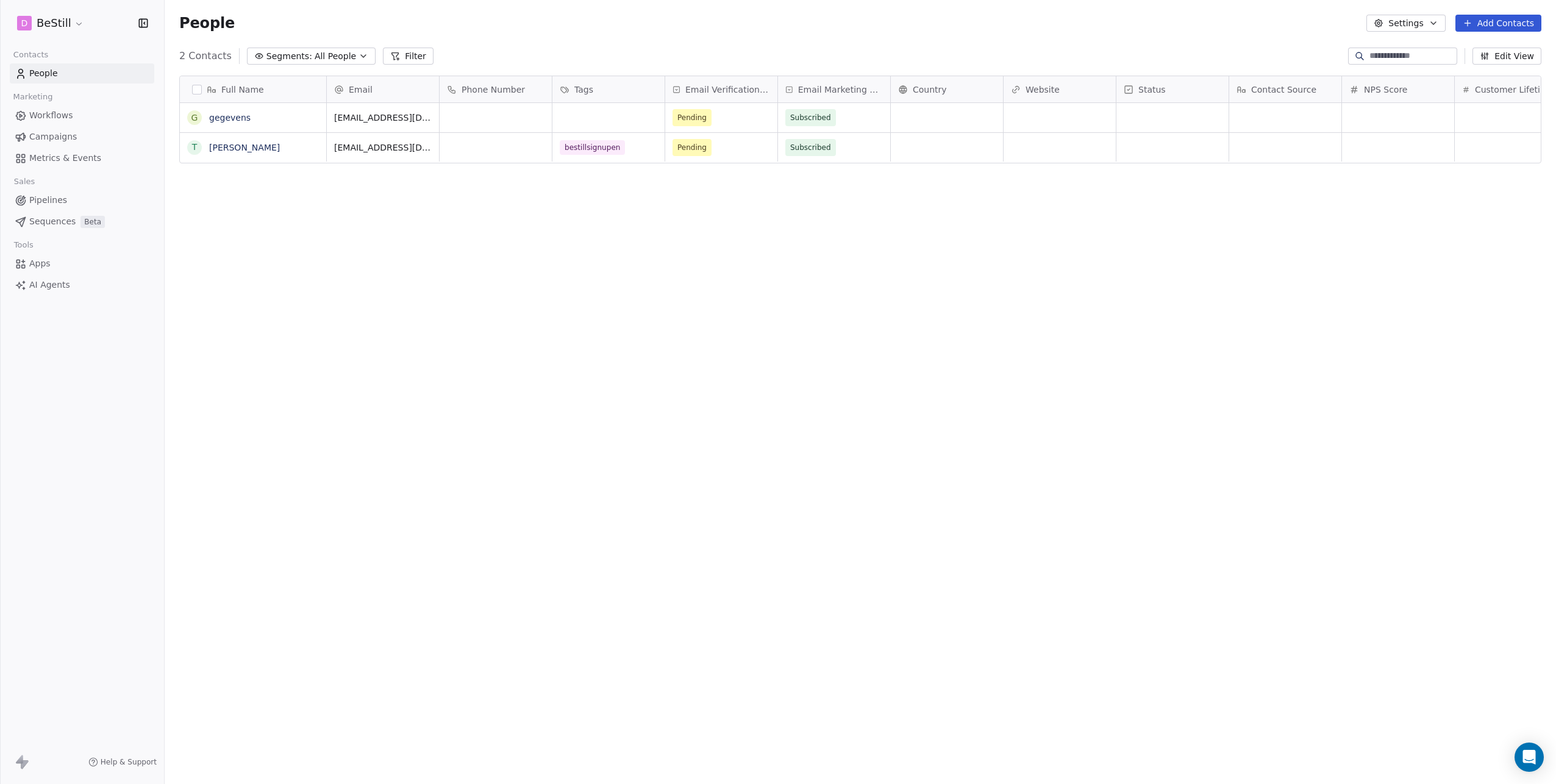
click at [1517, 54] on button "Edit View" at bounding box center [1507, 56] width 69 height 17
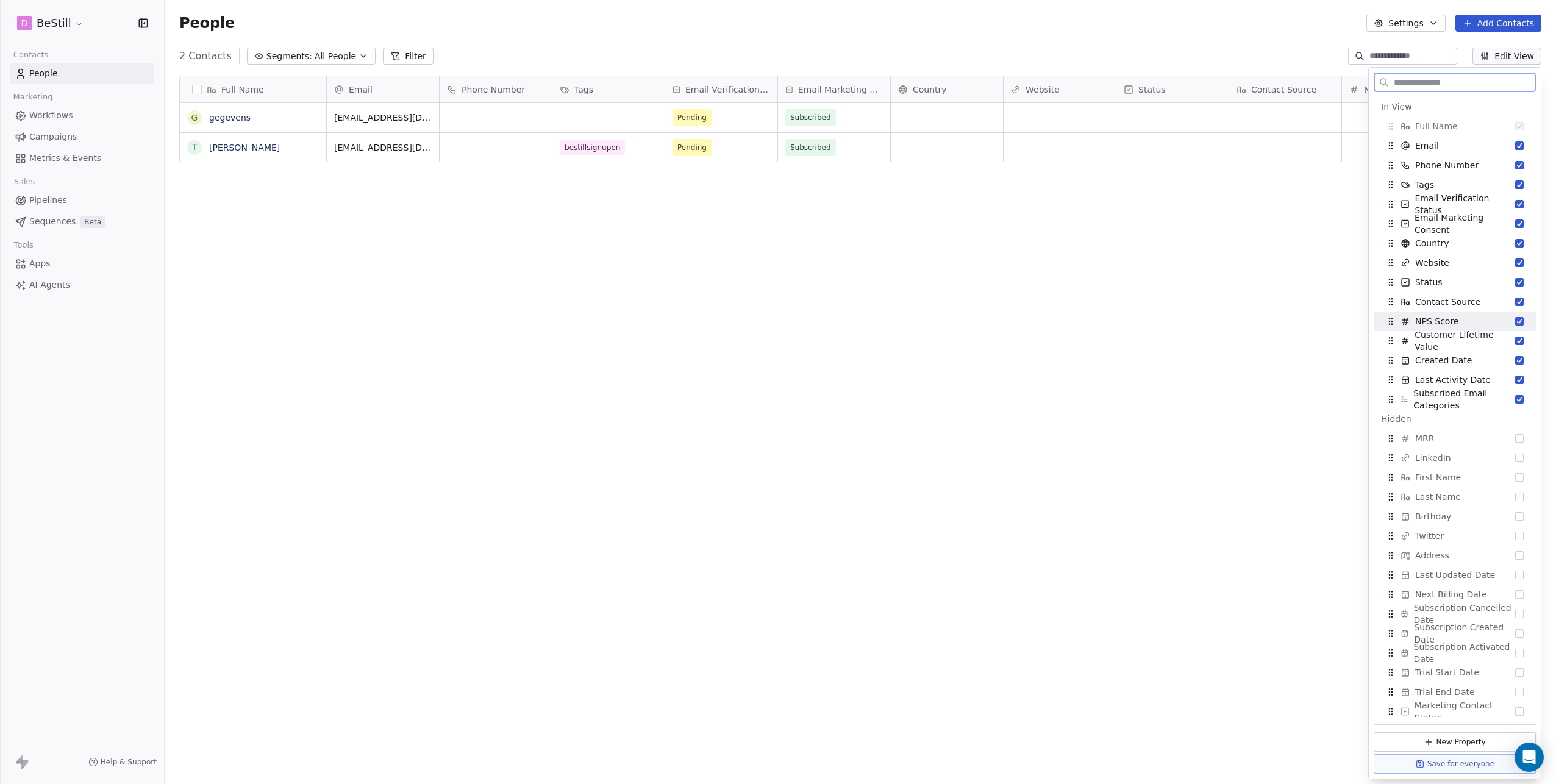
click at [1515, 319] on button "Suggestions" at bounding box center [1519, 320] width 8 height 8
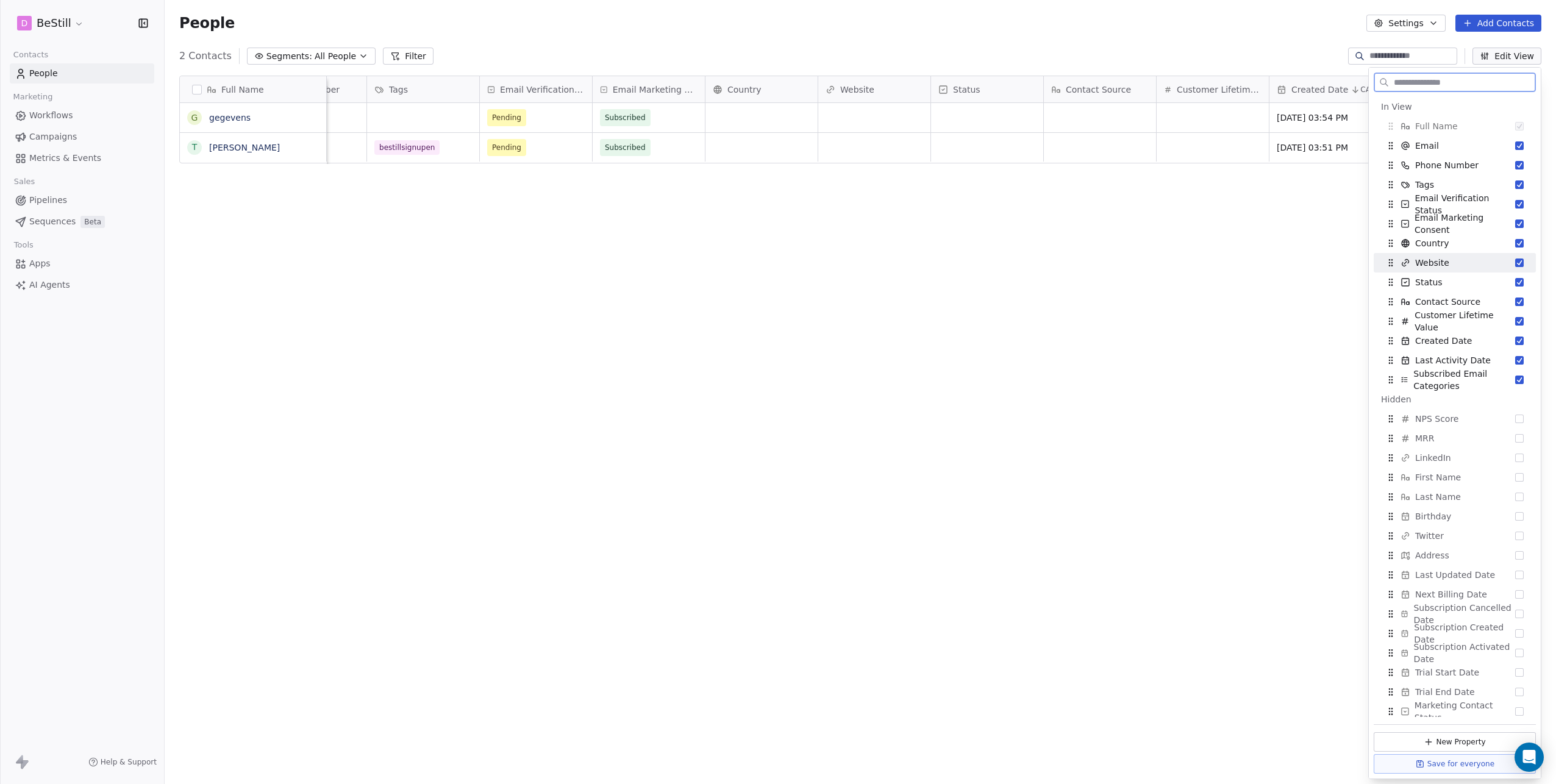
scroll to position [0, 291]
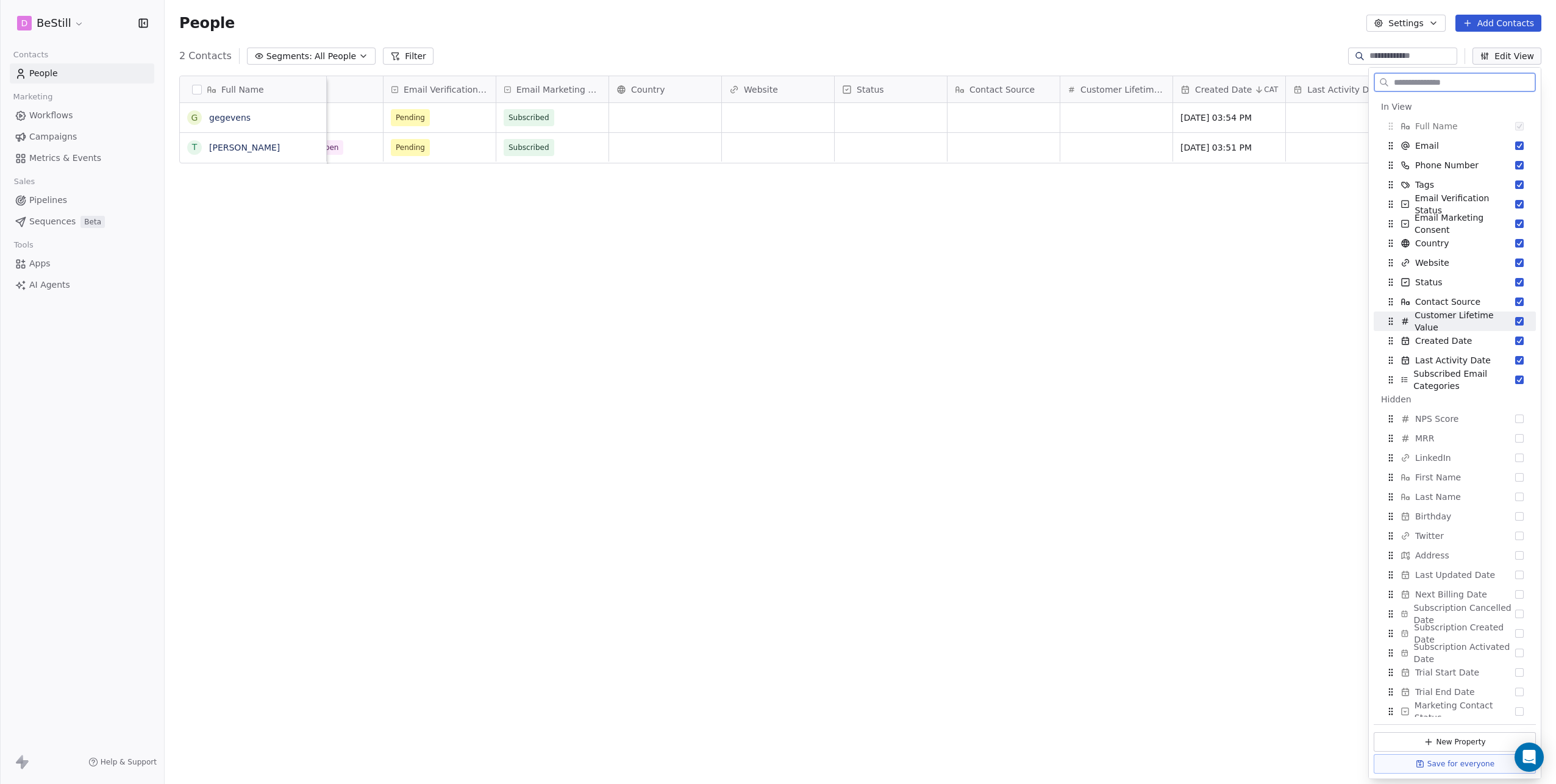
click at [1515, 318] on button "Suggestions" at bounding box center [1519, 320] width 8 height 8
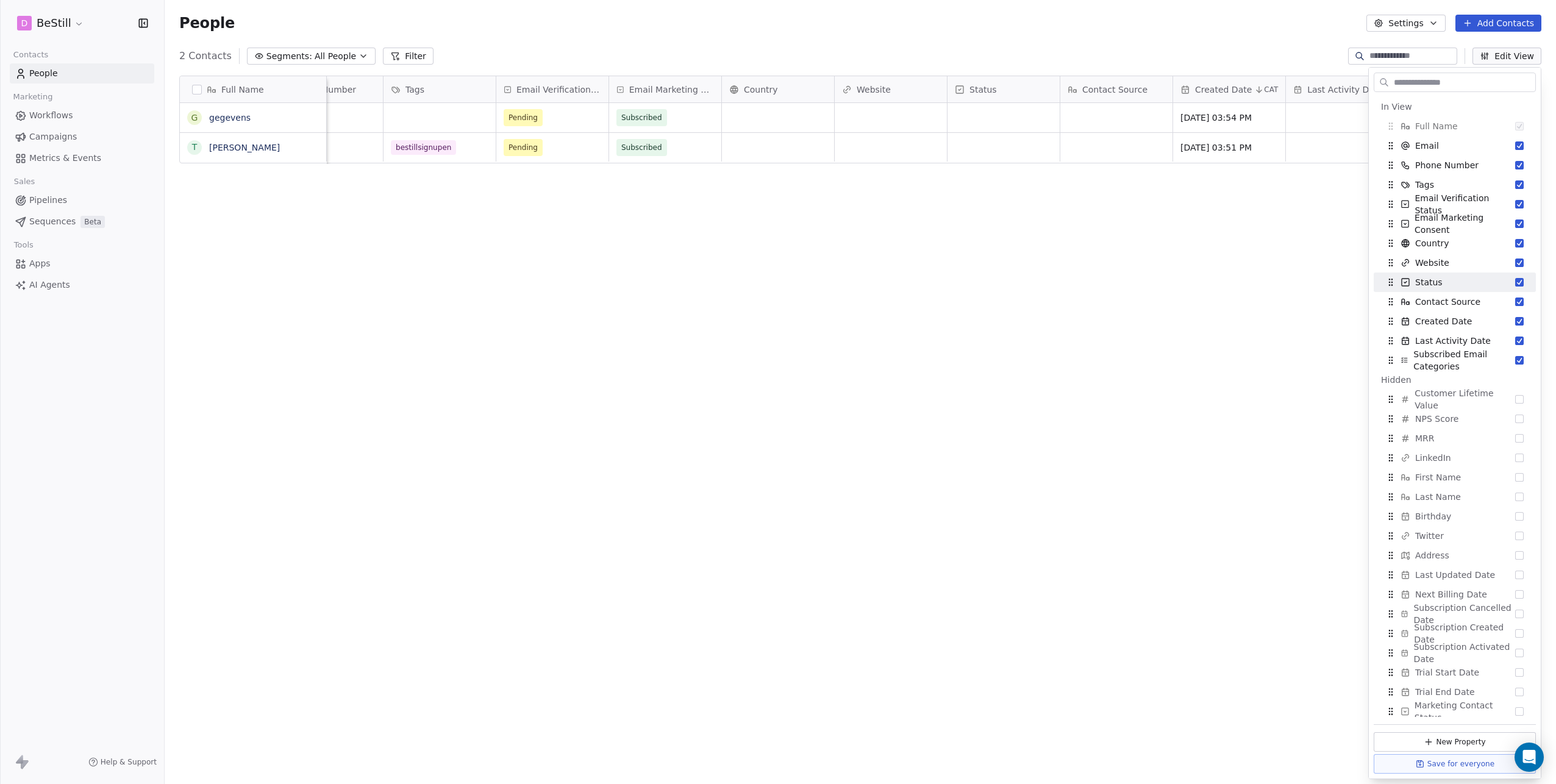
click at [883, 206] on div "Full Name g gegevens T Tim Email Phone Number Tags Email Verification Status Em…" at bounding box center [860, 411] width 1391 height 690
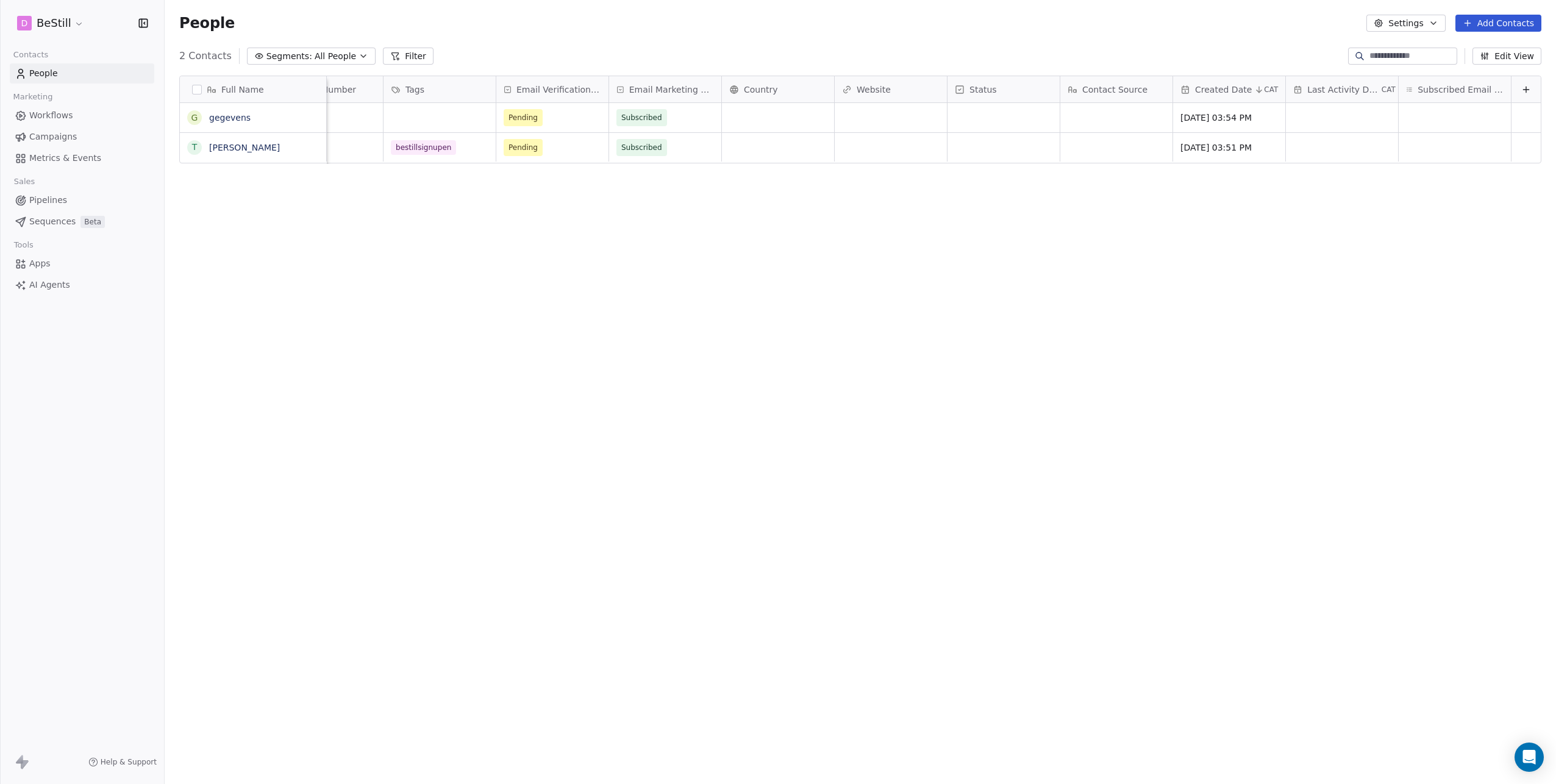
scroll to position [0, 0]
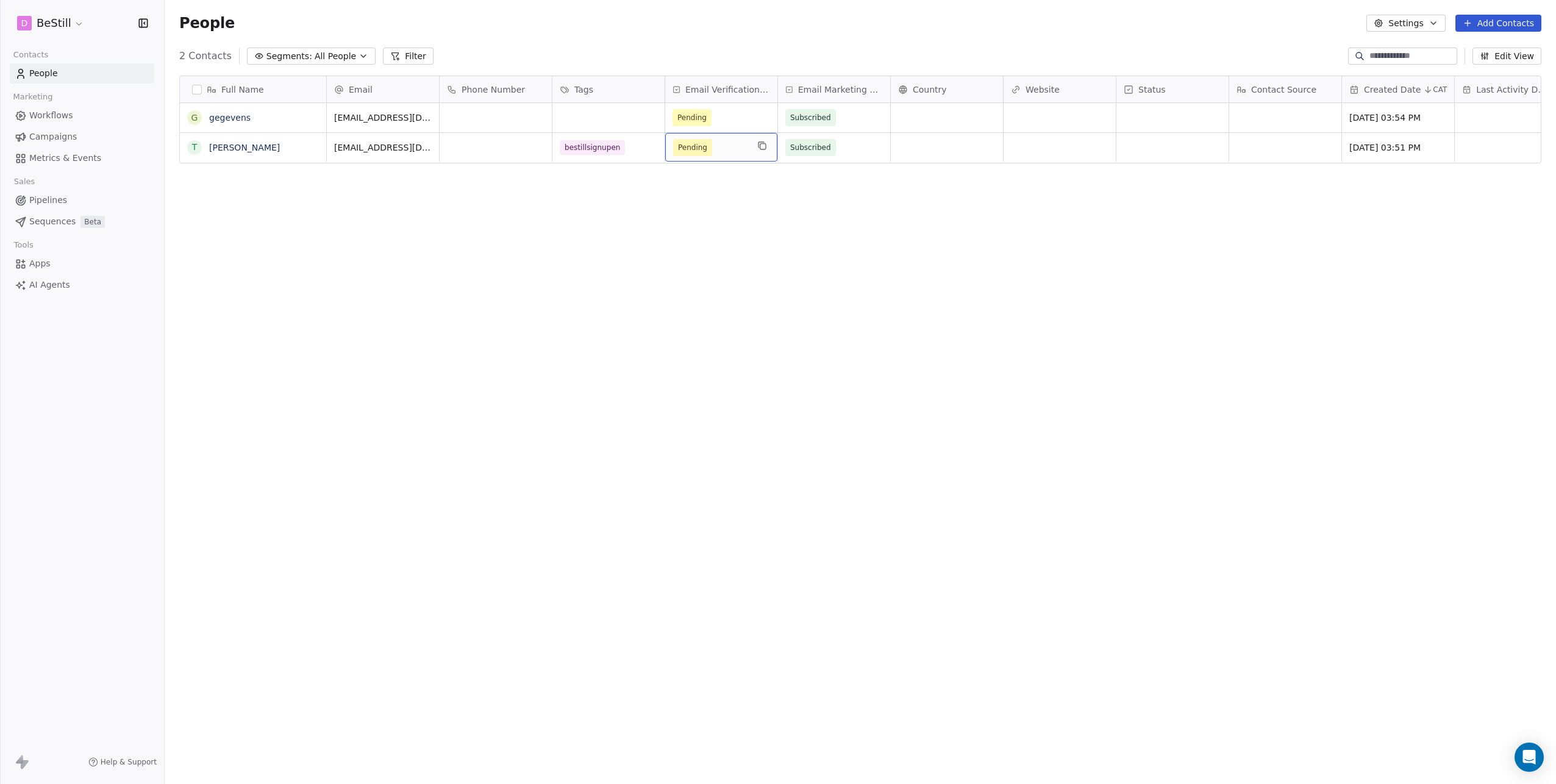
click at [690, 149] on span "Pending" at bounding box center [692, 147] width 29 height 12
click at [546, 241] on html "D BeStill Contacts People Marketing Workflows Campaigns Metrics & Events Sales …" at bounding box center [778, 392] width 1556 height 784
click at [697, 117] on span "Pending" at bounding box center [692, 117] width 29 height 12
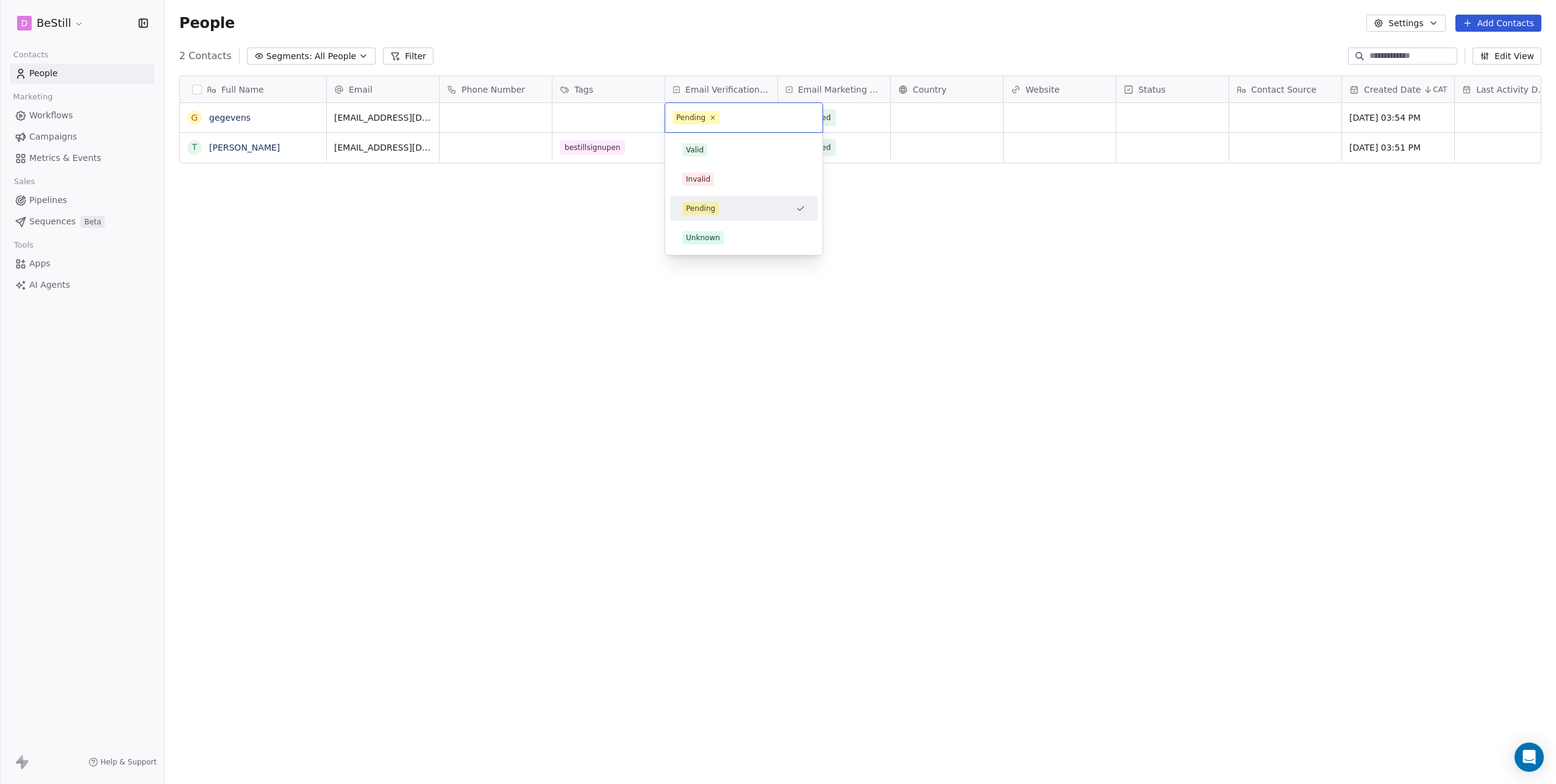
click at [712, 87] on html "D BeStill Contacts People Marketing Workflows Campaigns Metrics & Events Sales …" at bounding box center [778, 392] width 1556 height 784
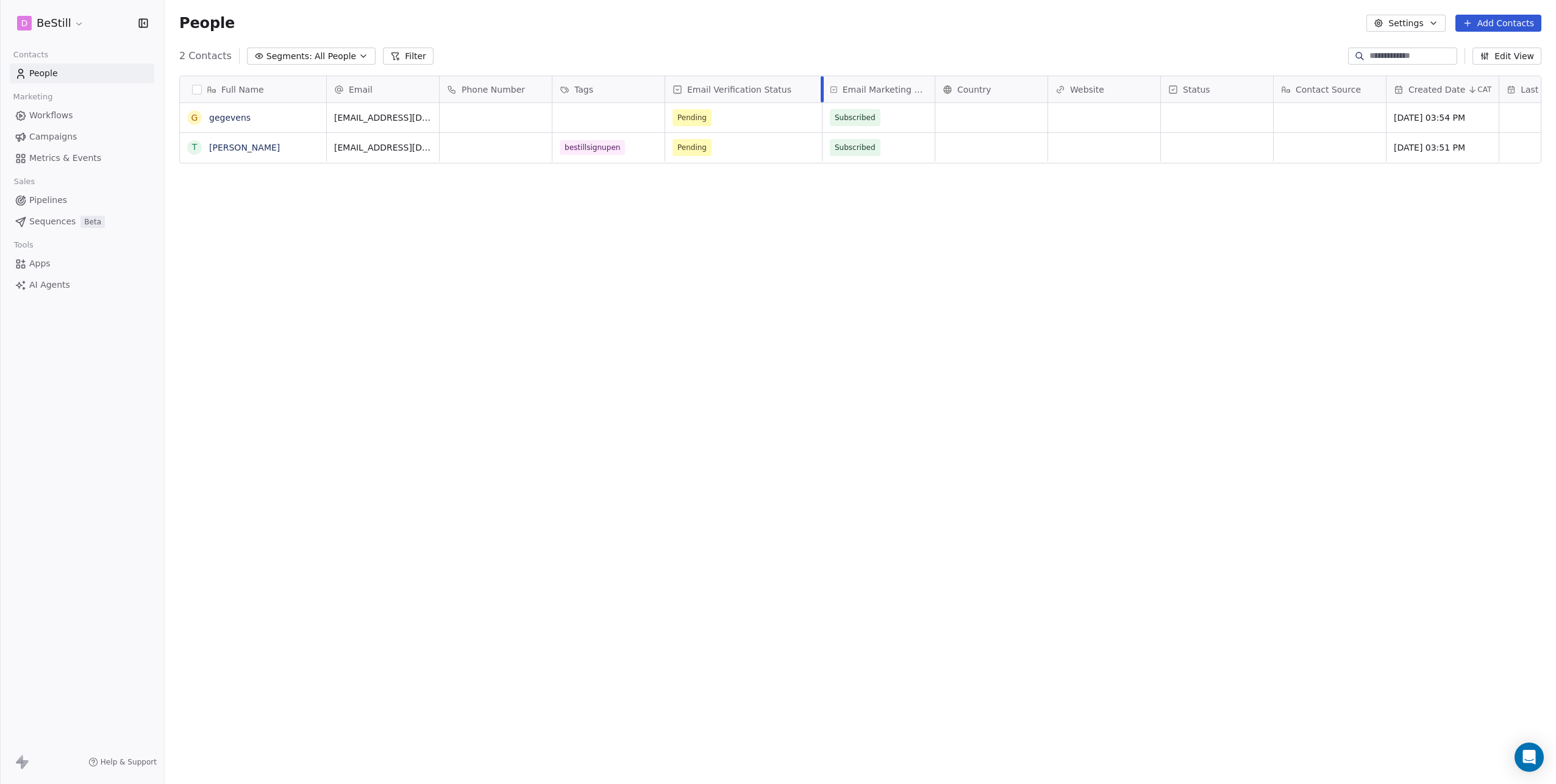
drag, startPoint x: 777, startPoint y: 82, endPoint x: 822, endPoint y: 83, distance: 45.0
click at [822, 83] on div at bounding box center [822, 89] width 3 height 26
click at [748, 121] on span "Pending" at bounding box center [732, 117] width 119 height 17
click at [196, 88] on html "D BeStill Contacts People Marketing Workflows Campaigns Metrics & Events Sales …" at bounding box center [778, 392] width 1556 height 784
click at [196, 88] on button "button" at bounding box center [197, 89] width 10 height 10
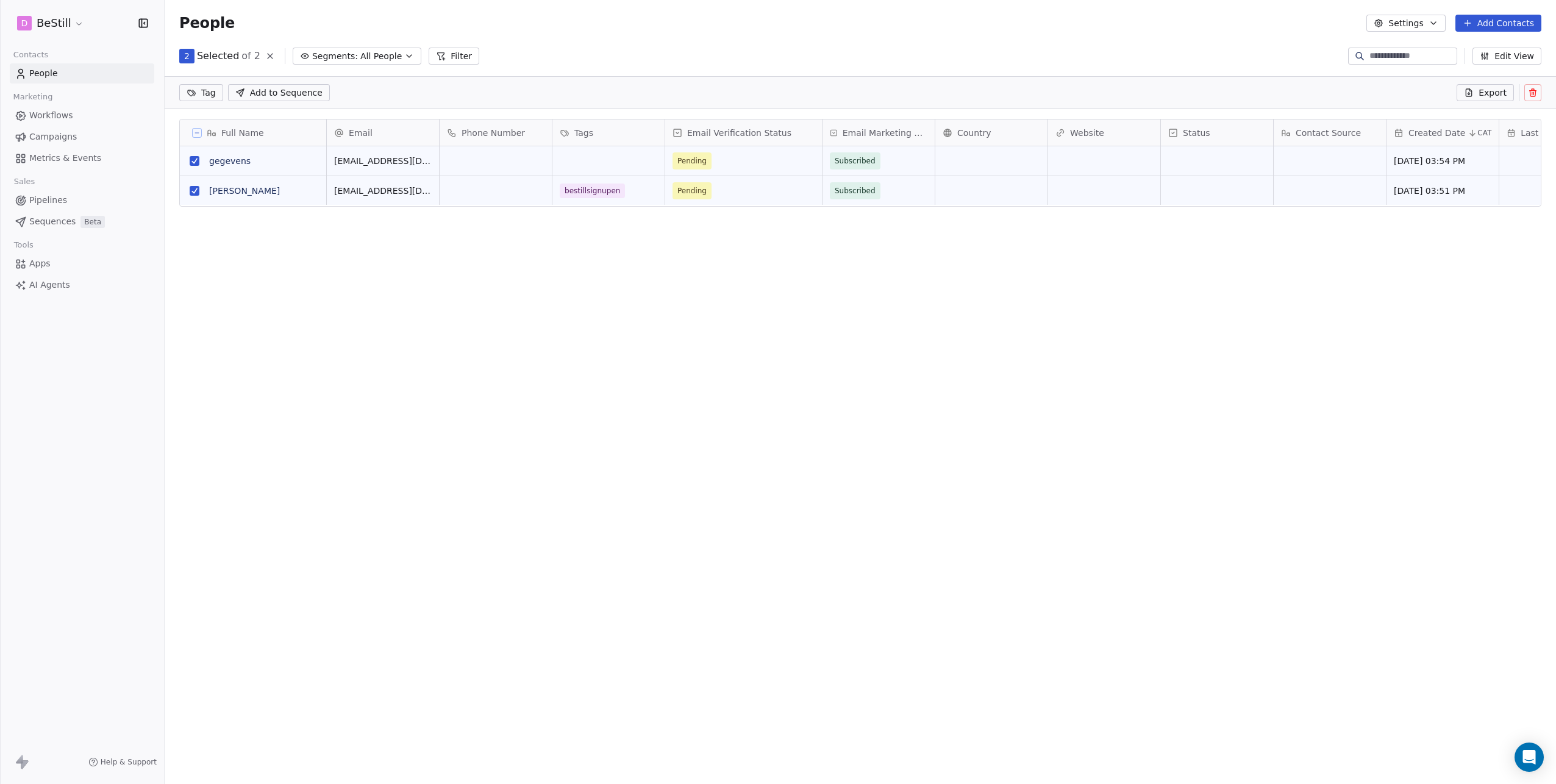
scroll to position [638, 1382]
click at [1539, 93] on button at bounding box center [1533, 92] width 17 height 17
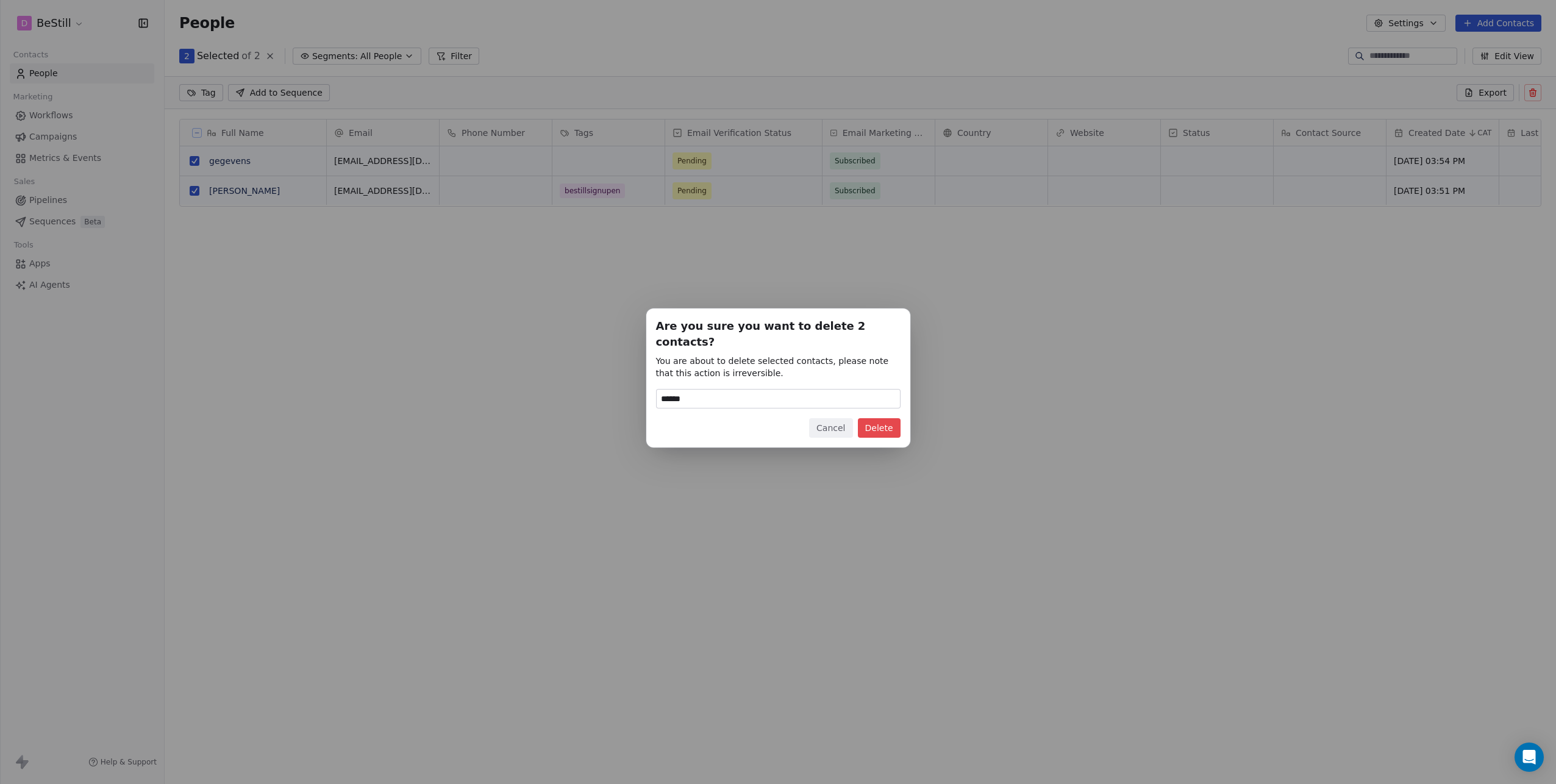
type input "******"
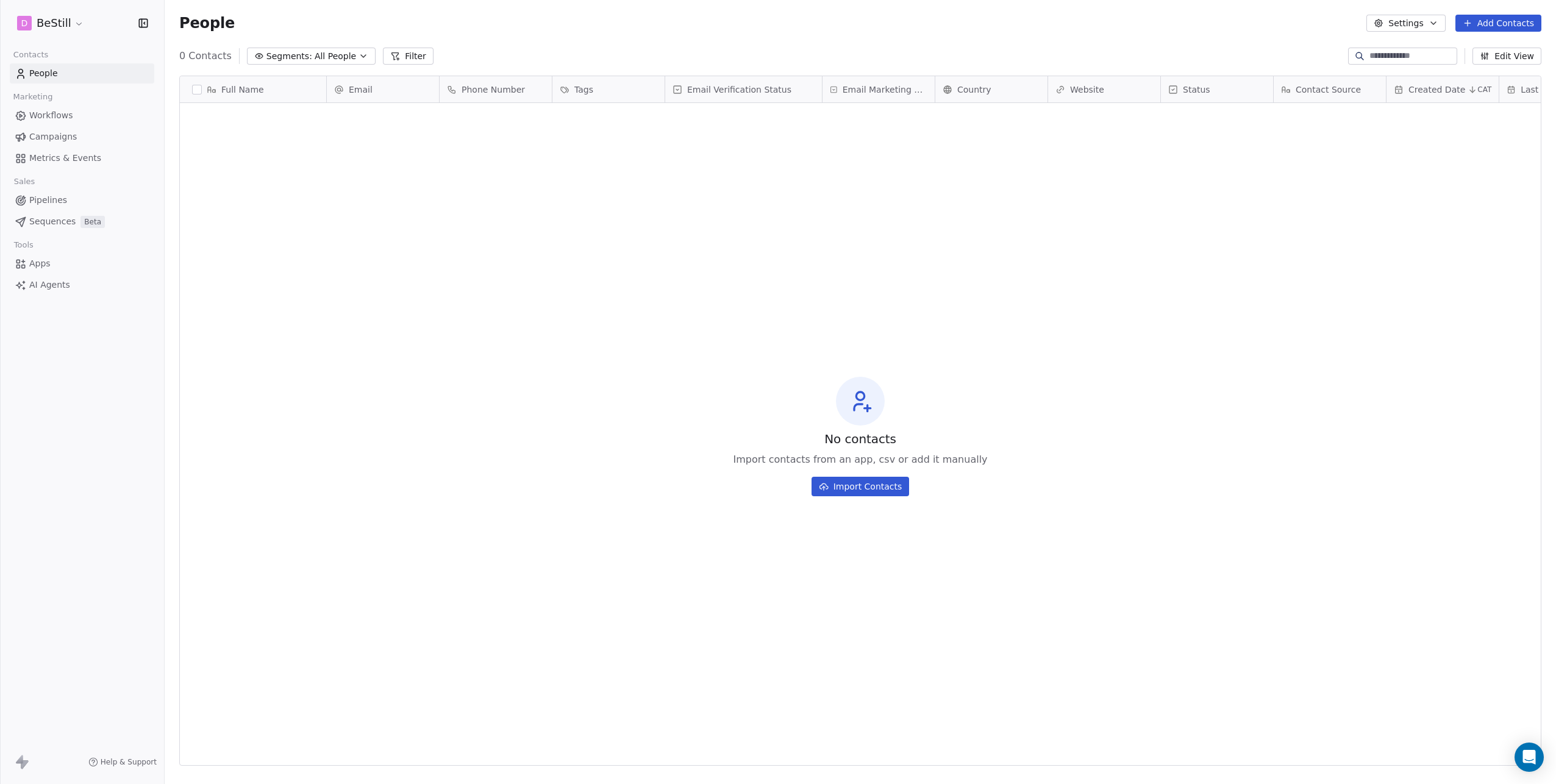
click at [715, 89] on span "Email Verification Status" at bounding box center [739, 89] width 105 height 12
click at [561, 181] on html "D BeStill Contacts People Marketing Workflows Campaigns Metrics & Events Sales …" at bounding box center [778, 392] width 1556 height 784
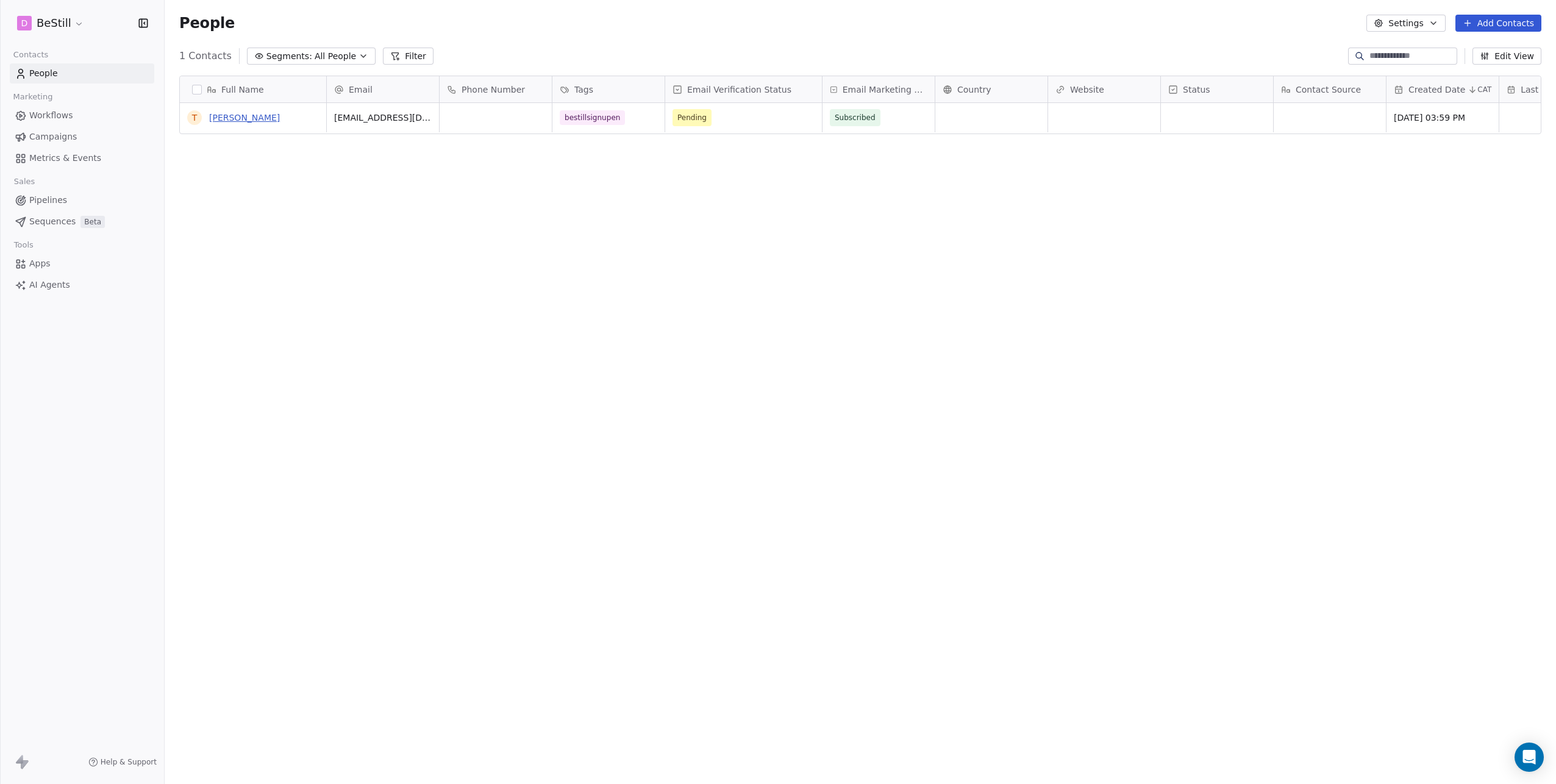
click at [219, 116] on link "[PERSON_NAME]" at bounding box center [244, 117] width 71 height 10
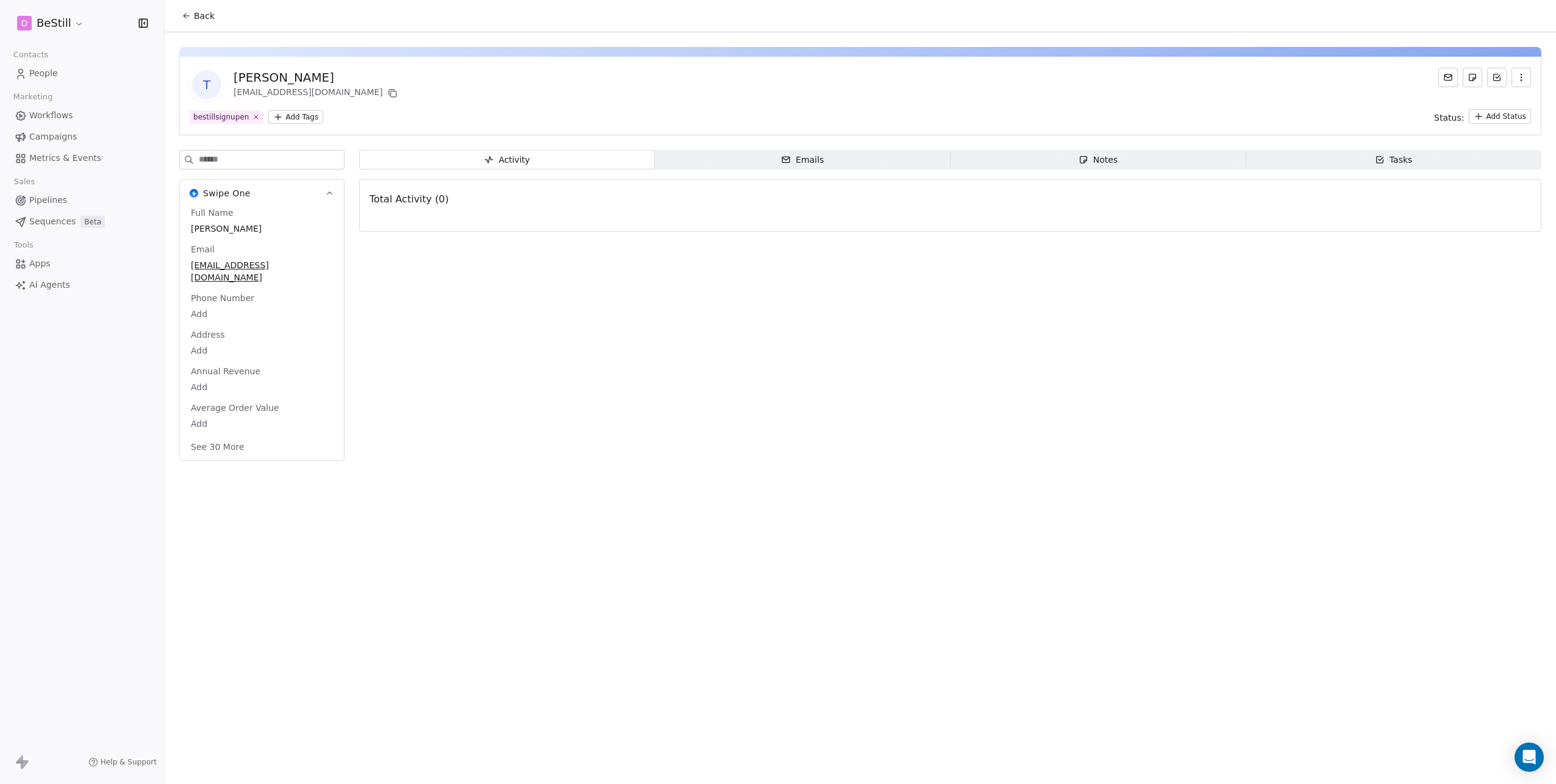
click at [1524, 75] on icon "button" at bounding box center [1521, 77] width 10 height 10
click at [1483, 103] on div "Delete" at bounding box center [1504, 104] width 82 height 19
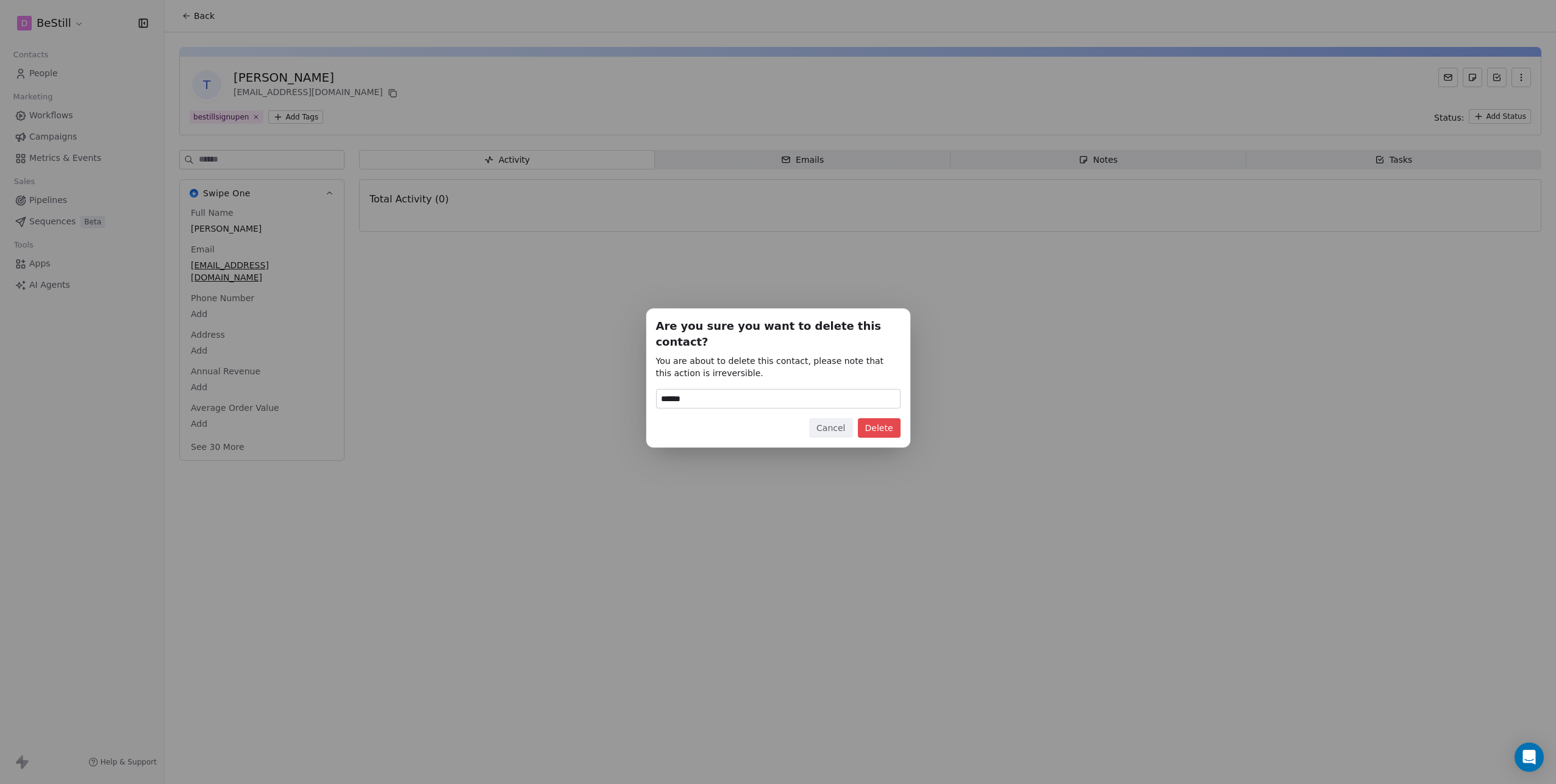
type input "******"
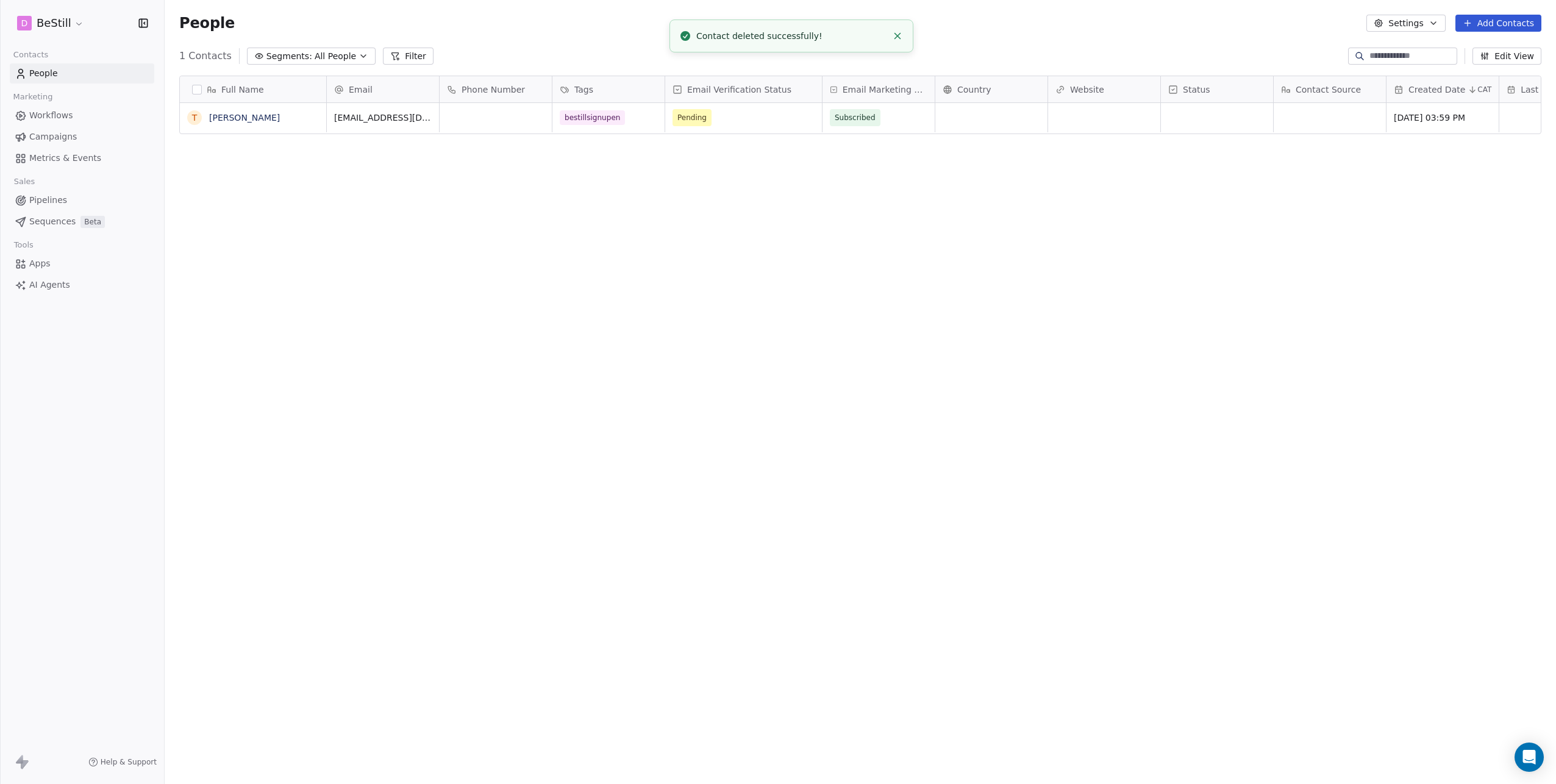
scroll to position [681, 1382]
